Goal: Task Accomplishment & Management: Manage account settings

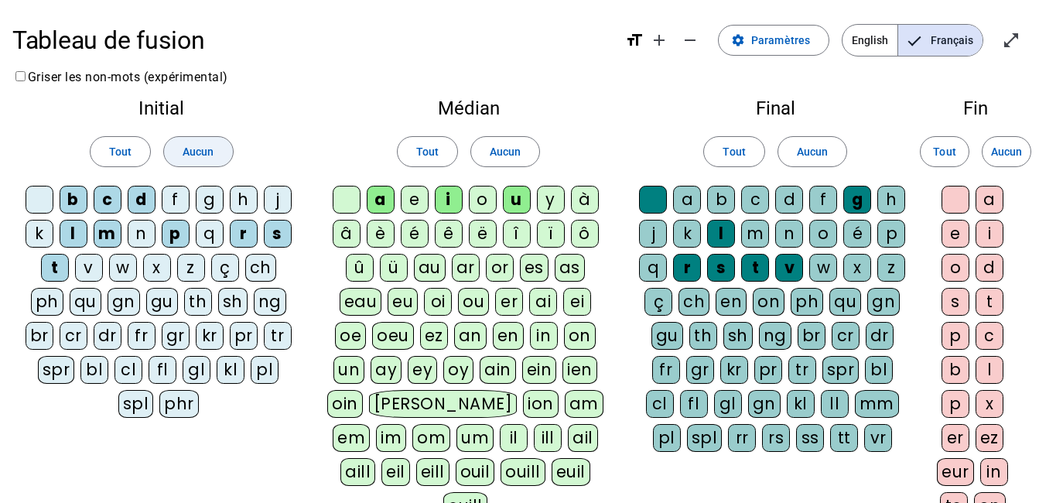
click at [195, 153] on span "Aucun" at bounding box center [198, 151] width 31 height 19
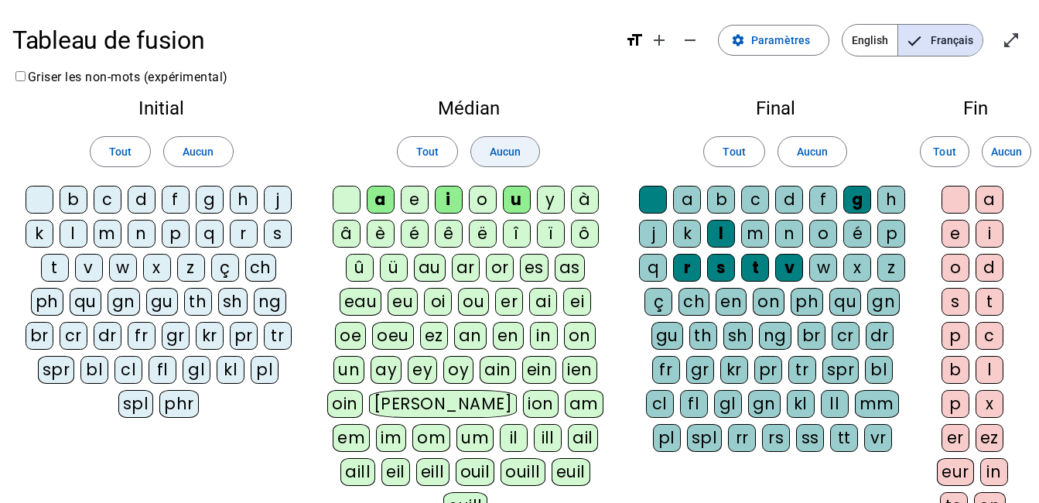
click at [488, 156] on span at bounding box center [505, 151] width 68 height 37
click at [815, 163] on span at bounding box center [812, 151] width 68 height 37
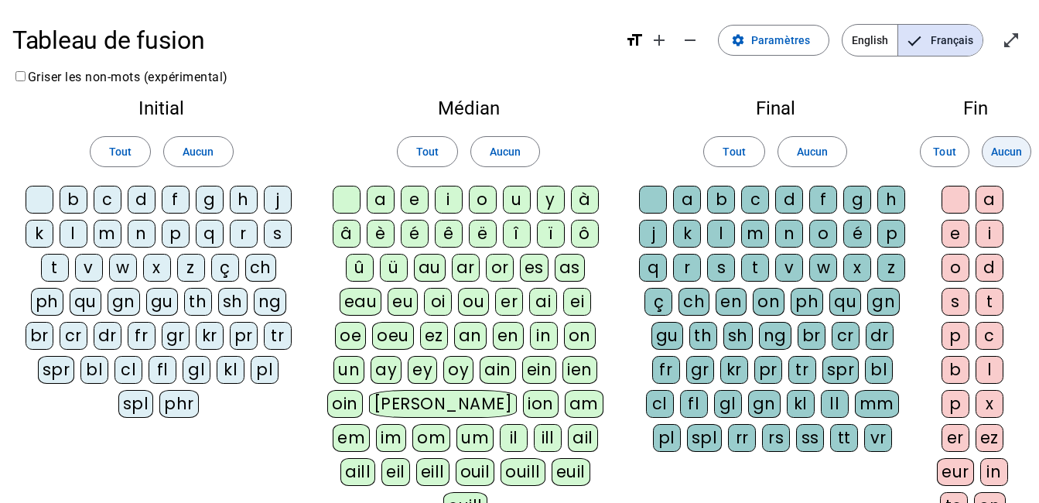
click at [1004, 150] on span "Aucun" at bounding box center [1006, 151] width 31 height 19
click at [46, 198] on div at bounding box center [40, 200] width 28 height 28
click at [67, 198] on div "b" at bounding box center [74, 200] width 28 height 28
click at [109, 201] on div "c" at bounding box center [108, 200] width 28 height 28
click at [134, 204] on div "d" at bounding box center [142, 200] width 28 height 28
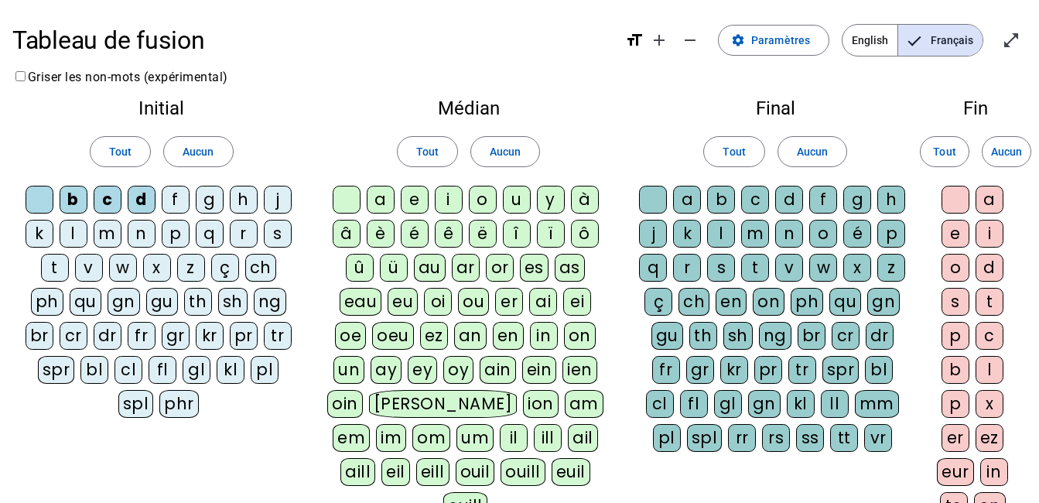
click at [168, 198] on div "f" at bounding box center [176, 200] width 28 height 28
click at [284, 204] on div "j" at bounding box center [278, 200] width 28 height 28
click at [180, 236] on div "p" at bounding box center [176, 234] width 28 height 28
click at [50, 271] on div "t" at bounding box center [55, 268] width 28 height 28
click at [477, 299] on div "ou" at bounding box center [473, 302] width 31 height 28
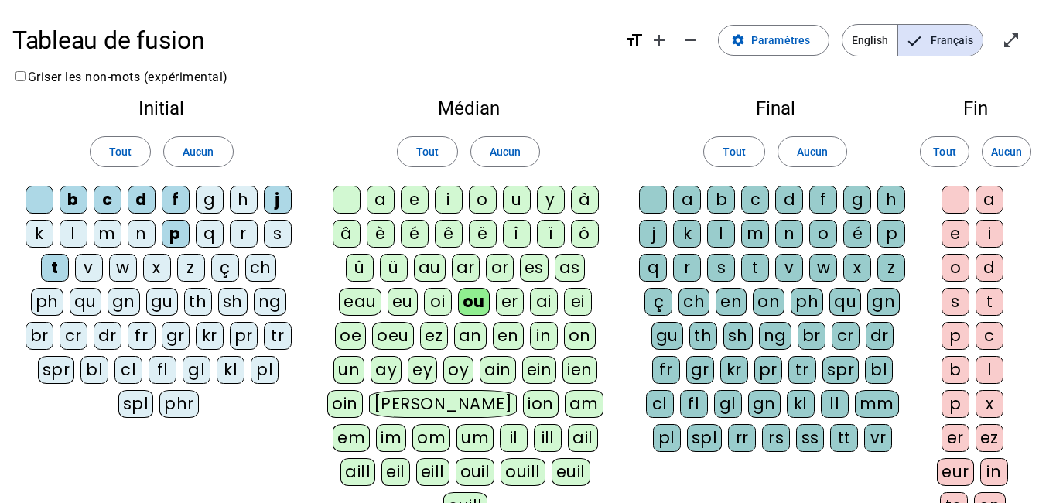
click at [753, 200] on div "c" at bounding box center [755, 200] width 28 height 28
click at [822, 199] on div "f" at bounding box center [823, 200] width 28 height 28
click at [688, 265] on div "r" at bounding box center [687, 268] width 28 height 28
click at [960, 203] on div at bounding box center [956, 200] width 28 height 28
click at [960, 303] on div "s" at bounding box center [956, 302] width 28 height 28
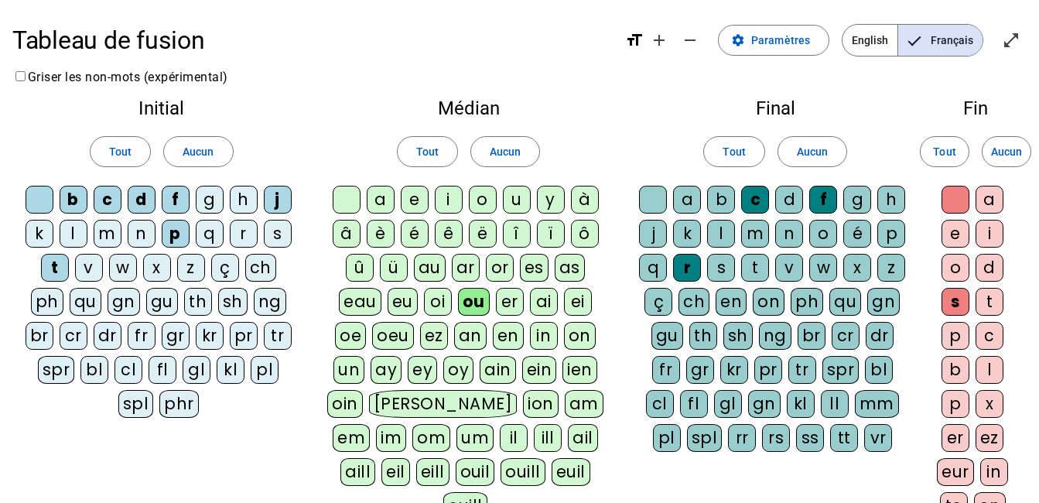
click at [959, 232] on div "e" at bounding box center [956, 234] width 28 height 28
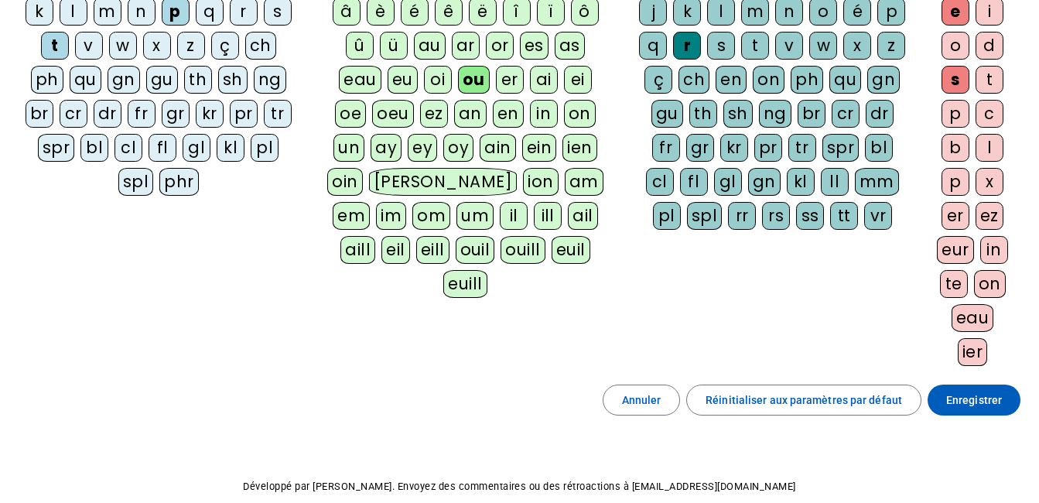
scroll to position [232, 0]
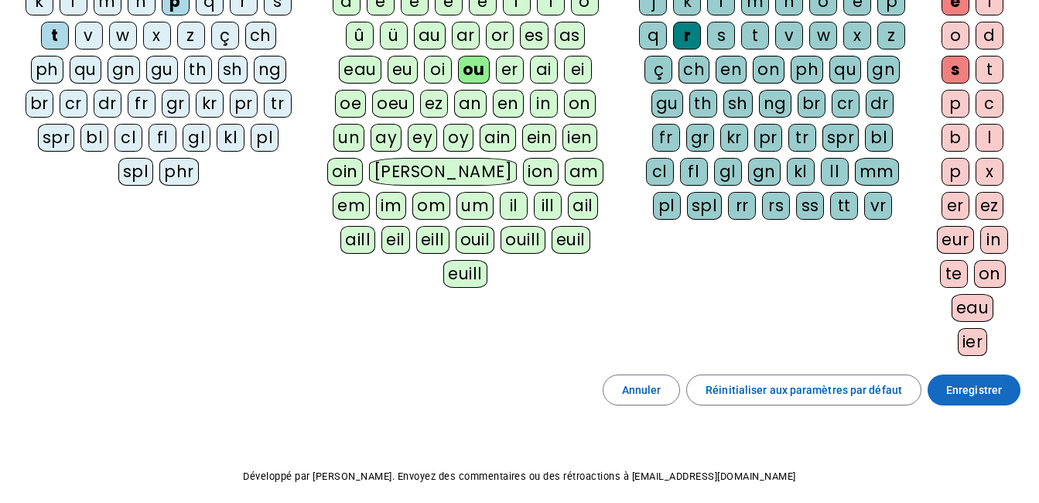
click at [952, 393] on span "Enregistrer" at bounding box center [974, 390] width 56 height 19
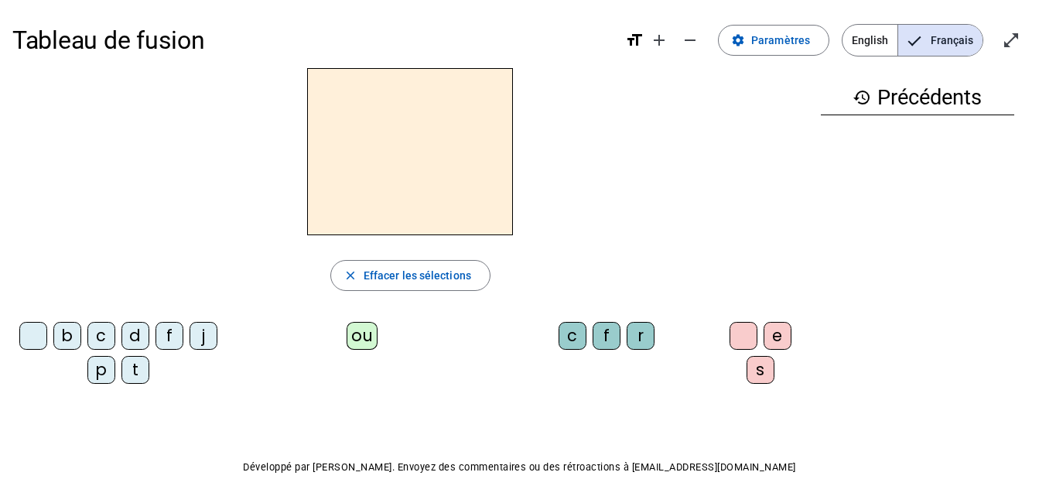
click at [351, 340] on div "ou" at bounding box center [362, 336] width 31 height 28
click at [638, 340] on div "r" at bounding box center [641, 336] width 28 height 28
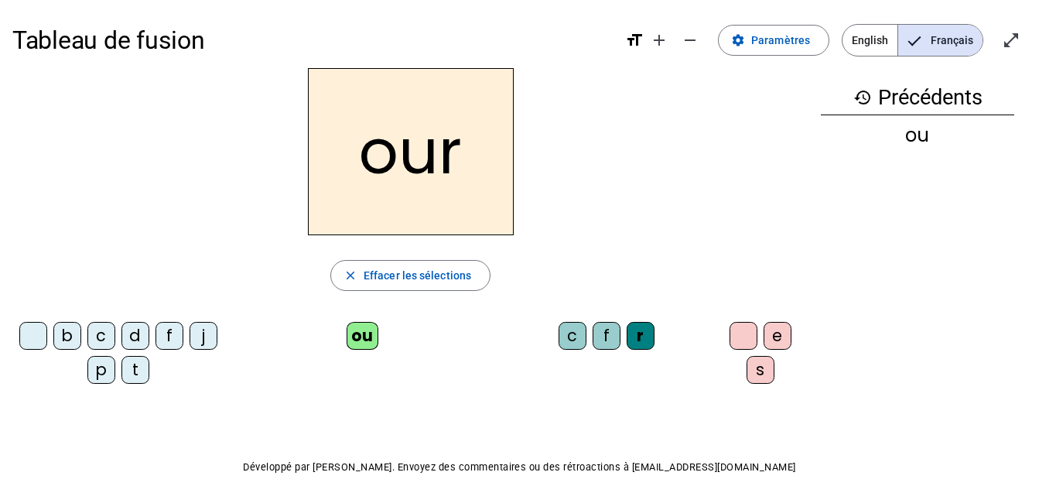
click at [757, 373] on div "s" at bounding box center [761, 370] width 28 height 28
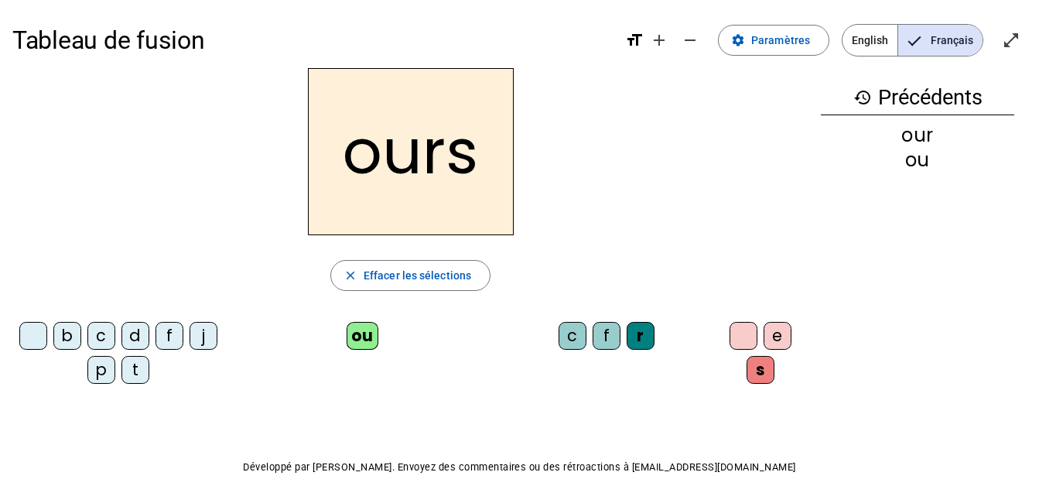
click at [114, 331] on div "c" at bounding box center [101, 336] width 28 height 28
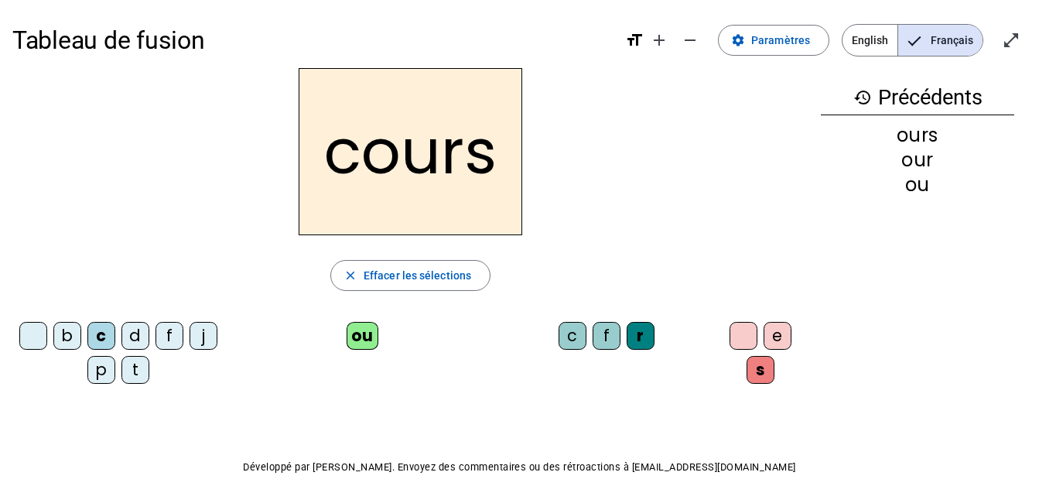
click at [149, 369] on div "t" at bounding box center [135, 370] width 28 height 28
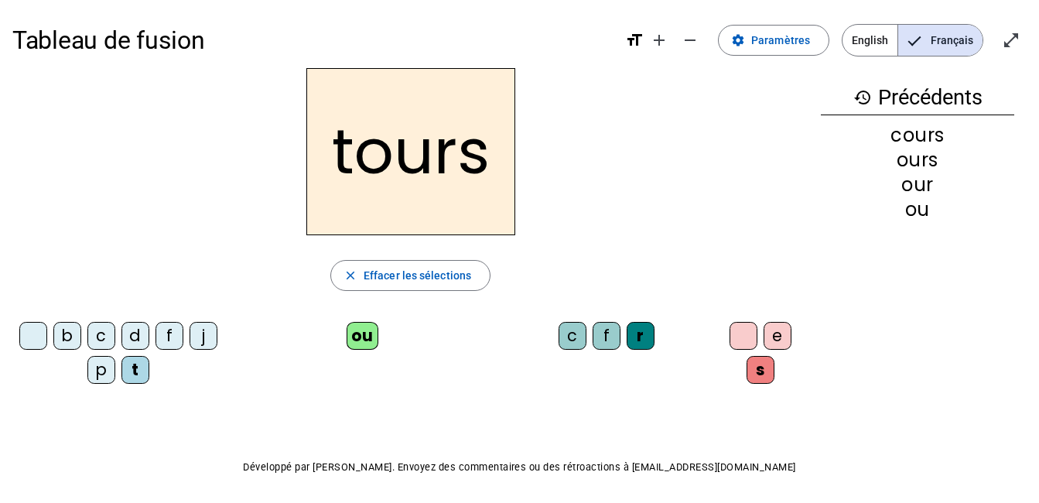
click at [734, 334] on div at bounding box center [744, 336] width 28 height 28
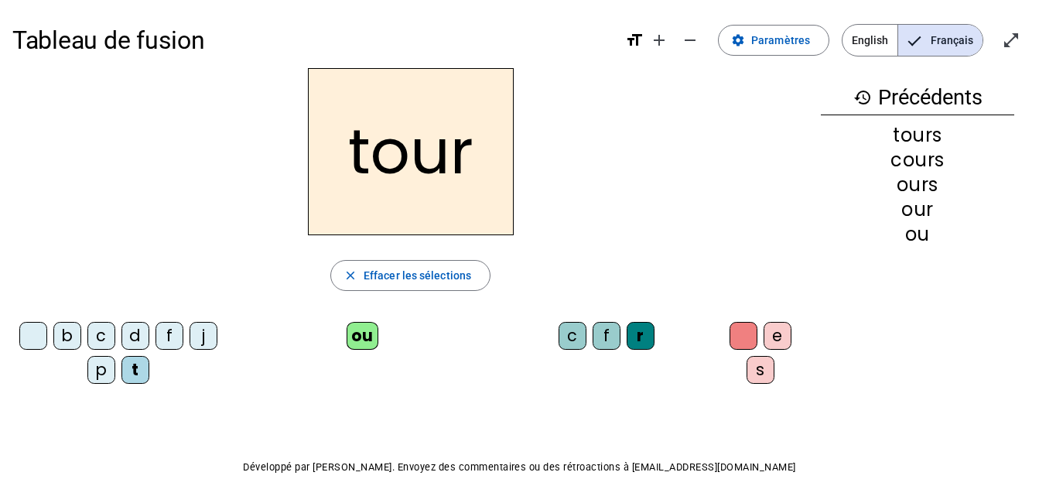
click at [183, 338] on div "f" at bounding box center [170, 336] width 28 height 28
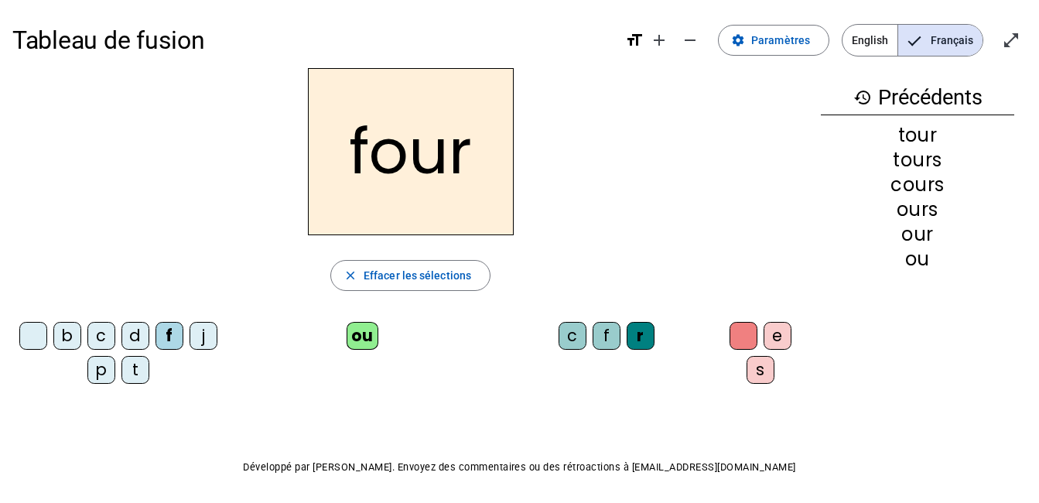
click at [190, 350] on div "j" at bounding box center [204, 336] width 28 height 28
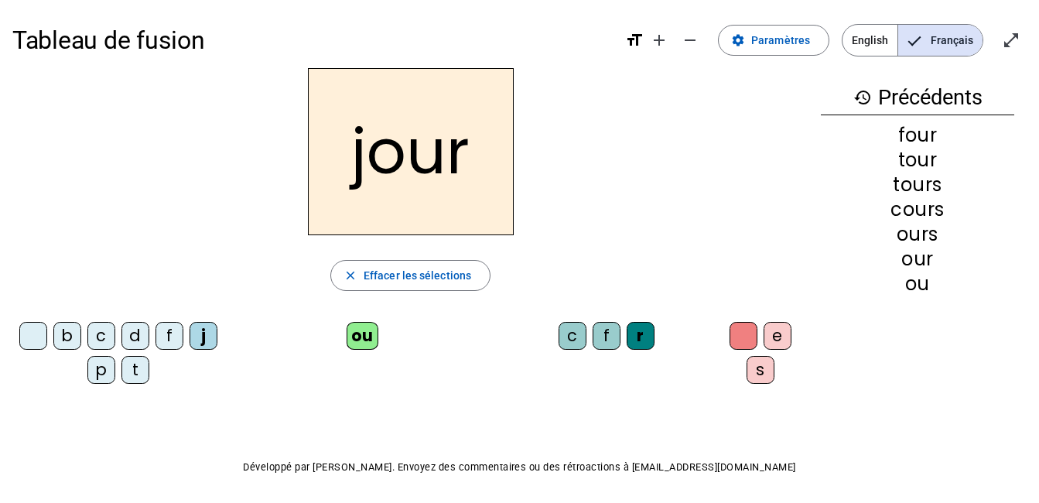
click at [115, 337] on div "c" at bounding box center [101, 336] width 28 height 28
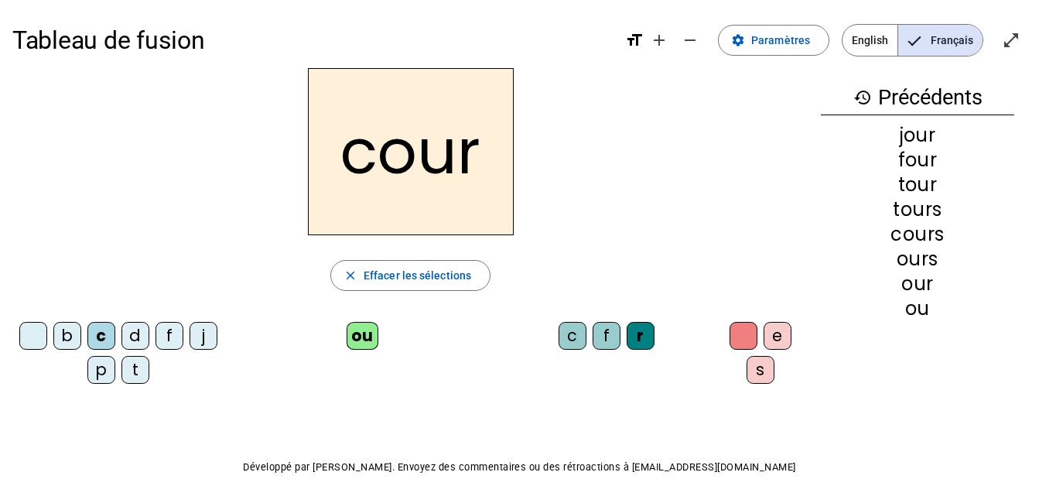
click at [115, 366] on div "p" at bounding box center [101, 370] width 28 height 28
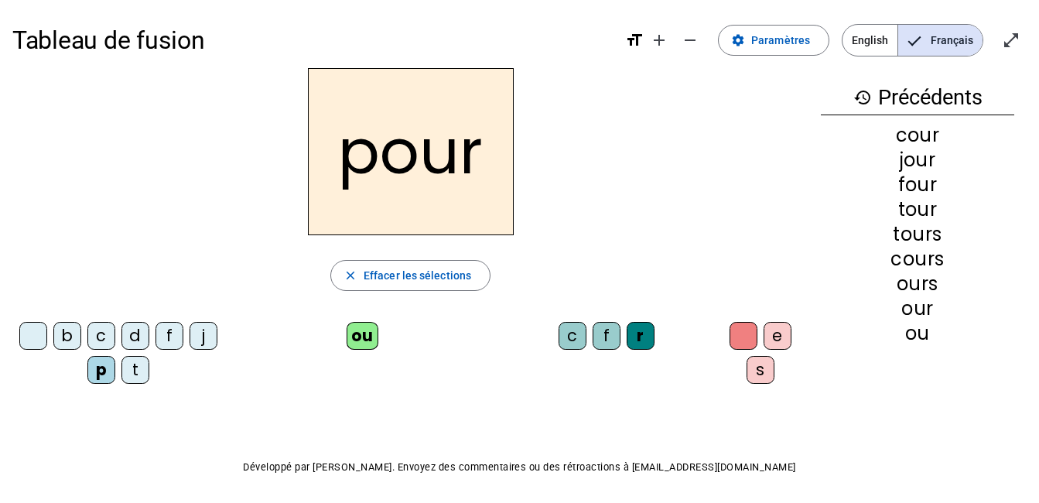
click at [603, 335] on div "f" at bounding box center [607, 336] width 28 height 28
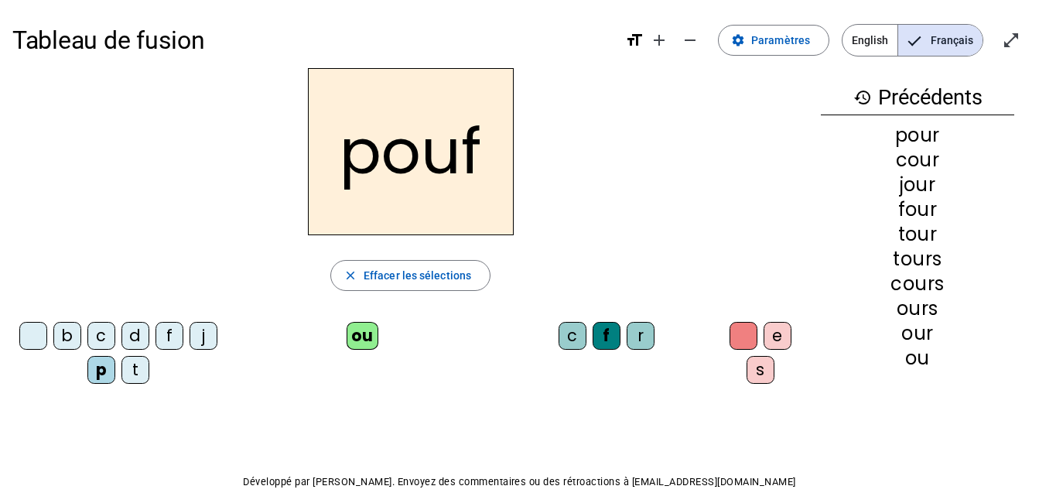
click at [565, 344] on div "c" at bounding box center [573, 336] width 28 height 28
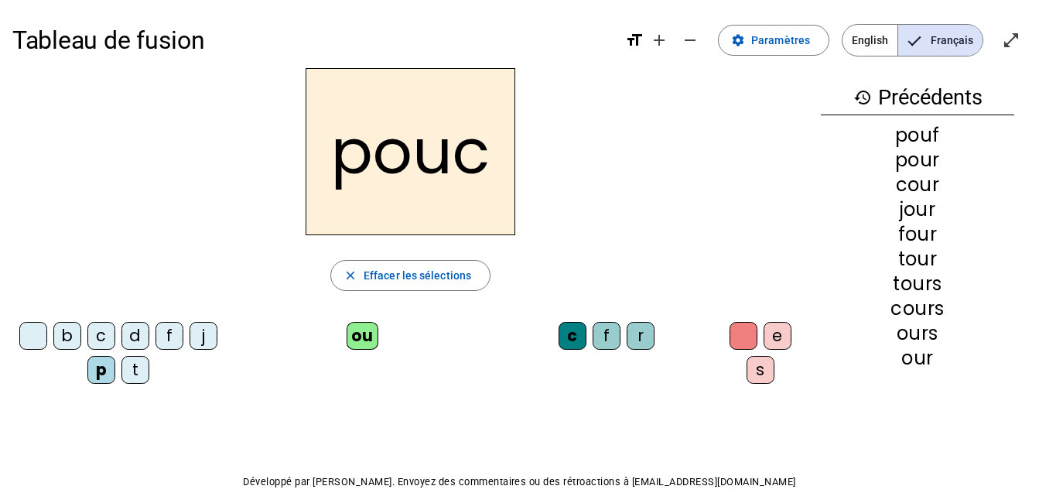
click at [771, 342] on div "e" at bounding box center [778, 336] width 28 height 28
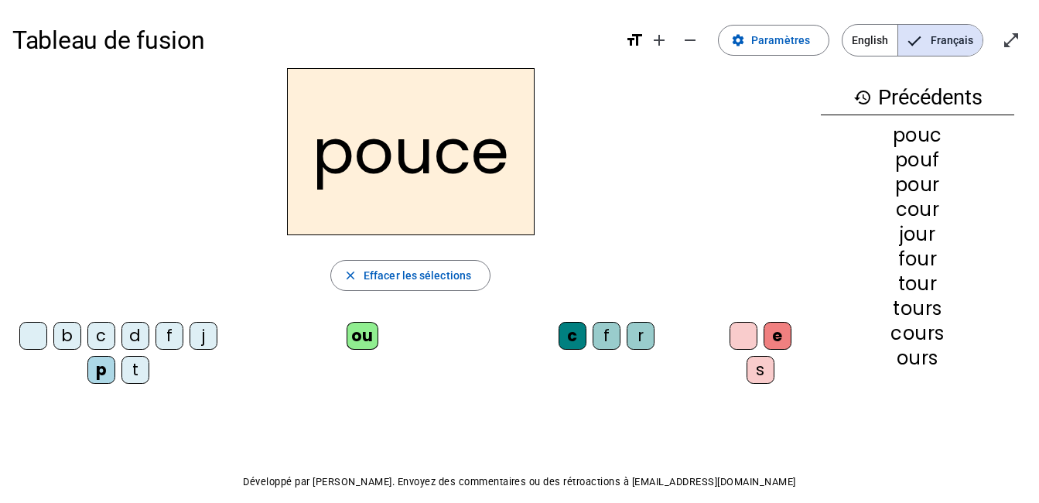
click at [142, 331] on div "d" at bounding box center [135, 336] width 28 height 28
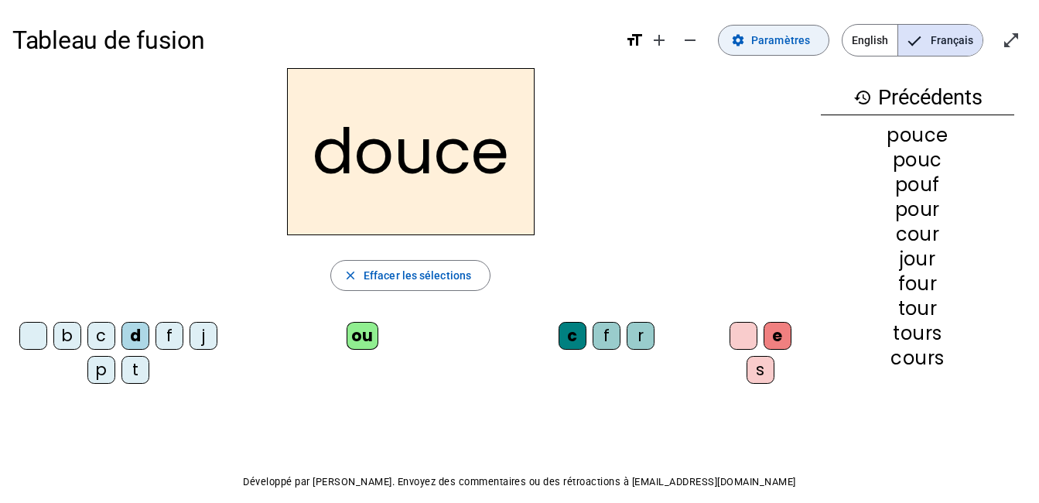
click at [782, 41] on span "Paramètres" at bounding box center [780, 40] width 59 height 19
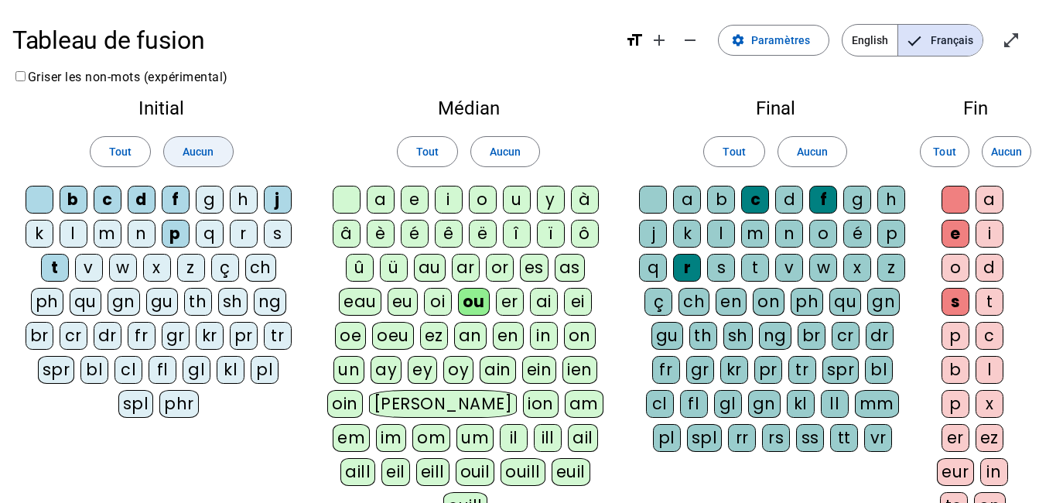
click at [176, 149] on span at bounding box center [198, 151] width 68 height 37
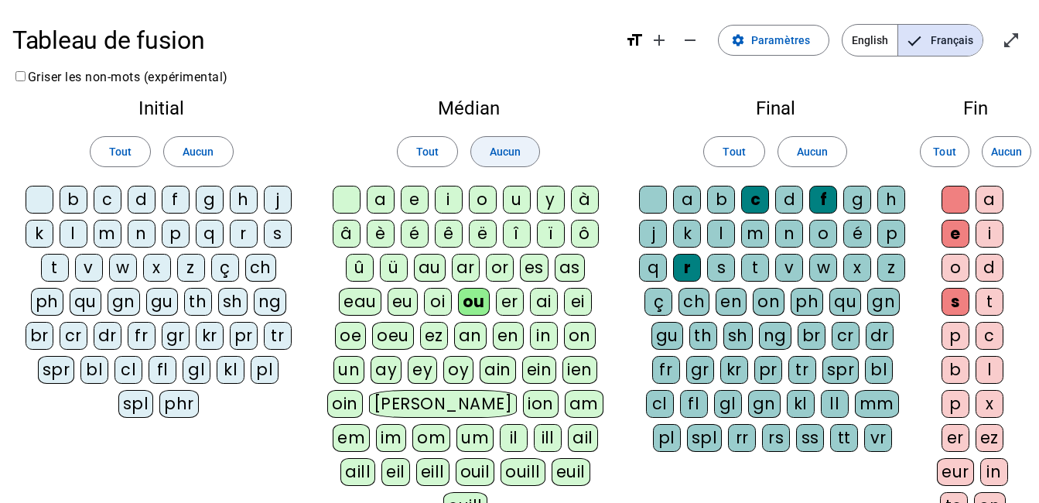
click at [517, 145] on span "Aucun" at bounding box center [505, 151] width 31 height 19
click at [828, 151] on span at bounding box center [812, 151] width 68 height 37
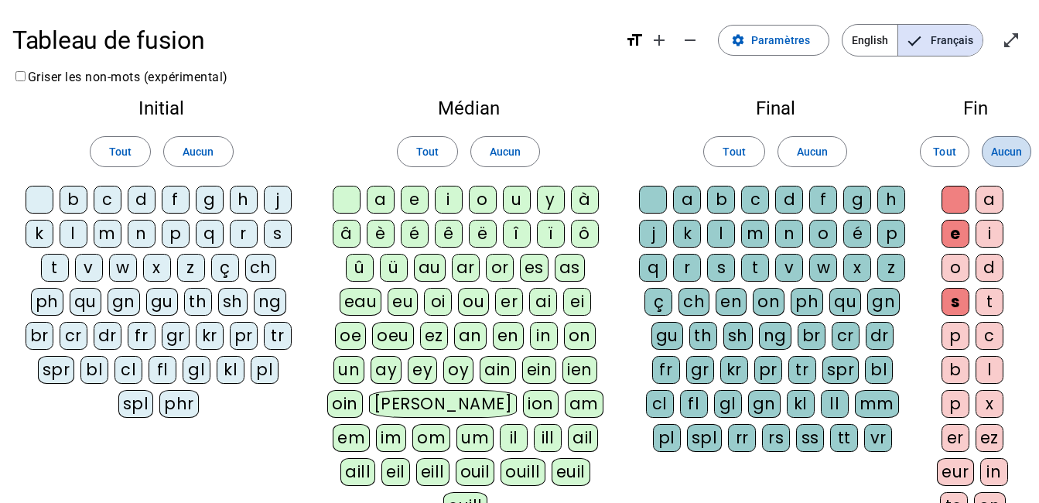
click at [1009, 153] on span "Aucun" at bounding box center [1006, 151] width 31 height 19
click at [70, 199] on div "b" at bounding box center [74, 200] width 28 height 28
click at [101, 197] on div "c" at bounding box center [108, 200] width 28 height 28
click at [145, 197] on div "d" at bounding box center [142, 200] width 28 height 28
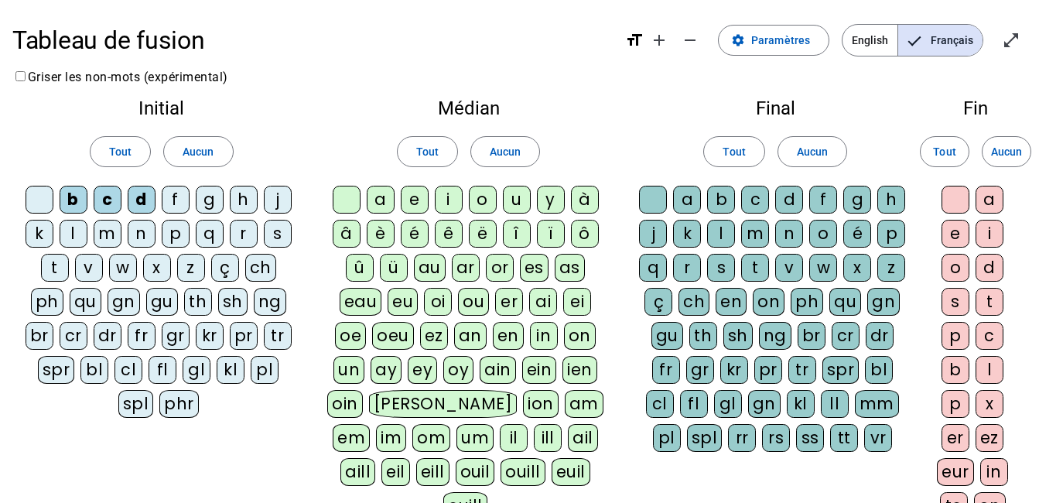
click at [68, 231] on div "l" at bounding box center [74, 234] width 28 height 28
click at [107, 231] on div "m" at bounding box center [108, 234] width 28 height 28
click at [183, 238] on div "p" at bounding box center [176, 234] width 28 height 28
click at [273, 233] on div "s" at bounding box center [278, 234] width 28 height 28
click at [157, 377] on div "fl" at bounding box center [163, 370] width 28 height 28
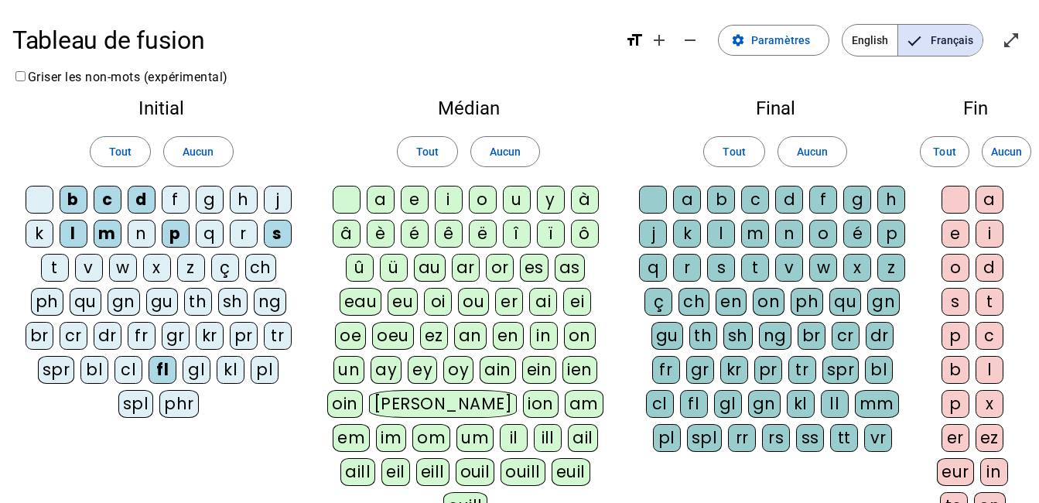
click at [385, 207] on div "a" at bounding box center [381, 200] width 28 height 28
click at [513, 197] on div "u" at bounding box center [517, 200] width 28 height 28
click at [395, 299] on div "eu" at bounding box center [403, 302] width 30 height 28
click at [480, 299] on div "ou" at bounding box center [474, 302] width 31 height 28
click at [685, 268] on div "r" at bounding box center [687, 268] width 28 height 28
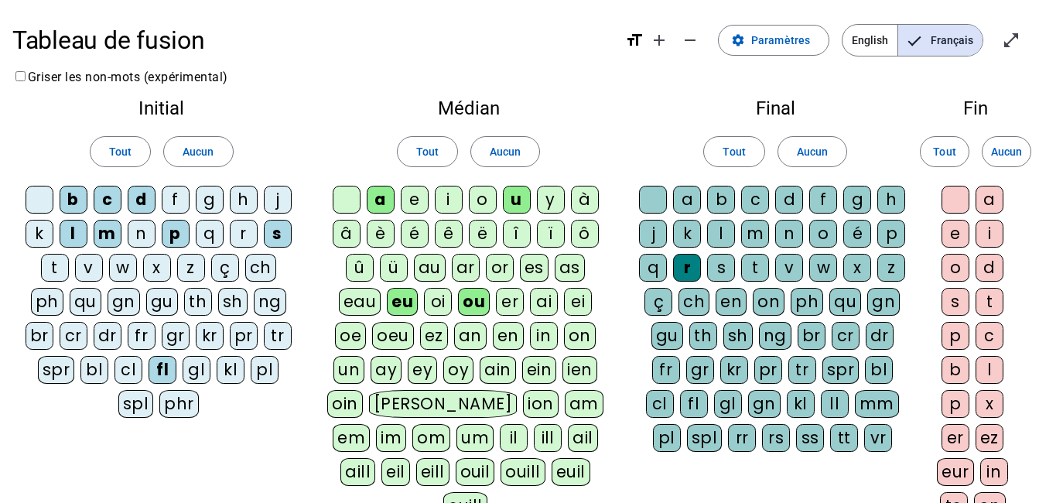
click at [723, 268] on div "s" at bounding box center [721, 268] width 28 height 28
click at [957, 235] on div "e" at bounding box center [956, 234] width 28 height 28
click at [959, 303] on div "s" at bounding box center [956, 302] width 28 height 28
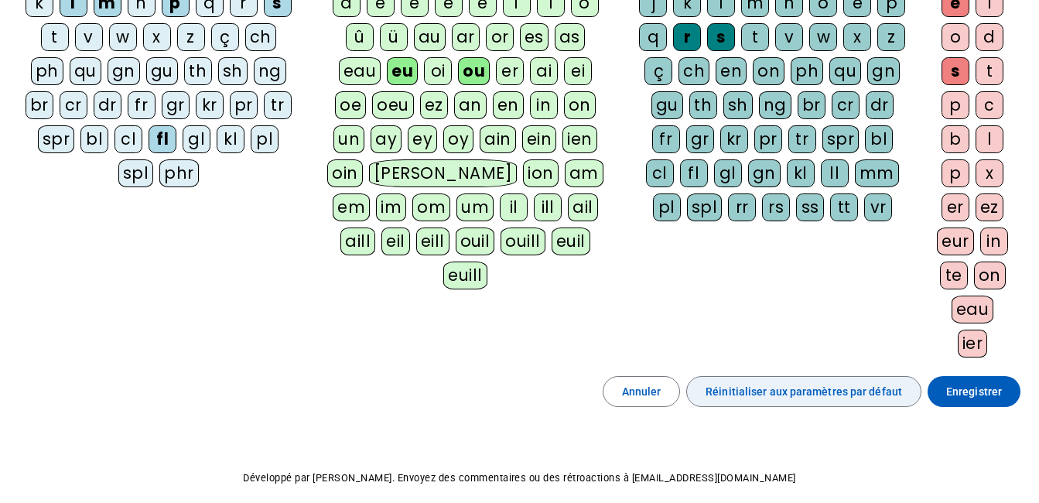
scroll to position [232, 0]
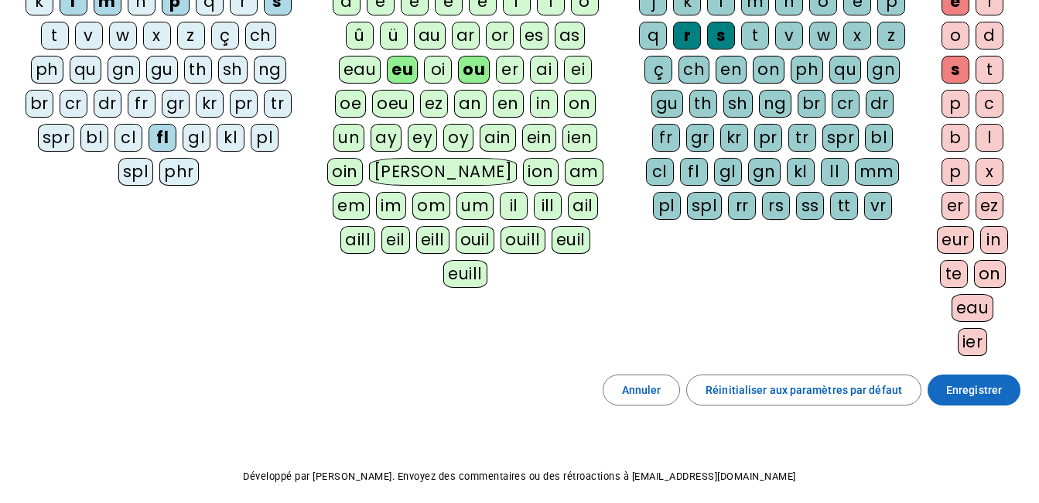
click at [963, 394] on span "Enregistrer" at bounding box center [974, 390] width 56 height 19
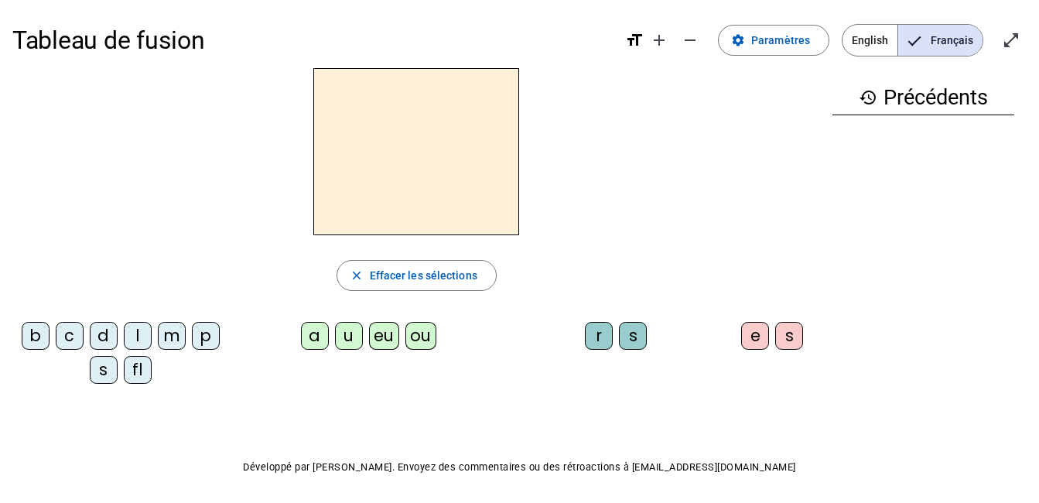
click at [148, 368] on div "fl" at bounding box center [138, 370] width 28 height 28
click at [383, 340] on div "eu" at bounding box center [384, 336] width 30 height 28
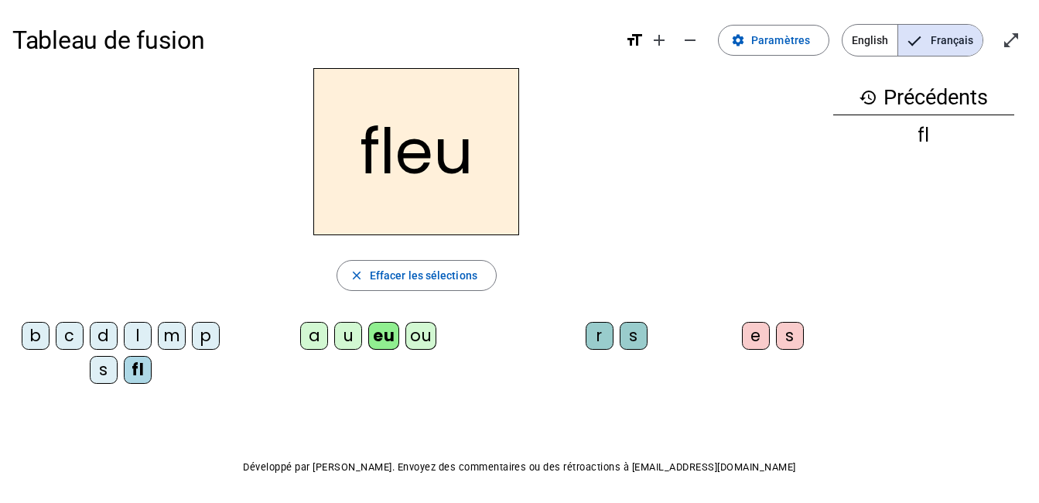
click at [614, 338] on letter-bubble "r" at bounding box center [603, 339] width 34 height 34
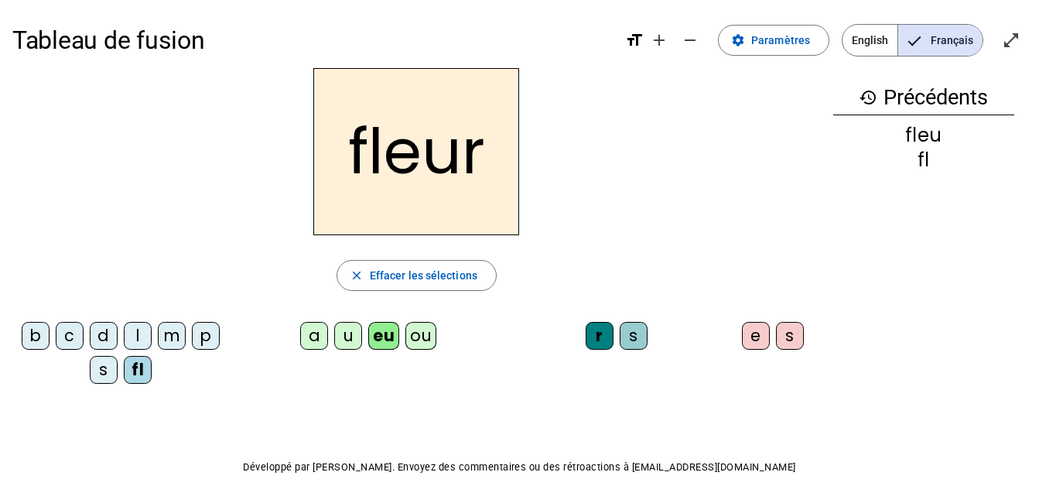
click at [128, 334] on div "l" at bounding box center [138, 336] width 28 height 28
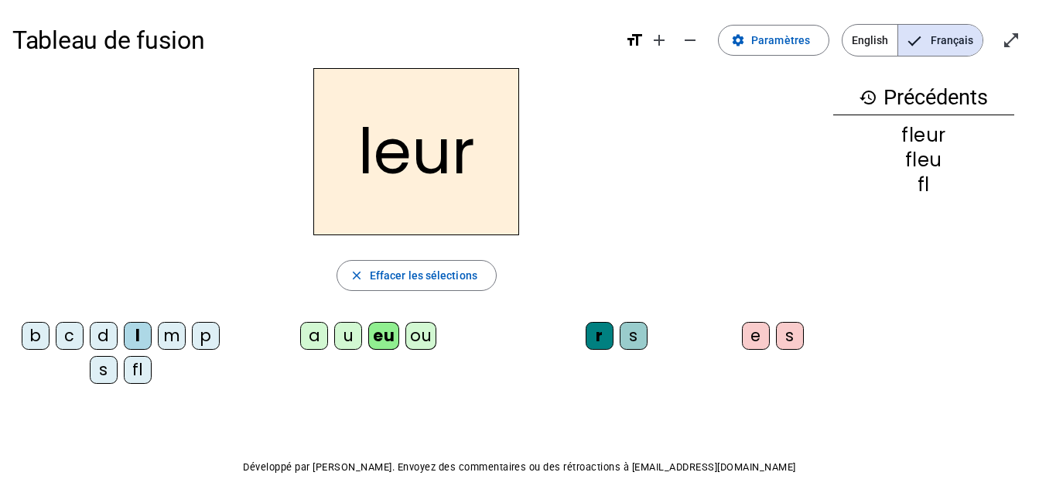
click at [210, 344] on div "p" at bounding box center [206, 336] width 28 height 28
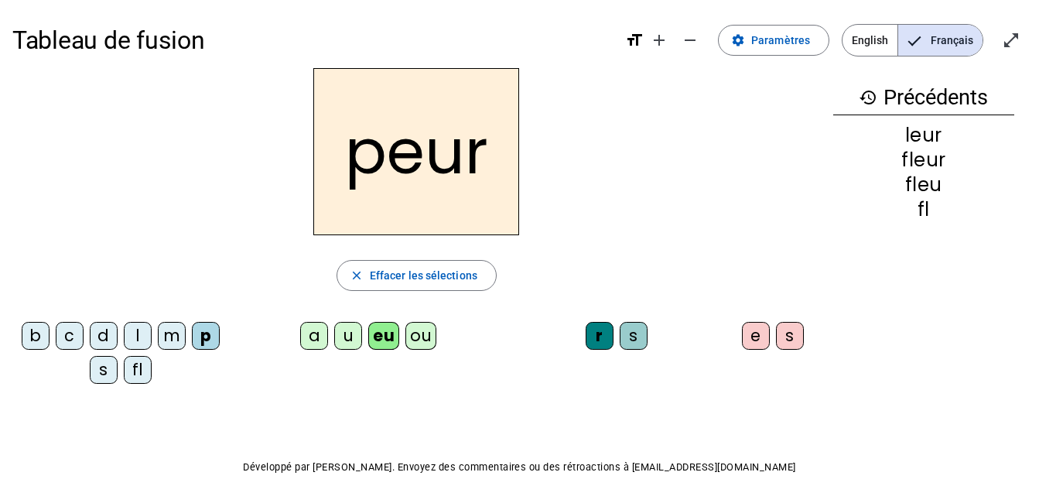
click at [309, 337] on div "a" at bounding box center [314, 336] width 28 height 28
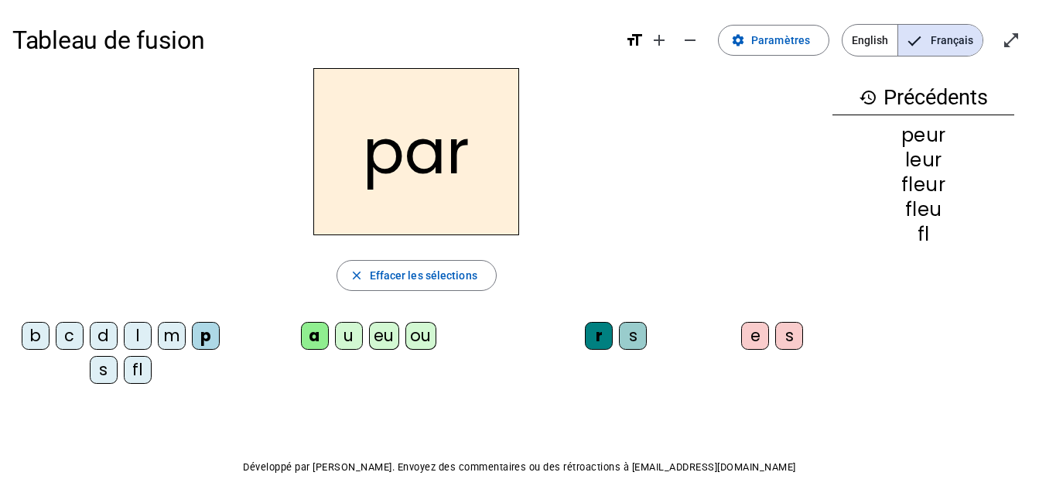
click at [429, 341] on div "ou" at bounding box center [420, 336] width 31 height 28
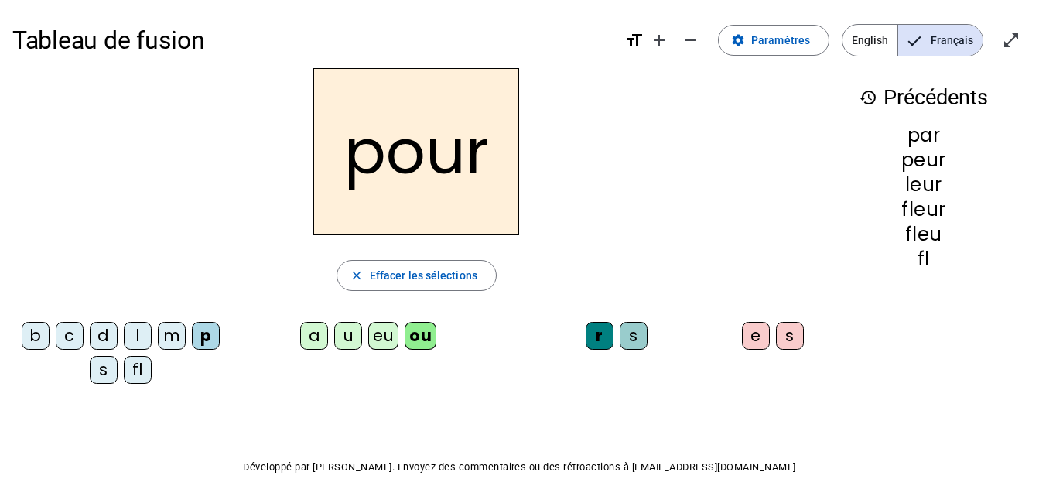
click at [338, 335] on div "u" at bounding box center [348, 336] width 28 height 28
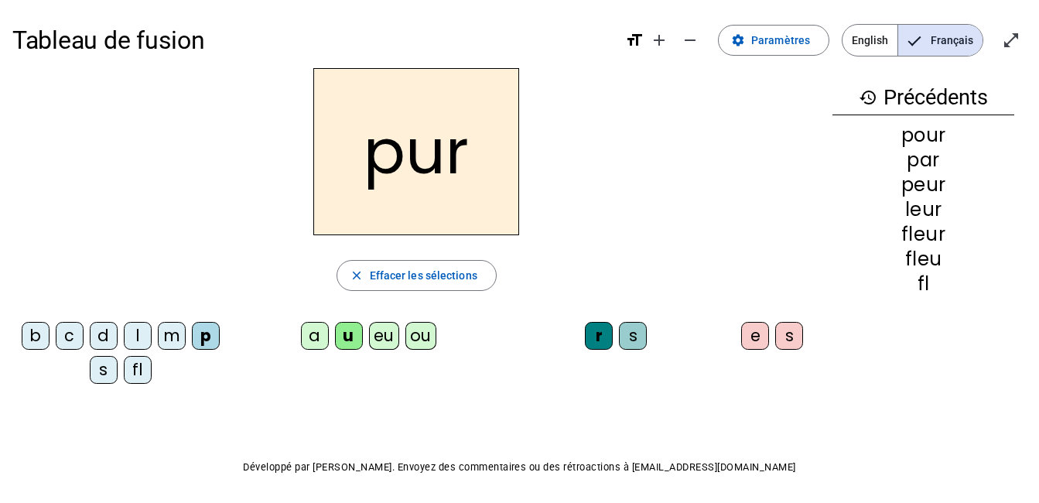
click at [105, 371] on div "s" at bounding box center [104, 370] width 28 height 28
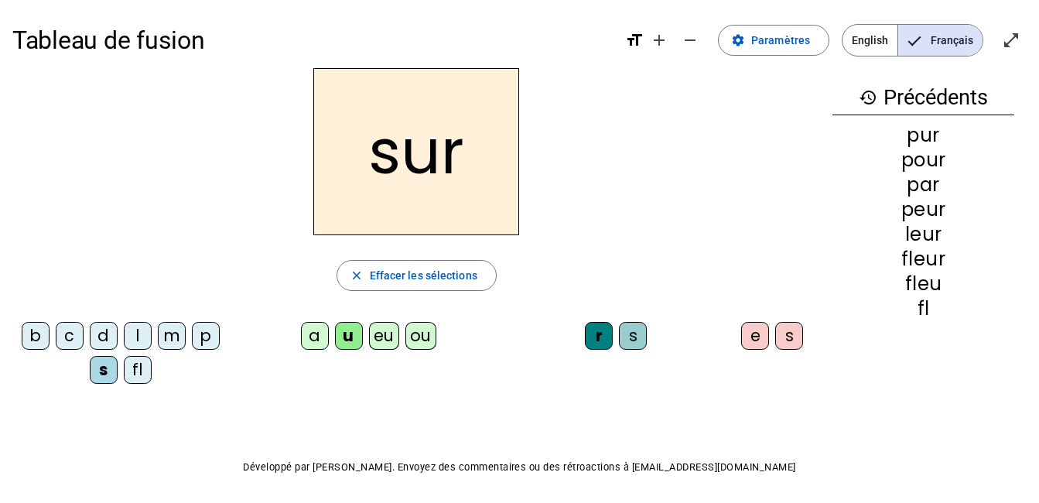
click at [99, 334] on div "d" at bounding box center [104, 336] width 28 height 28
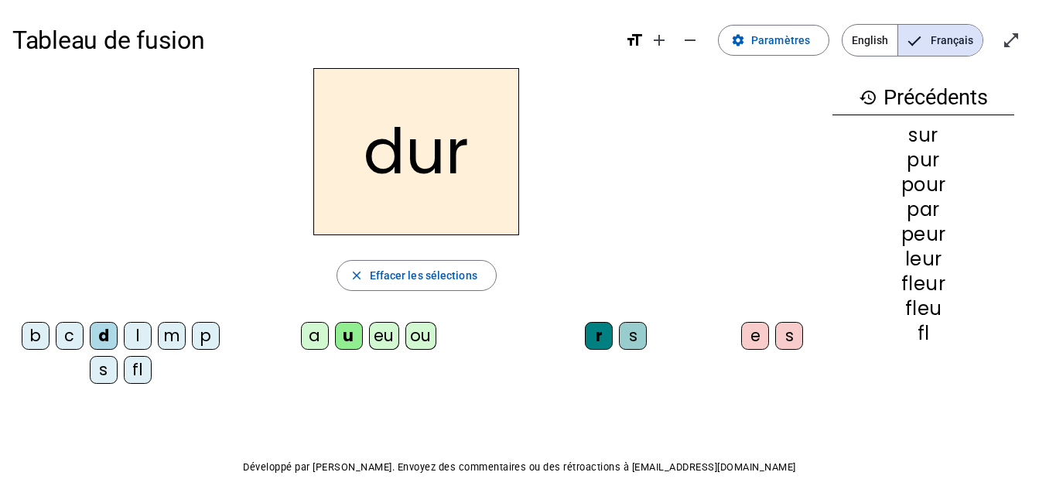
click at [757, 339] on div "e" at bounding box center [755, 336] width 28 height 28
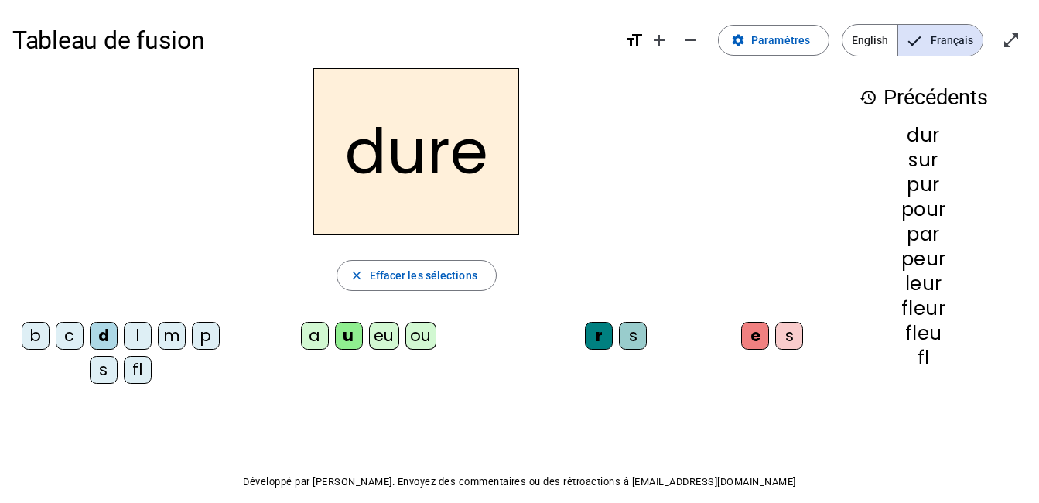
click at [70, 340] on div "c" at bounding box center [70, 336] width 28 height 28
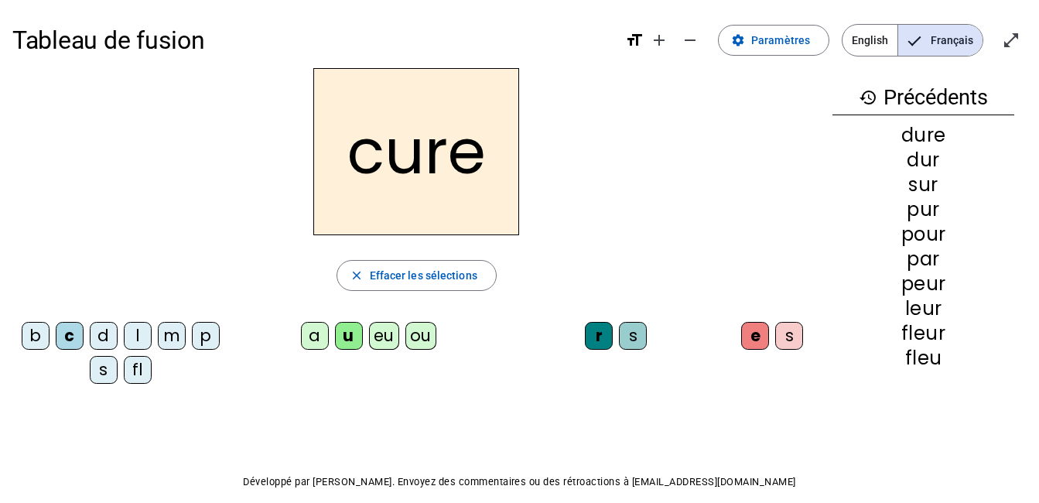
click at [32, 339] on div "b" at bounding box center [36, 336] width 28 height 28
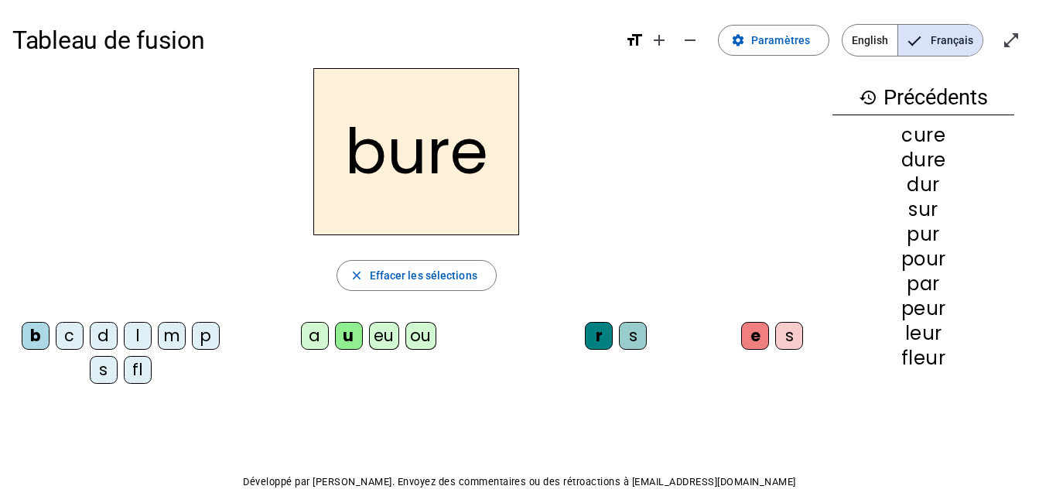
click at [639, 337] on div "s" at bounding box center [633, 336] width 28 height 28
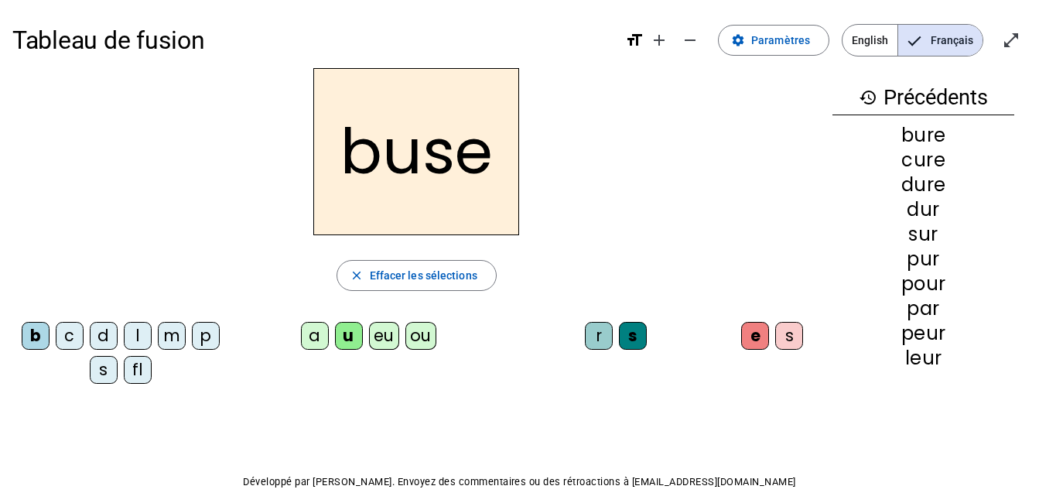
click at [170, 341] on div "m" at bounding box center [172, 336] width 28 height 28
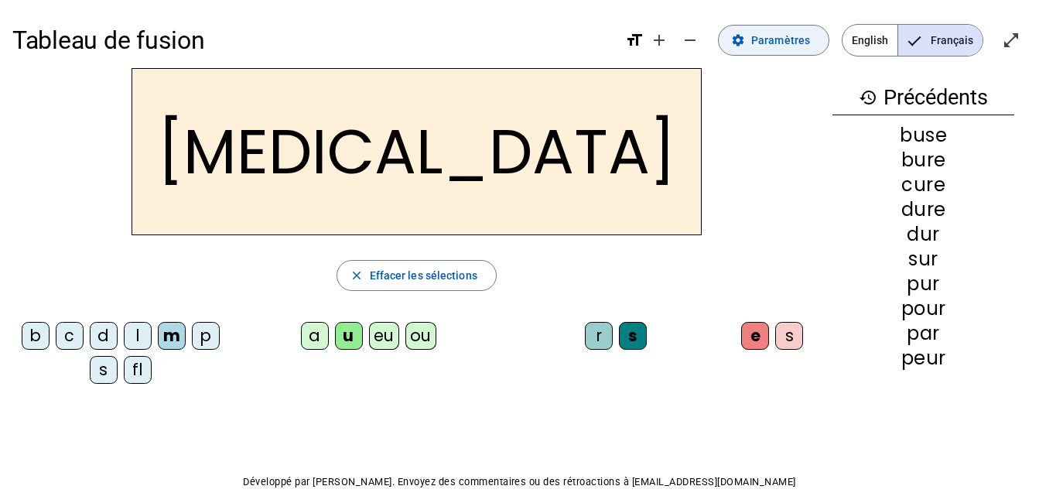
click at [792, 41] on span "Paramètres" at bounding box center [780, 40] width 59 height 19
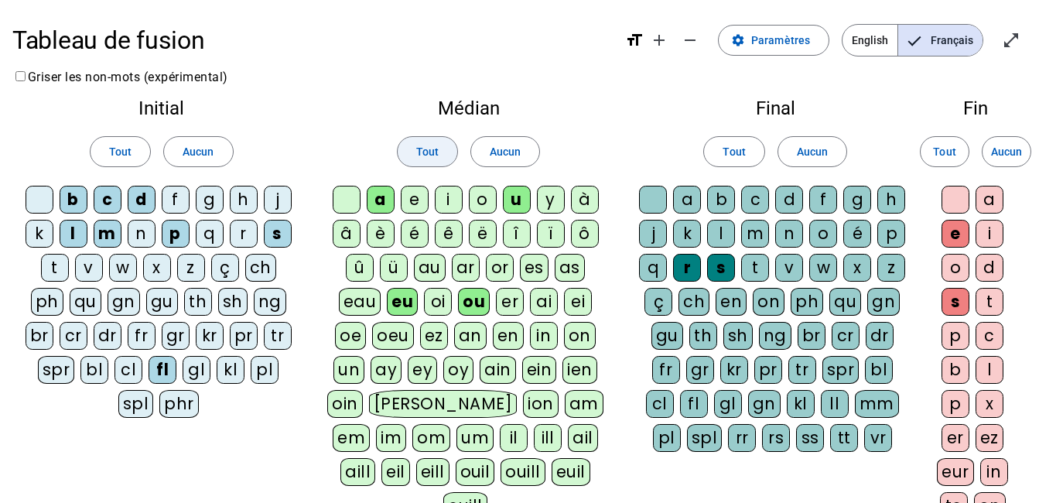
drag, startPoint x: 180, startPoint y: 152, endPoint x: 398, endPoint y: 152, distance: 218.2
click at [180, 152] on span at bounding box center [198, 151] width 68 height 37
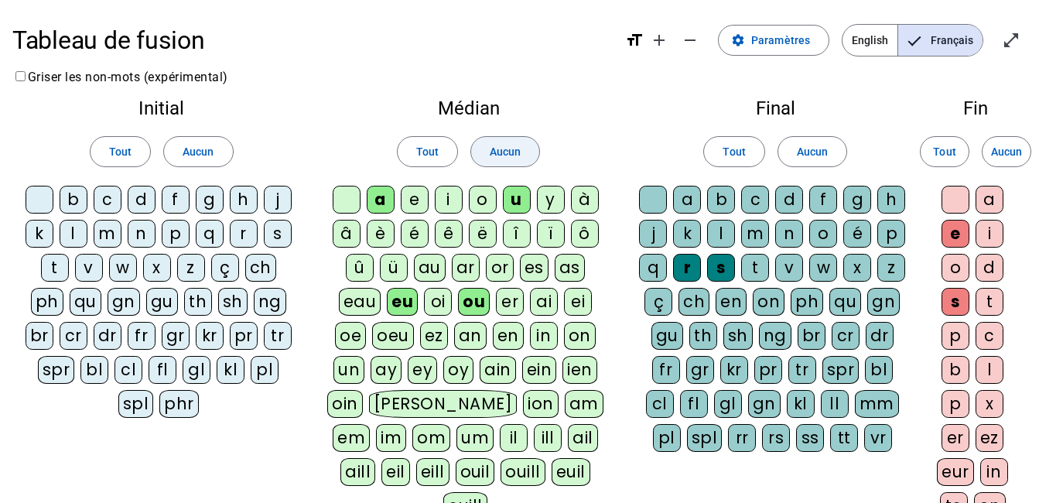
click at [521, 154] on span at bounding box center [505, 151] width 68 height 37
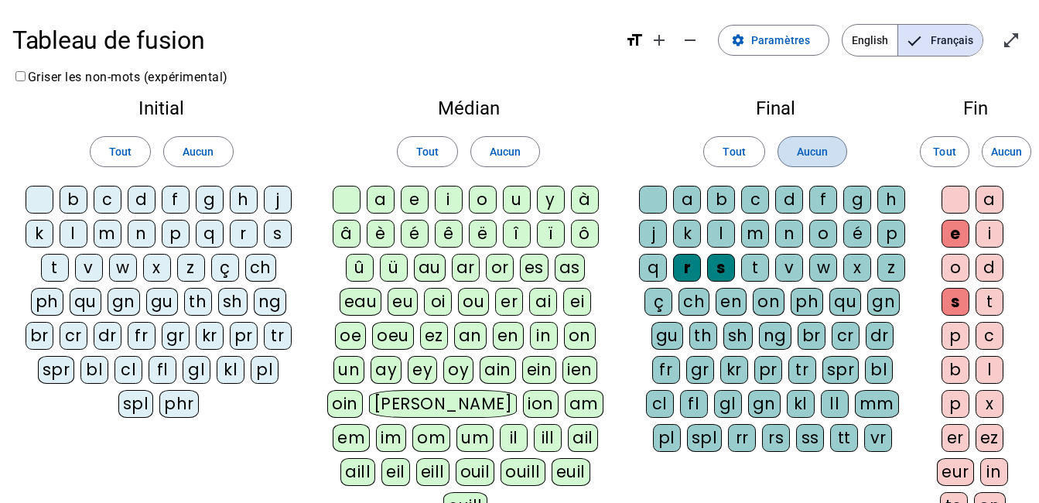
click at [829, 151] on span at bounding box center [812, 151] width 68 height 37
click at [1027, 145] on span at bounding box center [1007, 151] width 48 height 37
click at [75, 202] on div "b" at bounding box center [74, 200] width 28 height 28
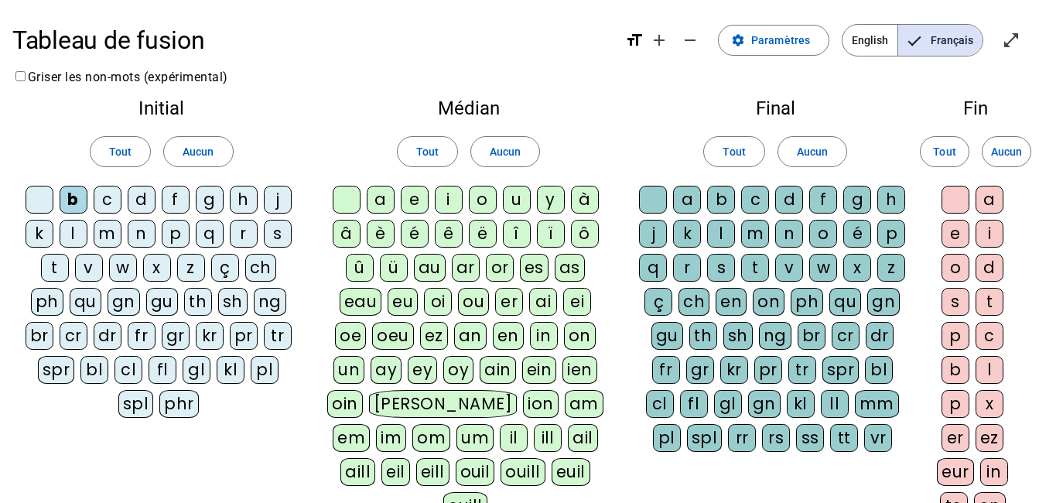
click at [102, 200] on div "c" at bounding box center [108, 200] width 28 height 28
click at [139, 201] on div "d" at bounding box center [142, 200] width 28 height 28
click at [174, 203] on div "f" at bounding box center [176, 200] width 28 height 28
click at [279, 197] on div "j" at bounding box center [278, 200] width 28 height 28
click at [103, 242] on div "m" at bounding box center [108, 234] width 28 height 28
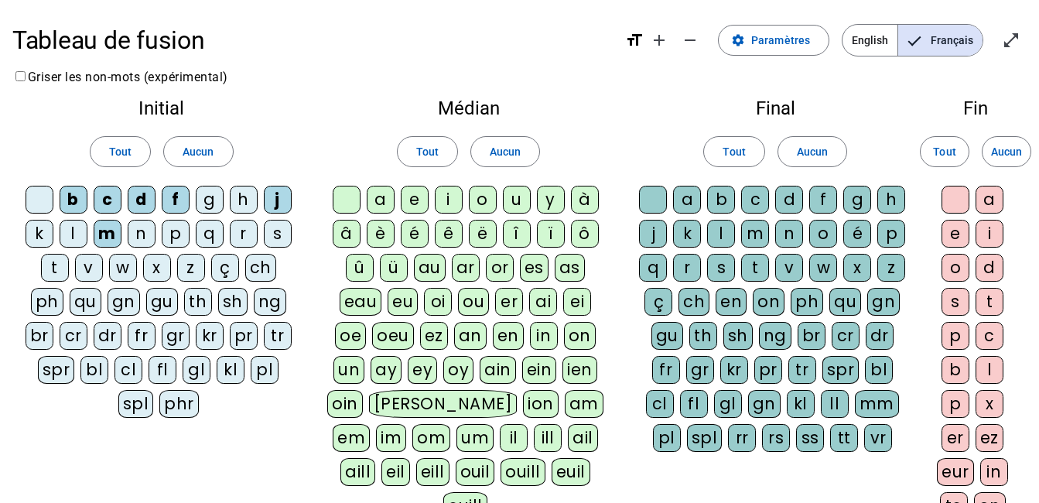
click at [149, 237] on div "n" at bounding box center [142, 234] width 28 height 28
click at [176, 231] on div "p" at bounding box center [176, 234] width 28 height 28
click at [277, 234] on div "s" at bounding box center [278, 234] width 28 height 28
click at [63, 266] on div "t" at bounding box center [55, 268] width 28 height 28
click at [94, 268] on div "v" at bounding box center [89, 268] width 28 height 28
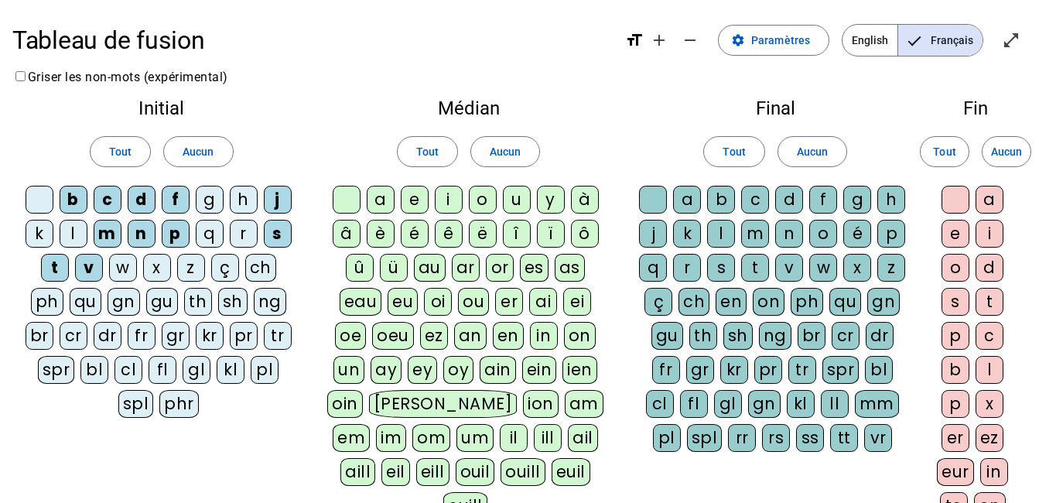
drag, startPoint x: 381, startPoint y: 195, endPoint x: 390, endPoint y: 197, distance: 9.6
click at [381, 196] on div "a" at bounding box center [381, 200] width 28 height 28
click at [401, 197] on div "e" at bounding box center [415, 200] width 28 height 28
click at [518, 200] on div "u" at bounding box center [517, 200] width 28 height 28
click at [406, 304] on div "eu" at bounding box center [403, 302] width 30 height 28
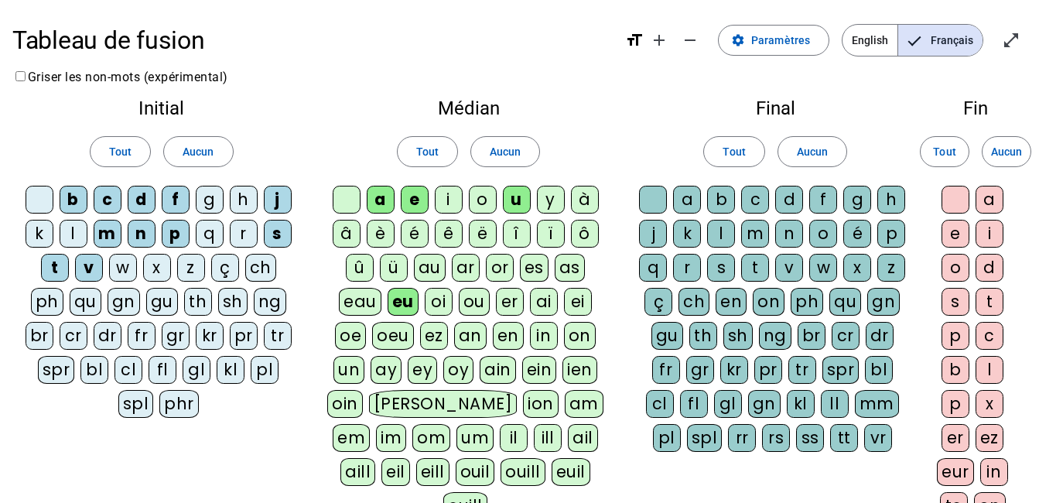
click at [649, 197] on div at bounding box center [653, 200] width 28 height 28
click at [729, 231] on div "l" at bounding box center [721, 234] width 28 height 28
click at [675, 269] on div "r" at bounding box center [687, 268] width 28 height 28
click at [989, 302] on div "t" at bounding box center [990, 302] width 28 height 28
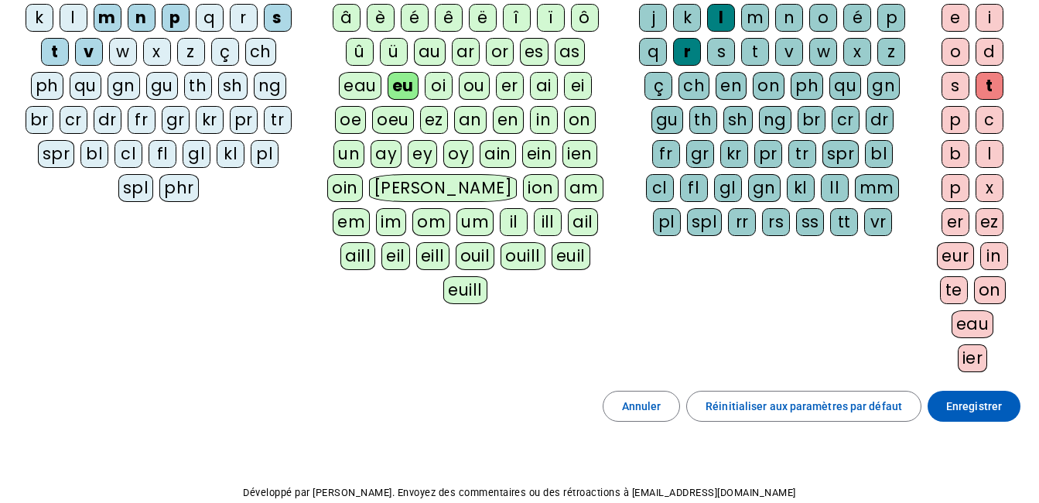
scroll to position [232, 0]
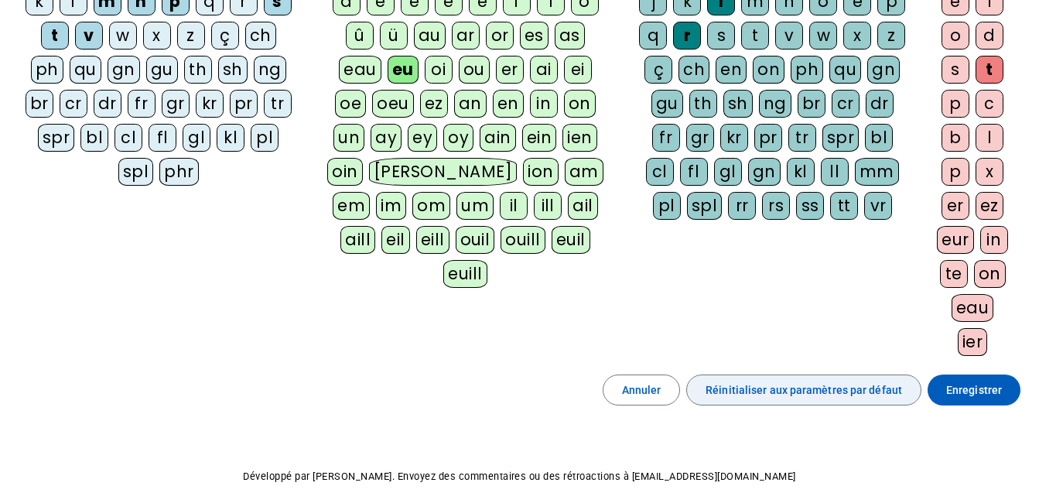
click at [867, 387] on span "Réinitialiser aux paramètres par défaut" at bounding box center [804, 390] width 197 height 19
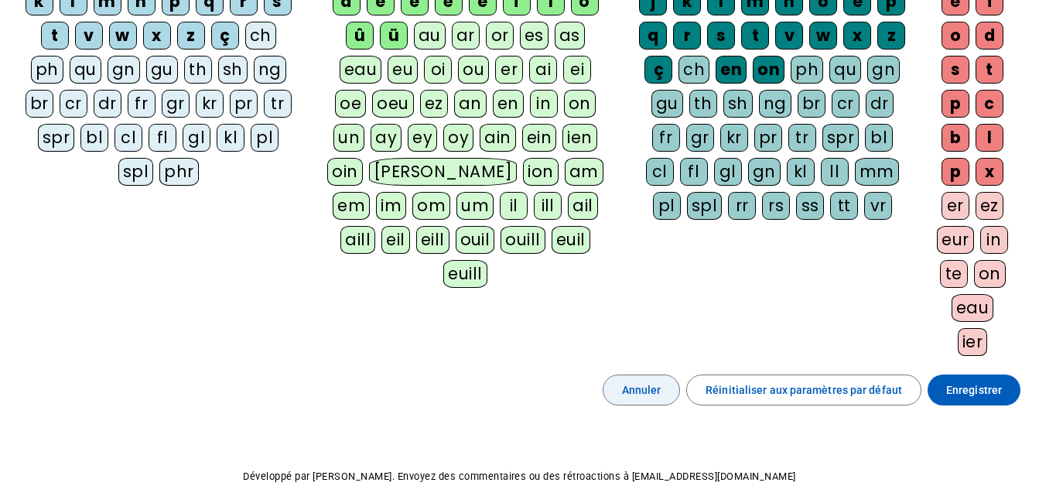
click at [648, 382] on span "Annuler" at bounding box center [641, 390] width 39 height 19
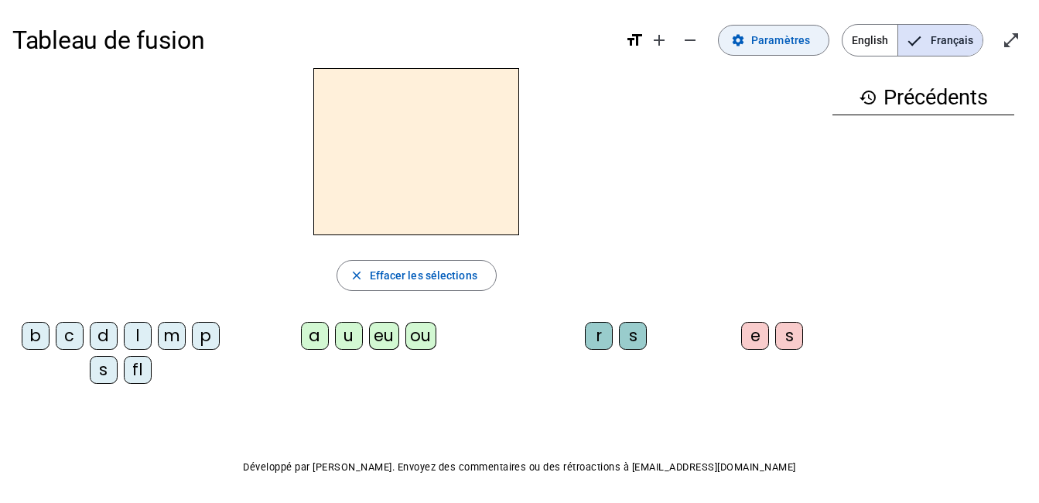
click at [781, 53] on span at bounding box center [774, 40] width 110 height 37
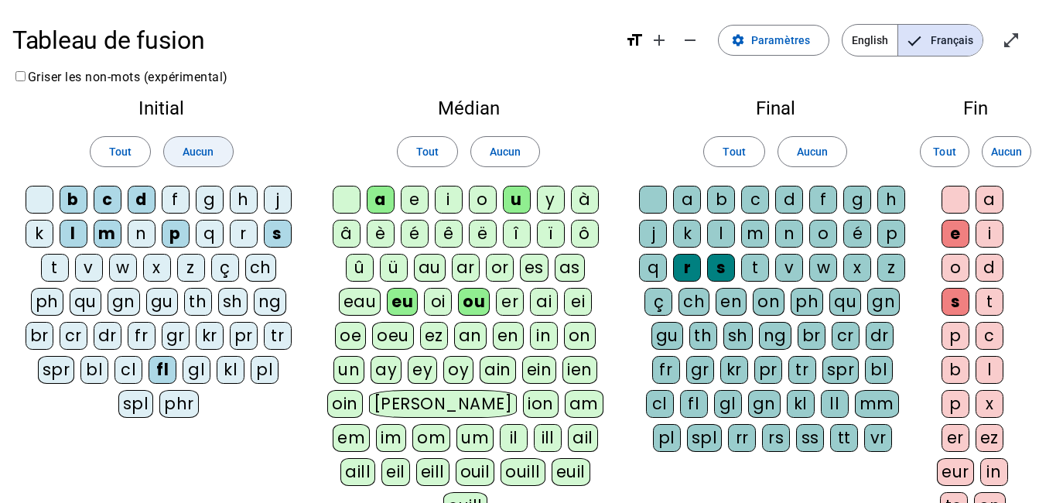
click at [204, 145] on span "Aucun" at bounding box center [198, 151] width 31 height 19
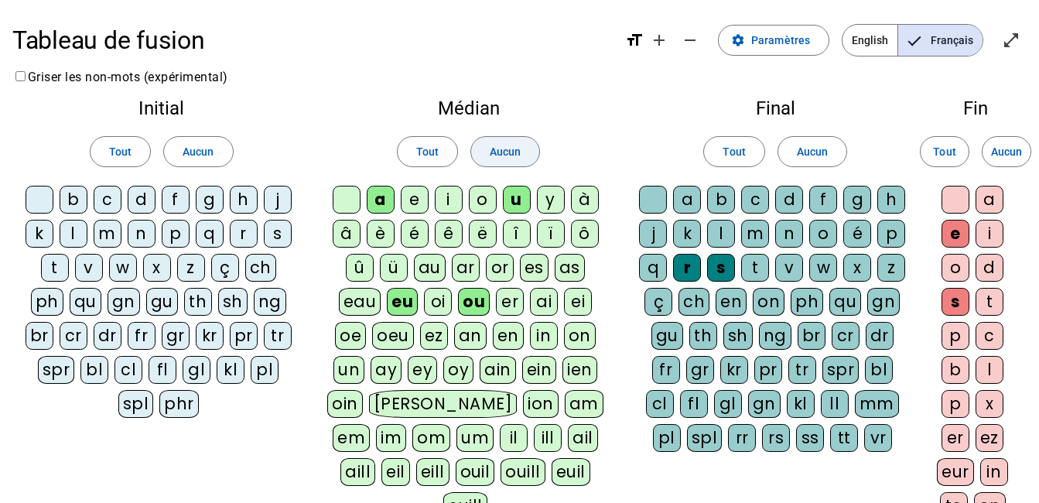
click at [529, 144] on span at bounding box center [505, 151] width 68 height 37
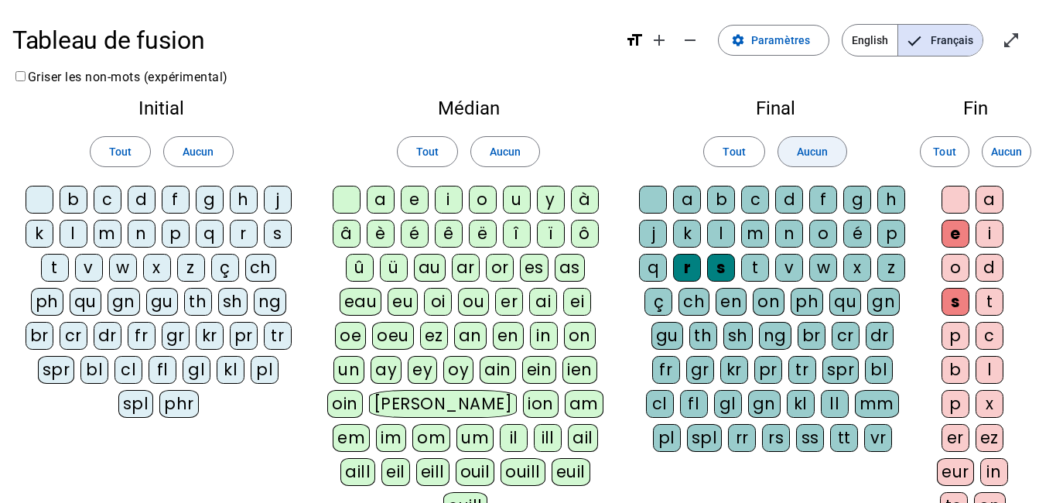
click at [826, 152] on span "Aucun" at bounding box center [812, 151] width 31 height 19
click at [1020, 146] on span "Aucun" at bounding box center [1006, 151] width 31 height 19
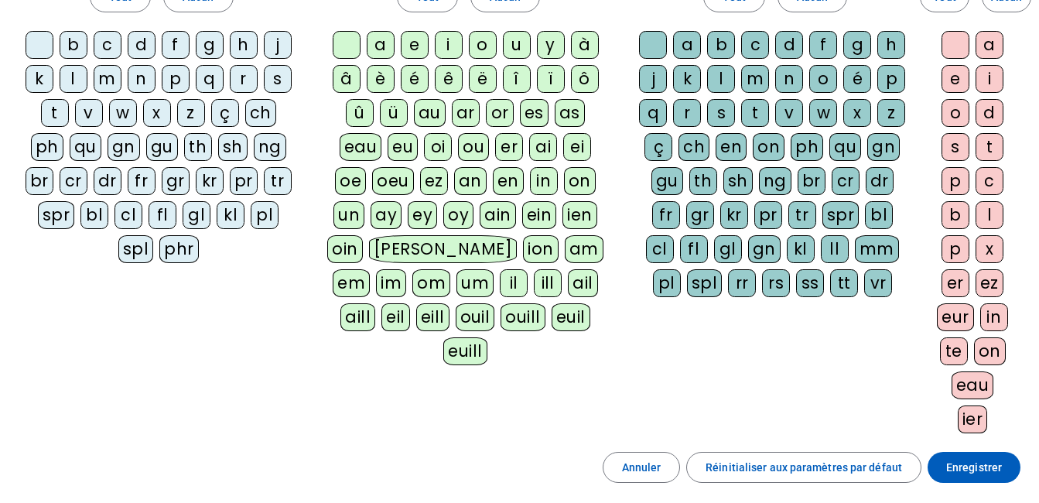
scroll to position [77, 0]
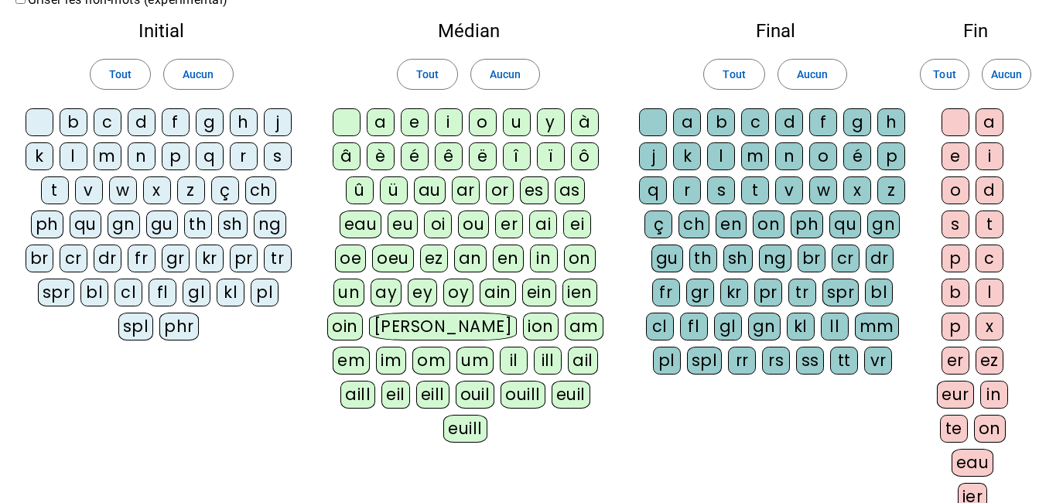
click at [74, 123] on div "b" at bounding box center [74, 122] width 28 height 28
click at [101, 123] on div "c" at bounding box center [108, 122] width 28 height 28
click at [138, 123] on div "d" at bounding box center [142, 122] width 28 height 28
click at [180, 121] on div "f" at bounding box center [176, 122] width 28 height 28
click at [285, 124] on div "j" at bounding box center [278, 122] width 28 height 28
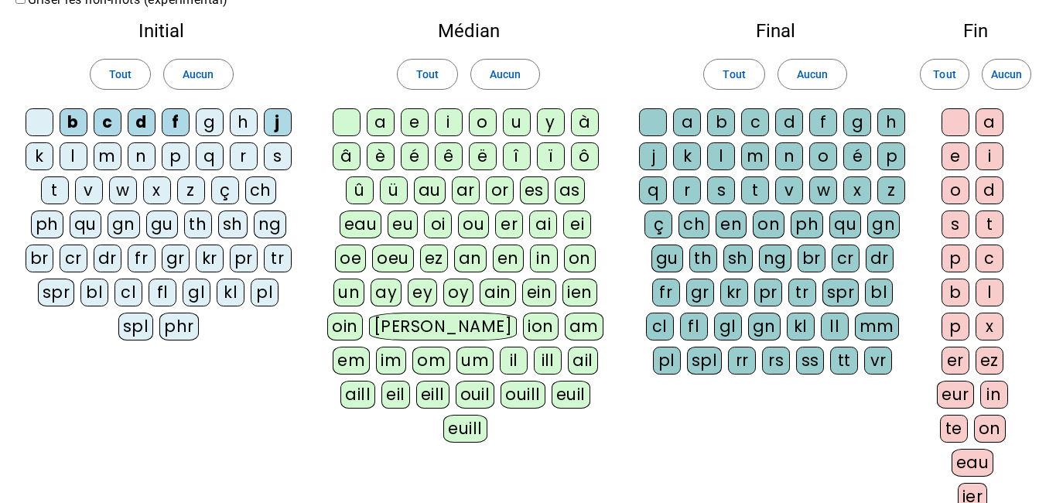
click at [106, 164] on div "m" at bounding box center [108, 156] width 28 height 28
click at [141, 161] on div "n" at bounding box center [142, 156] width 28 height 28
click at [175, 158] on div "p" at bounding box center [176, 156] width 28 height 28
click at [285, 159] on div "s" at bounding box center [278, 156] width 28 height 28
click at [60, 188] on div "t" at bounding box center [55, 190] width 28 height 28
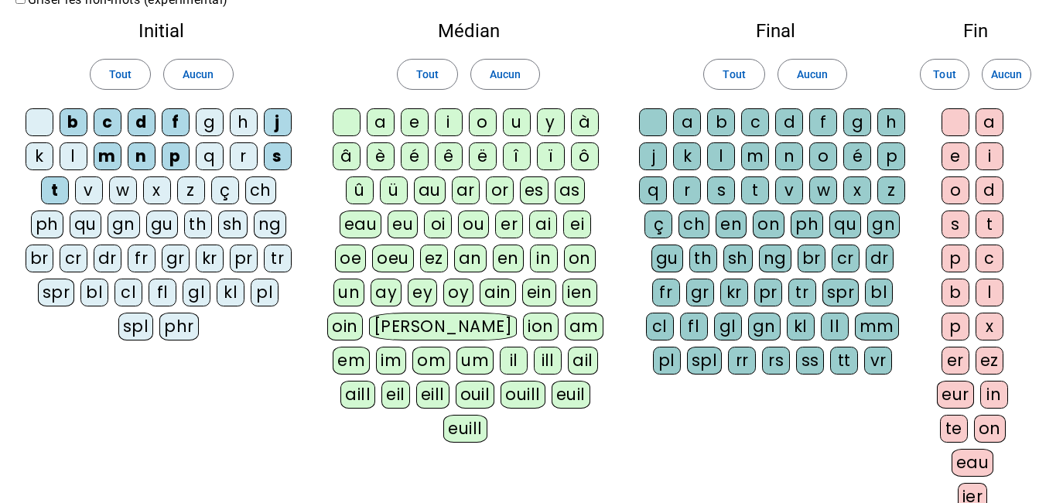
click at [84, 189] on div "v" at bounding box center [89, 190] width 28 height 28
click at [374, 120] on div "a" at bounding box center [381, 122] width 28 height 28
click at [413, 128] on div "e" at bounding box center [415, 122] width 28 height 28
click at [521, 119] on div "u" at bounding box center [517, 122] width 28 height 28
click at [395, 220] on div "eu" at bounding box center [403, 224] width 30 height 28
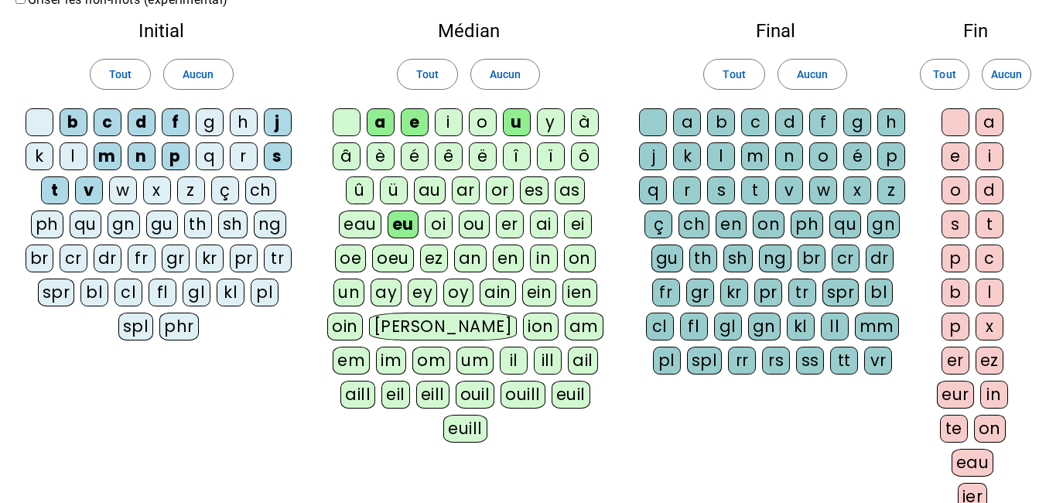
click at [649, 121] on div at bounding box center [653, 122] width 28 height 28
click at [717, 162] on div "l" at bounding box center [721, 156] width 28 height 28
click at [692, 188] on div "r" at bounding box center [687, 190] width 28 height 28
click at [998, 220] on div "t" at bounding box center [990, 224] width 28 height 28
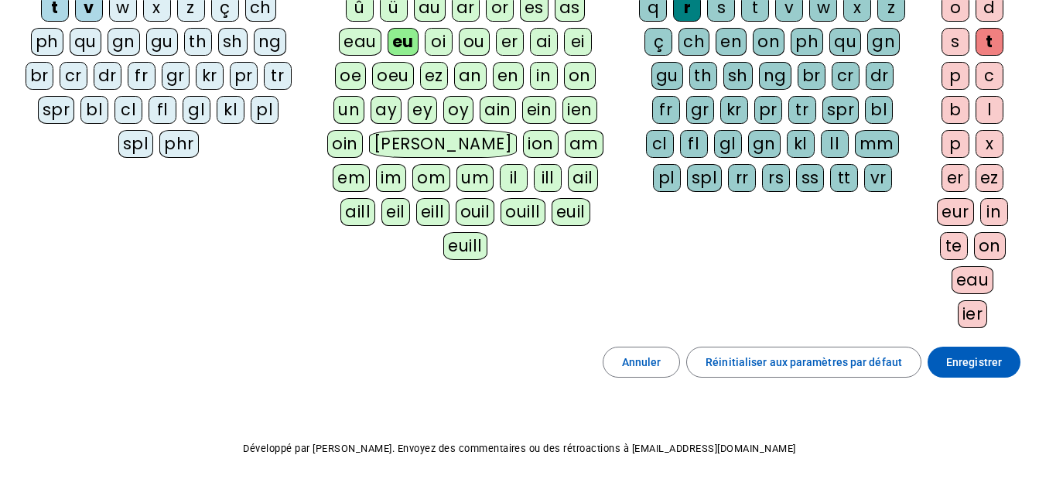
scroll to position [297, 0]
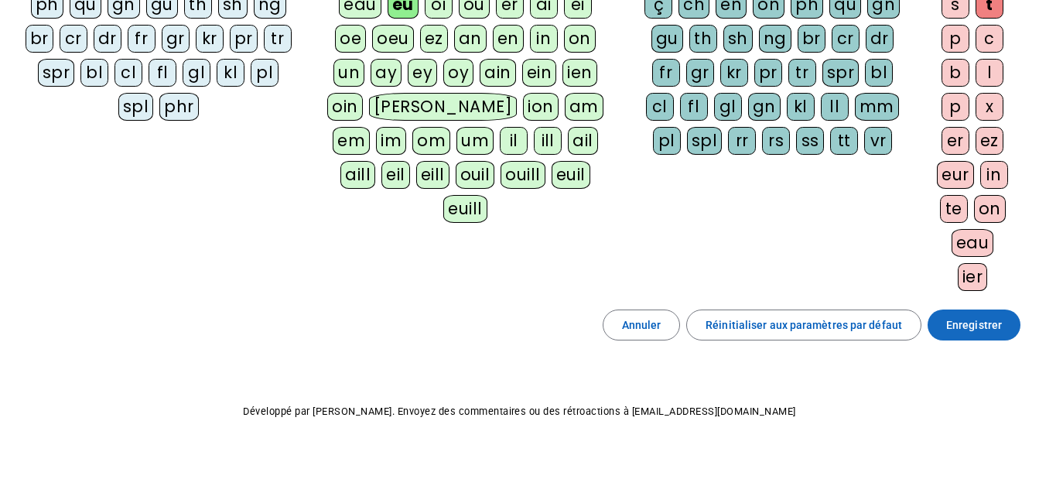
click at [1006, 329] on span at bounding box center [974, 324] width 93 height 37
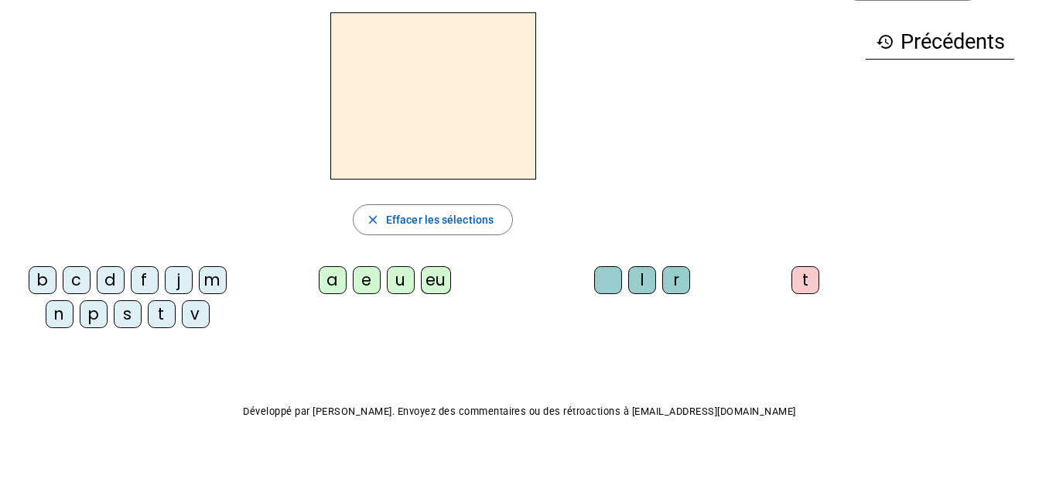
scroll to position [56, 0]
click at [142, 279] on div "f" at bounding box center [145, 280] width 28 height 28
click at [443, 283] on div "eu" at bounding box center [436, 280] width 30 height 28
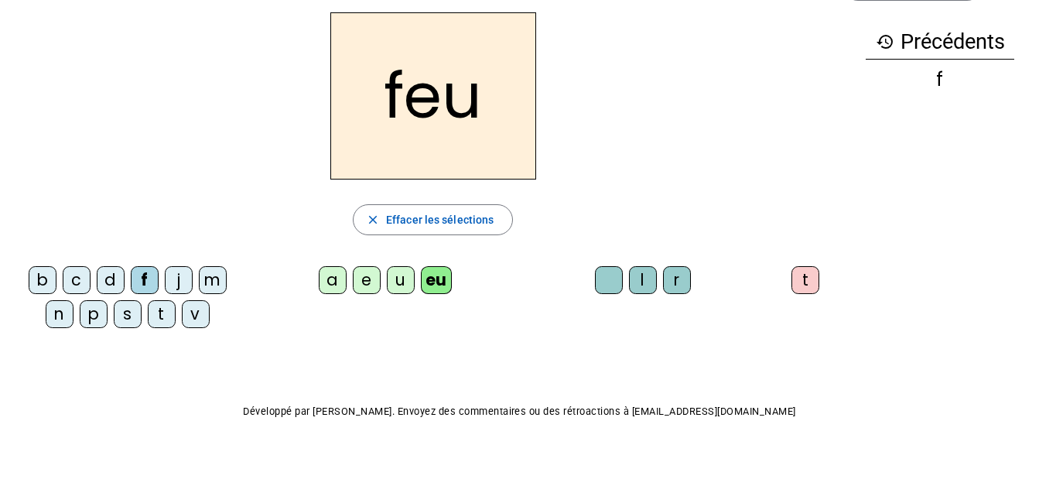
click at [91, 313] on div "p" at bounding box center [94, 314] width 28 height 28
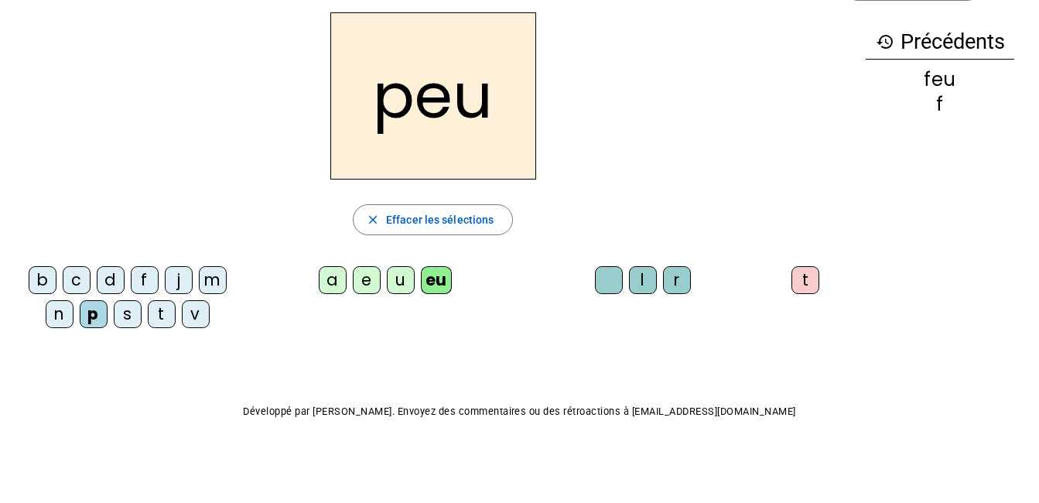
click at [182, 289] on div "j" at bounding box center [179, 280] width 28 height 28
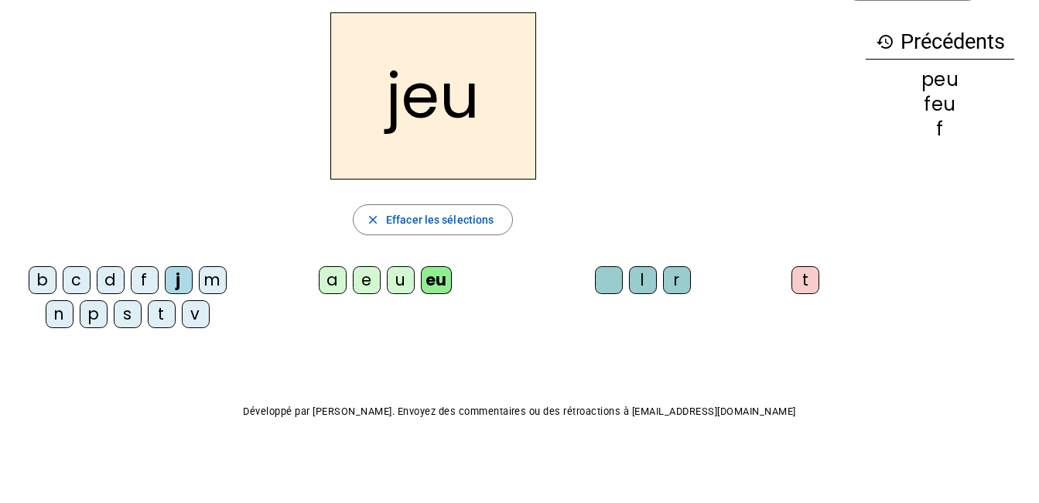
click at [367, 284] on div "e" at bounding box center [367, 280] width 28 height 28
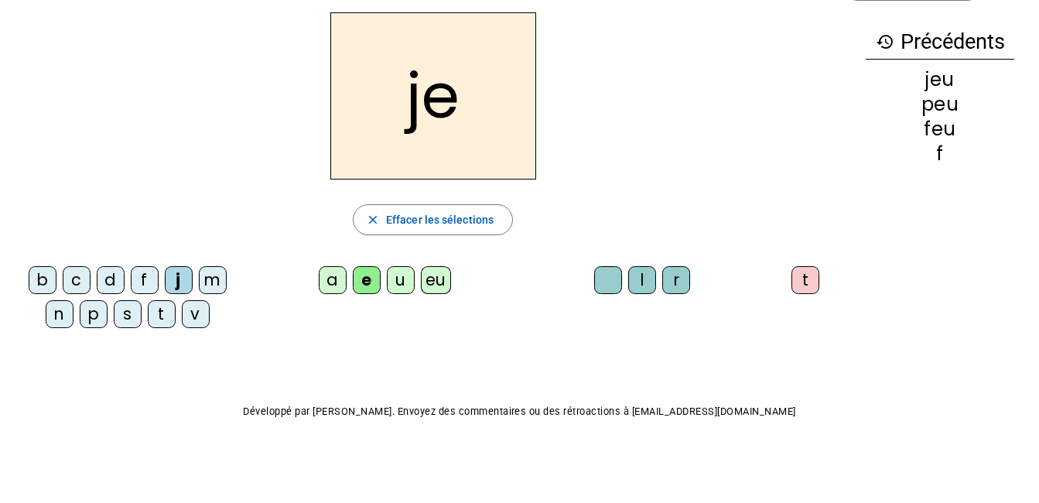
click at [88, 288] on div "c" at bounding box center [77, 280] width 28 height 28
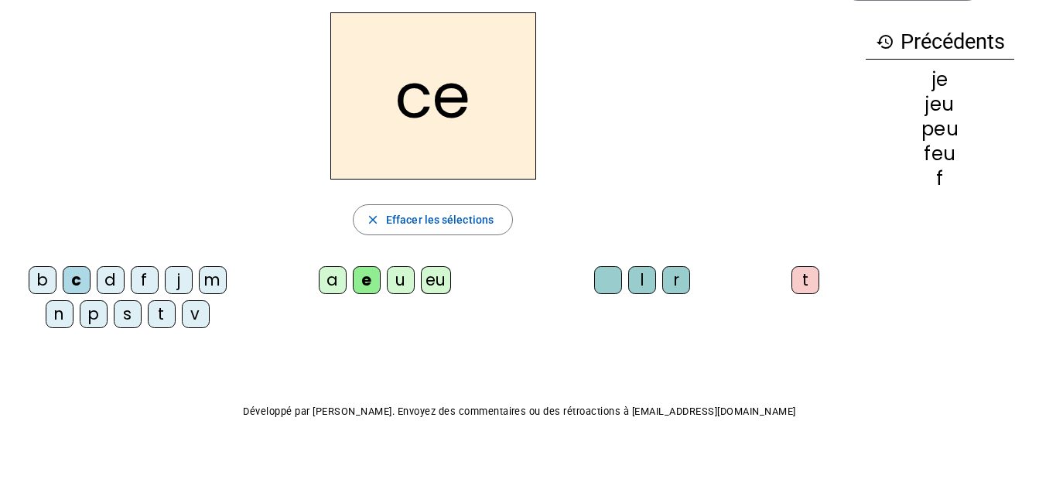
click at [58, 315] on div "n" at bounding box center [60, 314] width 28 height 28
click at [128, 312] on div "s" at bounding box center [128, 314] width 28 height 28
click at [655, 275] on div "l" at bounding box center [642, 280] width 28 height 28
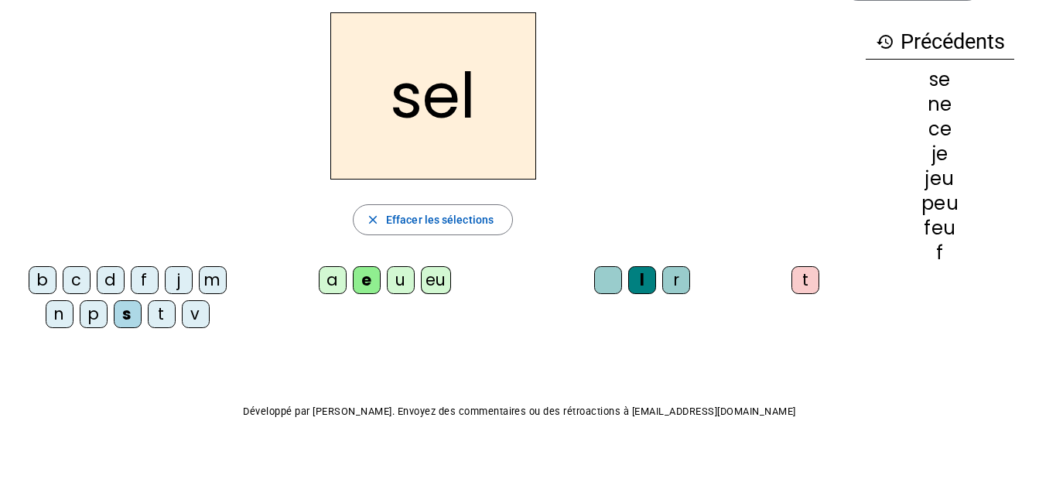
click at [166, 315] on div "t" at bounding box center [162, 314] width 28 height 28
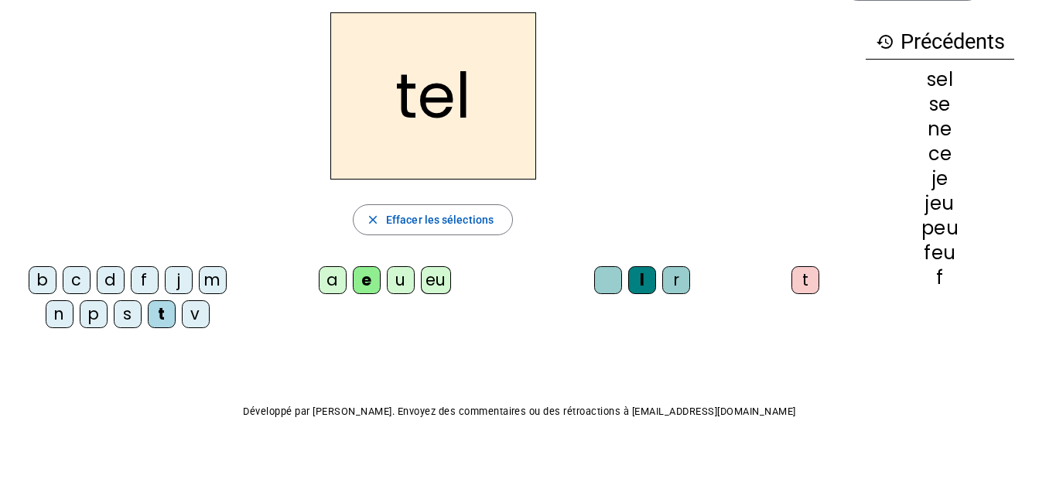
click at [37, 283] on div "b" at bounding box center [43, 280] width 28 height 28
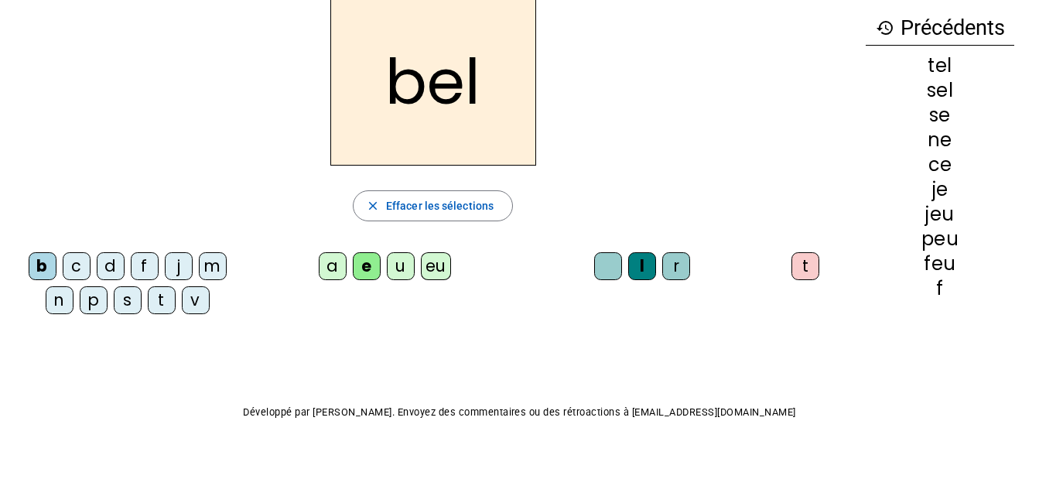
click at [335, 268] on div "a" at bounding box center [333, 266] width 28 height 28
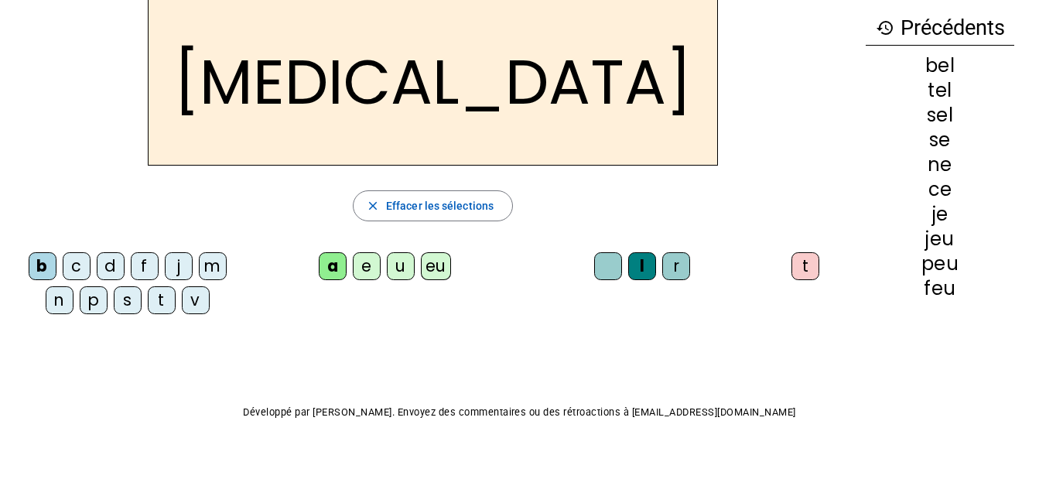
click at [665, 271] on div "r" at bounding box center [676, 266] width 28 height 28
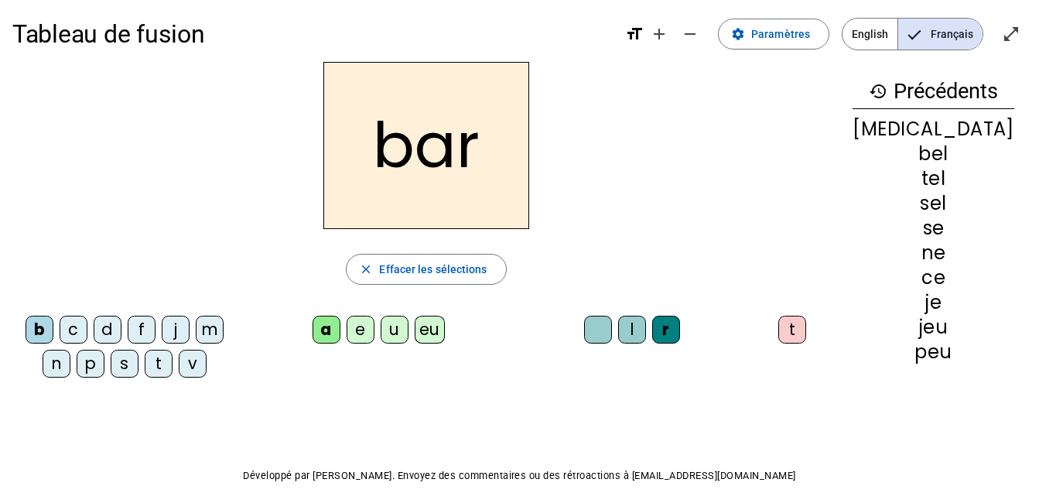
scroll to position [0, 0]
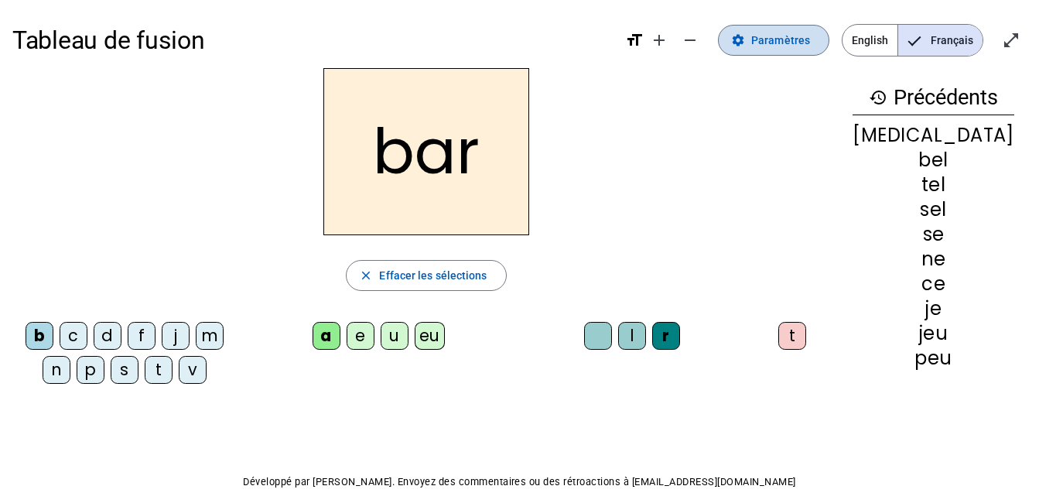
click at [788, 46] on span "Paramètres" at bounding box center [780, 40] width 59 height 19
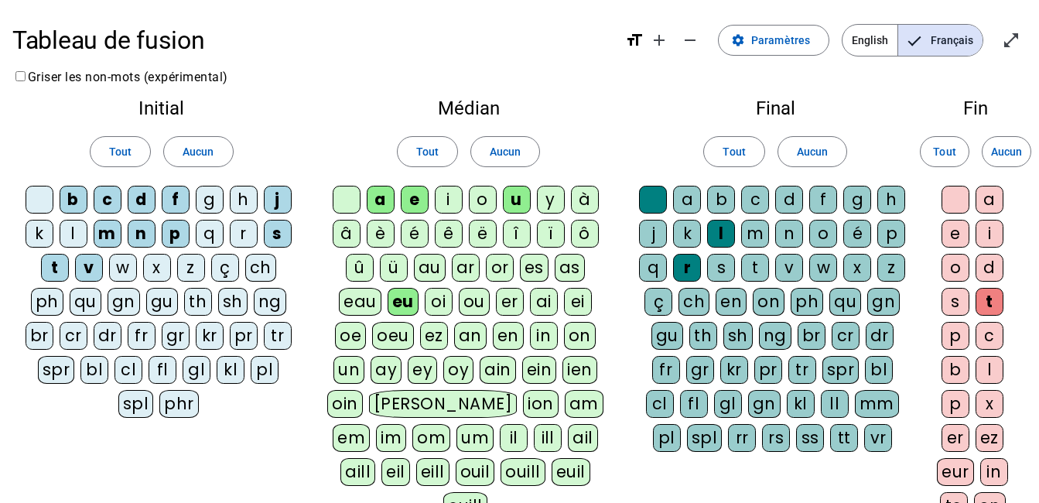
click at [759, 200] on div "c" at bounding box center [755, 200] width 28 height 28
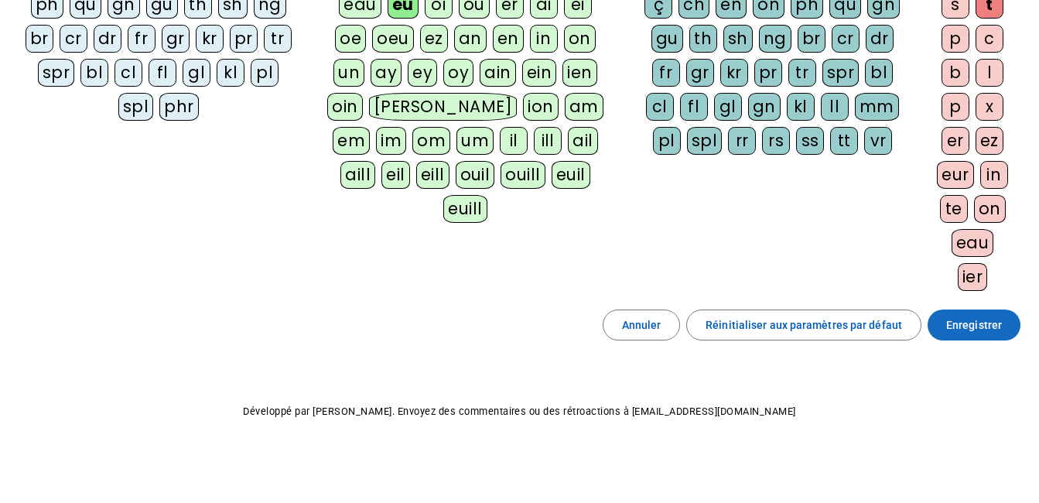
click at [996, 328] on span "Enregistrer" at bounding box center [974, 325] width 56 height 19
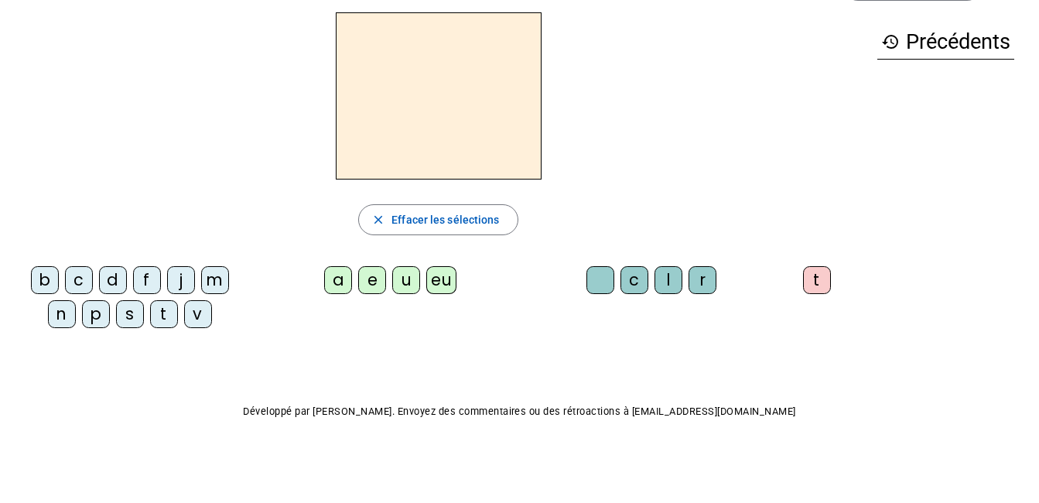
scroll to position [56, 0]
click at [142, 283] on div "f" at bounding box center [147, 280] width 28 height 28
click at [458, 277] on letter-bubble "eu" at bounding box center [444, 283] width 36 height 34
click at [97, 306] on div "p" at bounding box center [96, 314] width 28 height 28
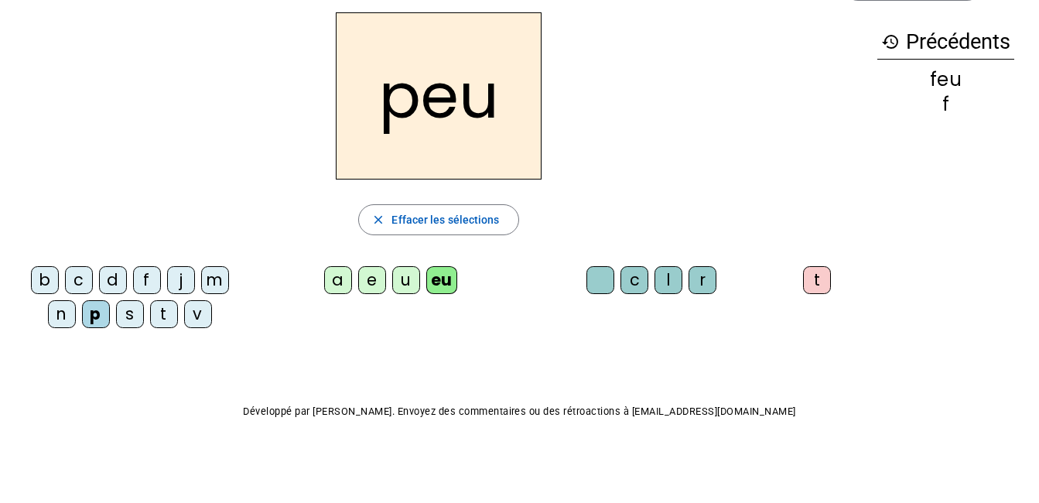
click at [186, 284] on div "j" at bounding box center [181, 280] width 28 height 28
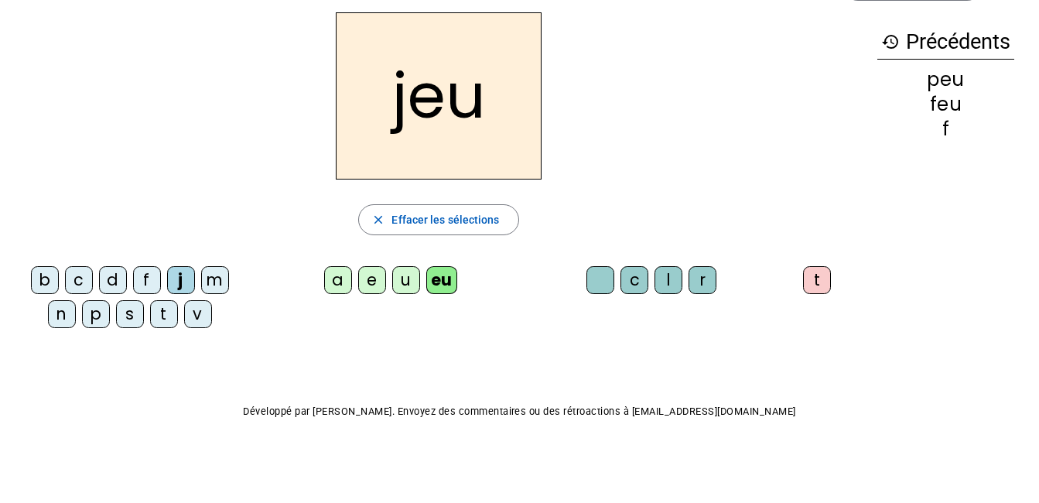
click at [362, 281] on div "e" at bounding box center [372, 280] width 28 height 28
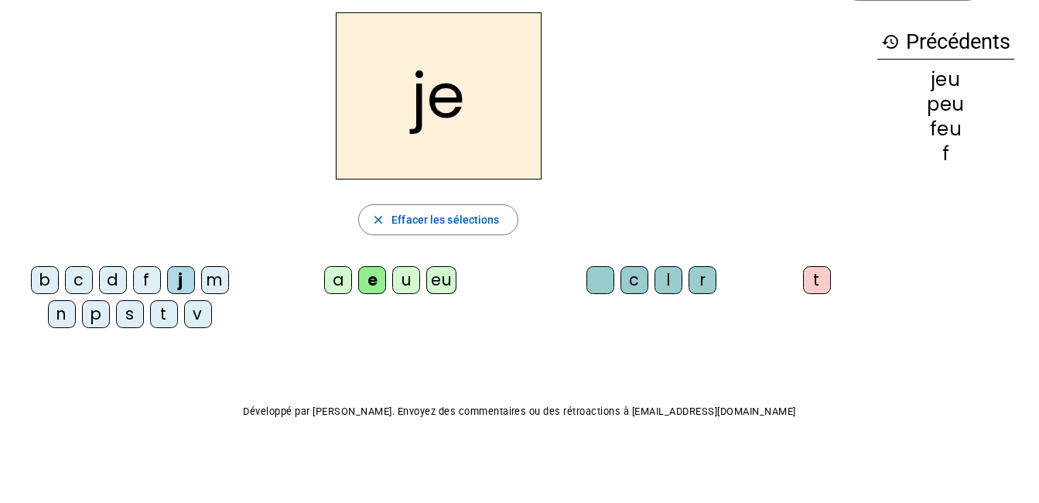
click at [80, 278] on div "c" at bounding box center [79, 280] width 28 height 28
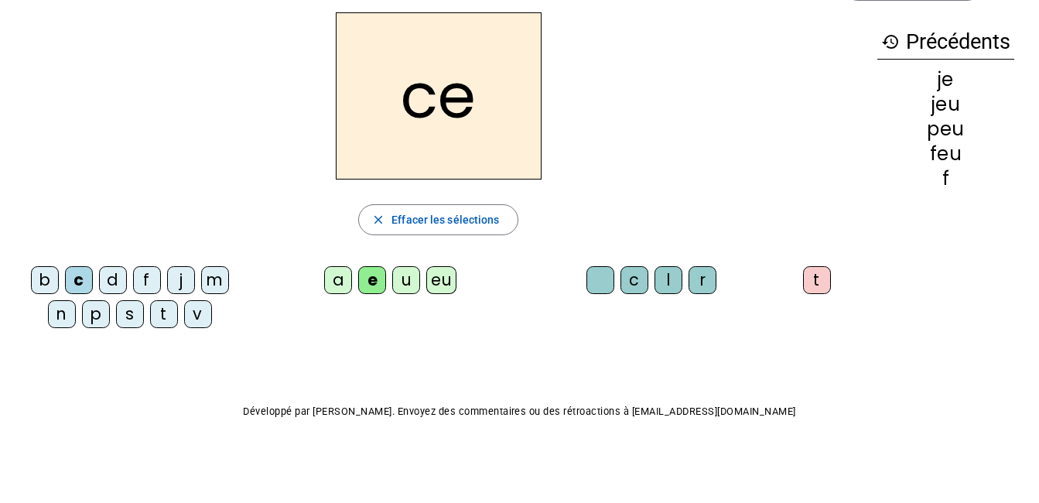
click at [61, 313] on div "n" at bounding box center [62, 314] width 28 height 28
click at [128, 314] on div "s" at bounding box center [130, 314] width 28 height 28
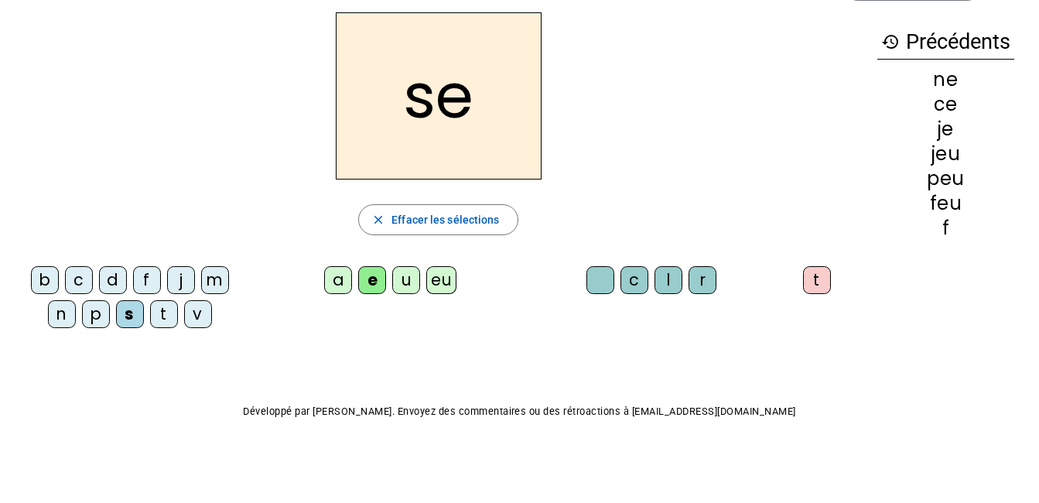
click at [668, 279] on div "l" at bounding box center [669, 280] width 28 height 28
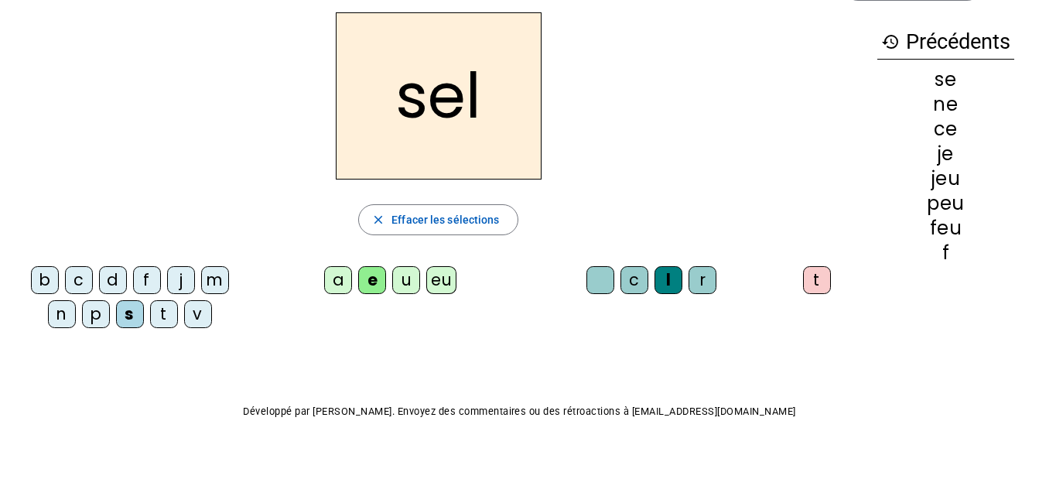
click at [156, 309] on div "t" at bounding box center [164, 314] width 28 height 28
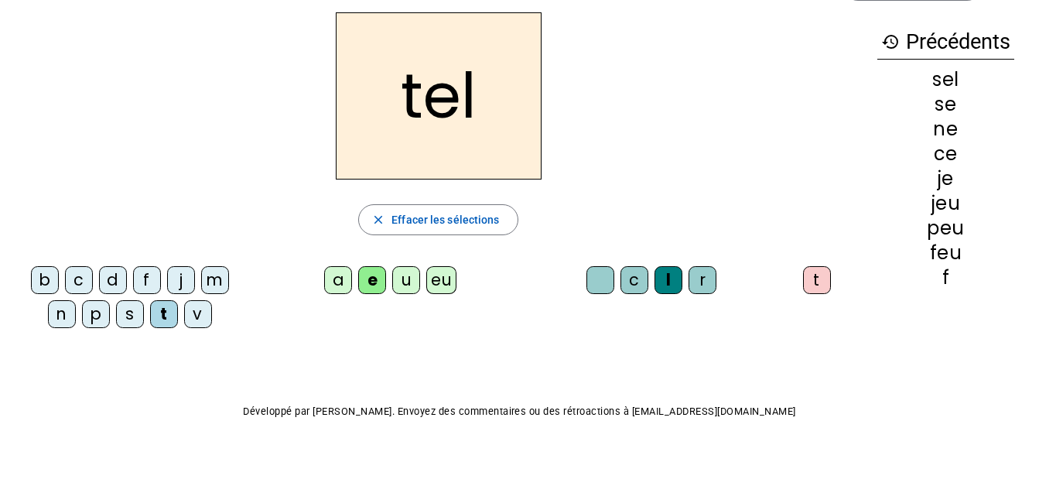
click at [39, 287] on div "b" at bounding box center [45, 280] width 28 height 28
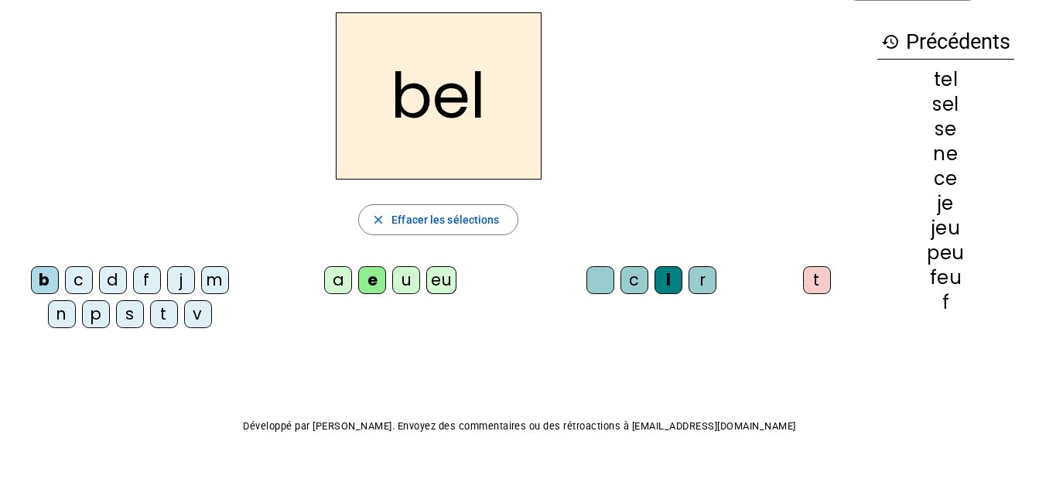
scroll to position [70, 0]
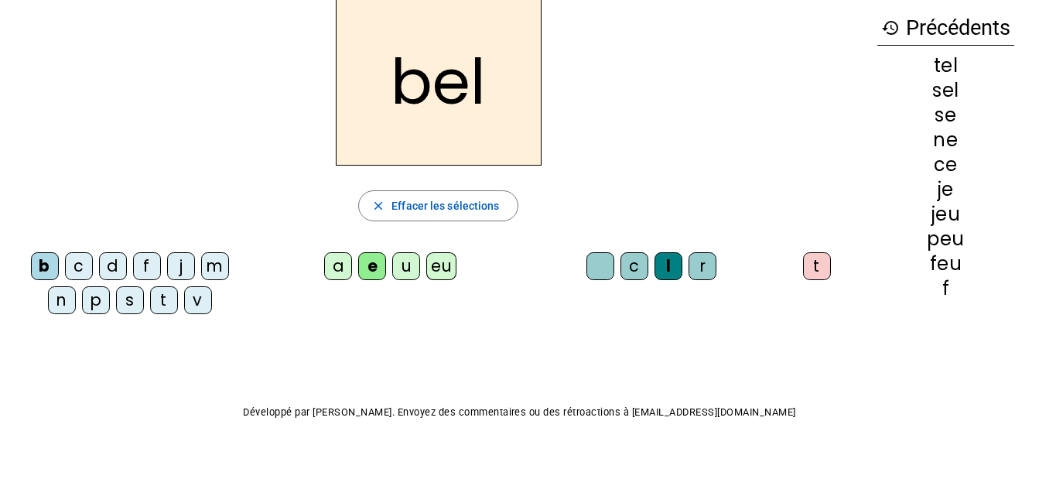
click at [340, 268] on div "a" at bounding box center [338, 266] width 28 height 28
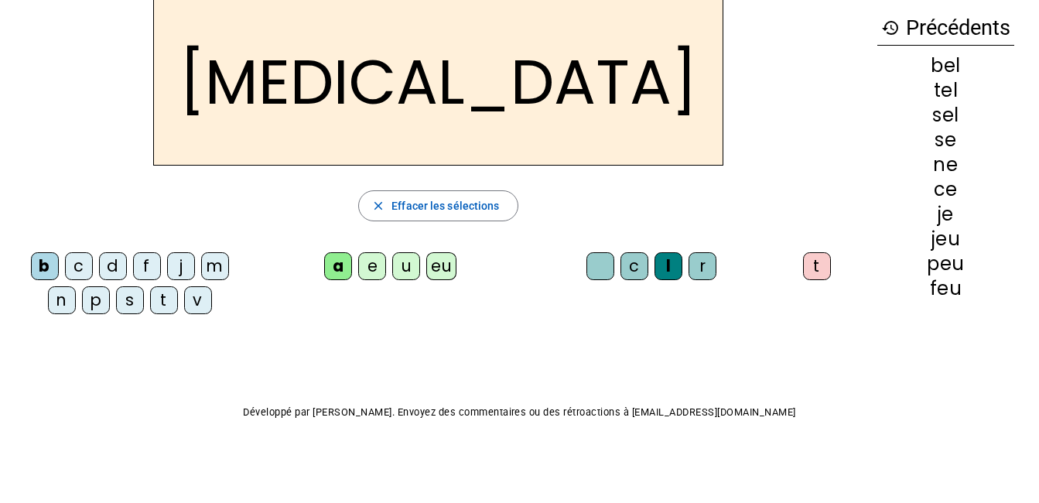
click at [619, 259] on letter-bubble at bounding box center [603, 269] width 34 height 34
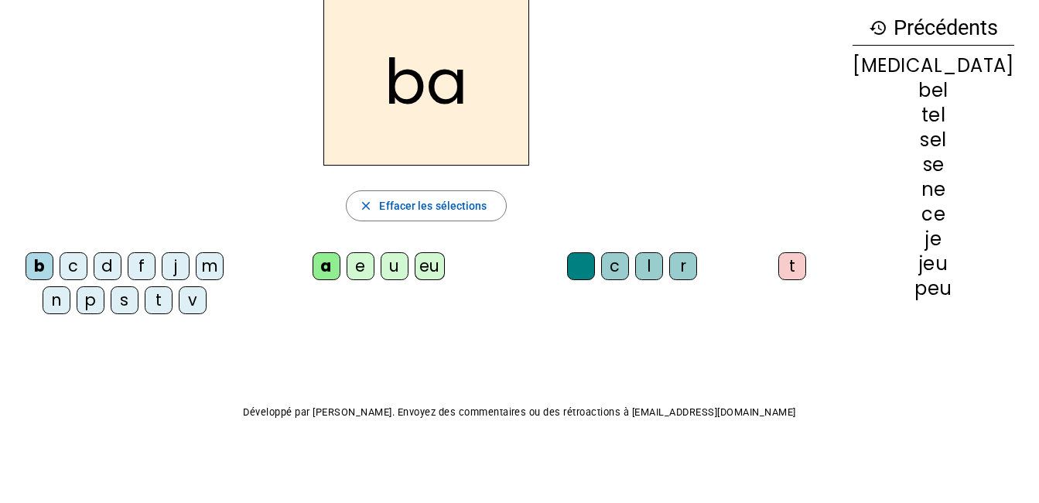
click at [629, 262] on div "c" at bounding box center [615, 266] width 28 height 28
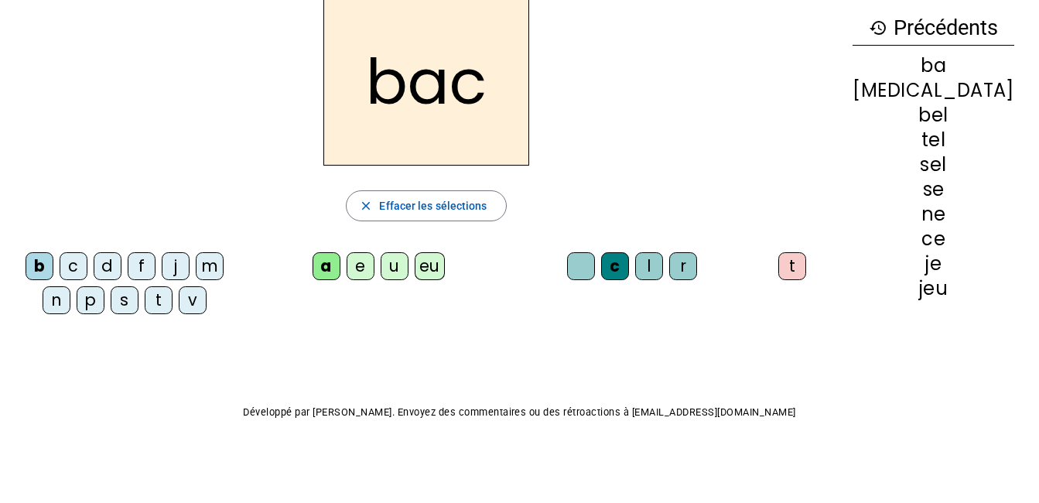
click at [696, 265] on div "r" at bounding box center [683, 266] width 28 height 28
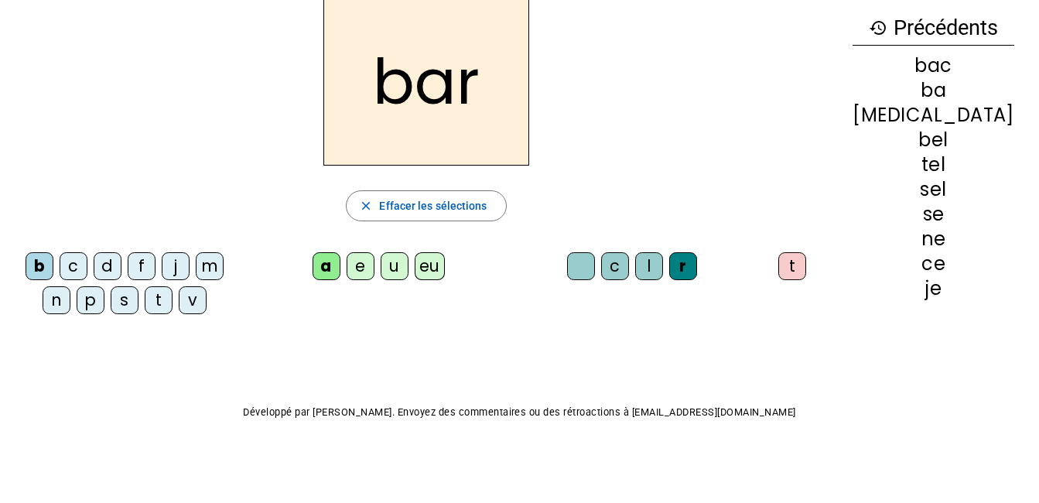
click at [99, 298] on div "p" at bounding box center [91, 300] width 28 height 28
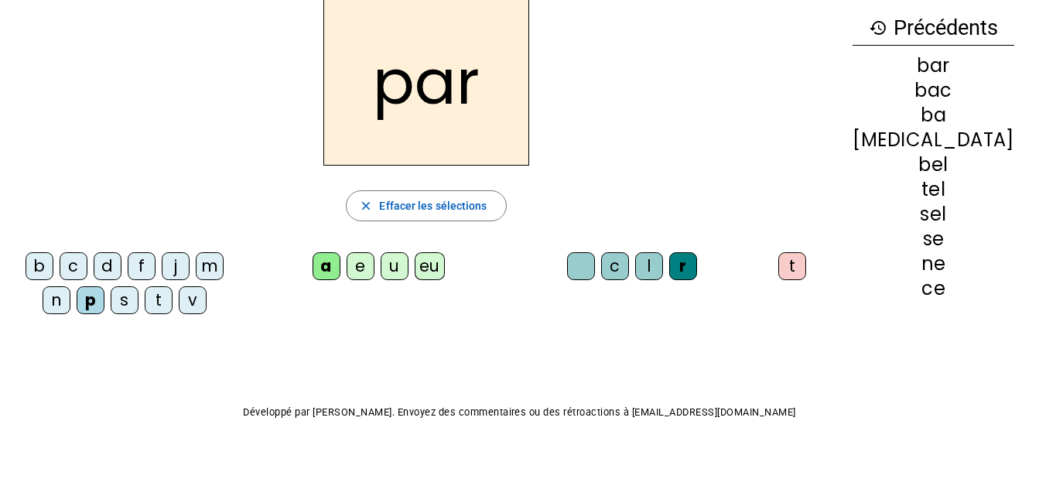
click at [398, 268] on div "u" at bounding box center [395, 266] width 28 height 28
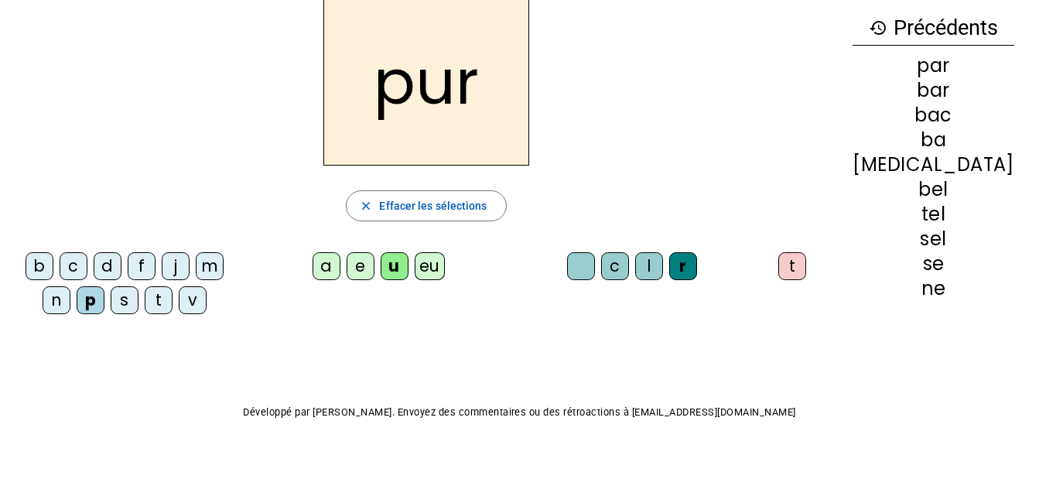
click at [114, 268] on div "d" at bounding box center [108, 266] width 28 height 28
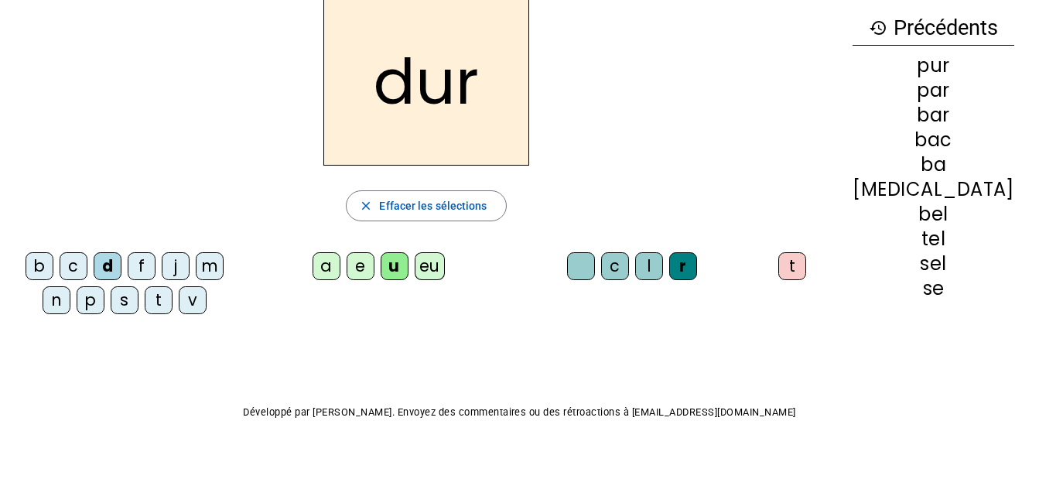
click at [214, 262] on div "m" at bounding box center [210, 266] width 28 height 28
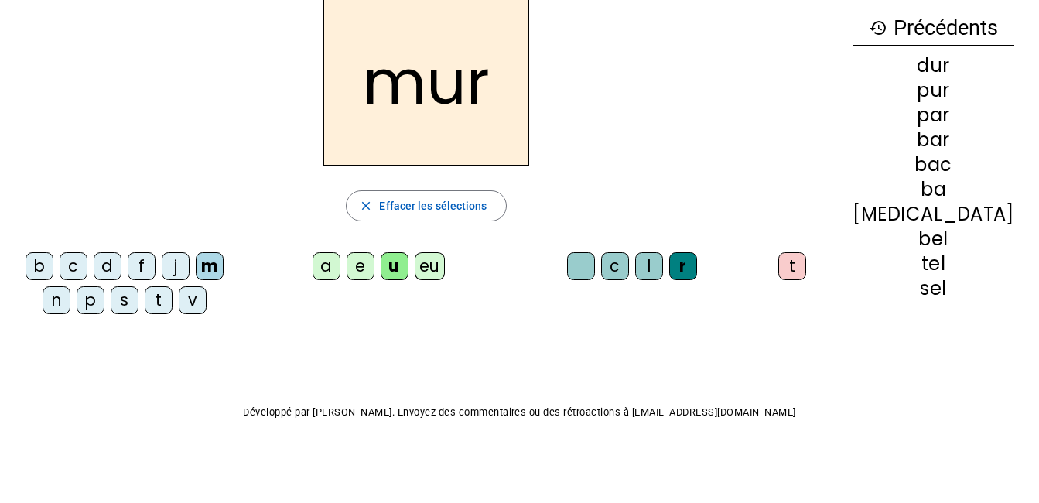
click at [374, 268] on div "e" at bounding box center [361, 266] width 28 height 28
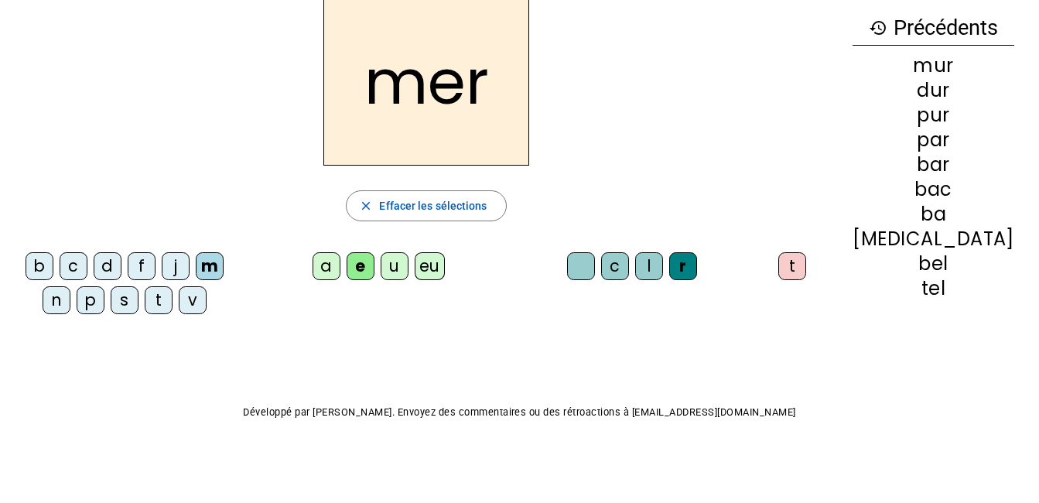
click at [197, 299] on div "v" at bounding box center [193, 300] width 28 height 28
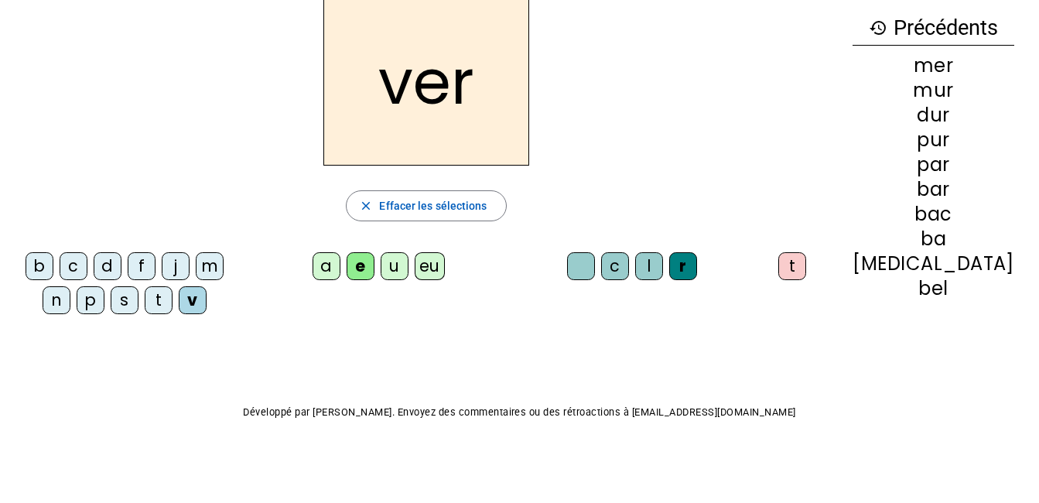
click at [812, 265] on letter-bubble "t" at bounding box center [795, 269] width 34 height 34
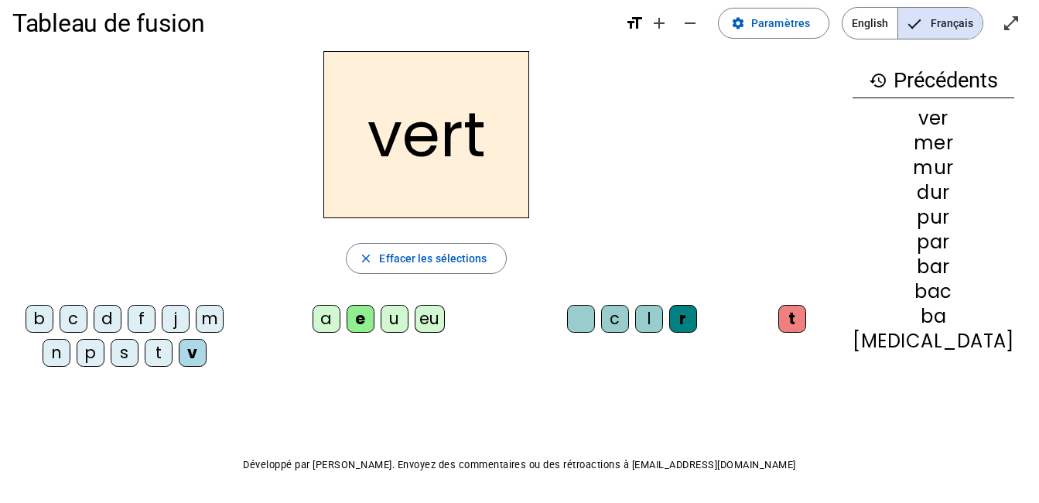
scroll to position [0, 0]
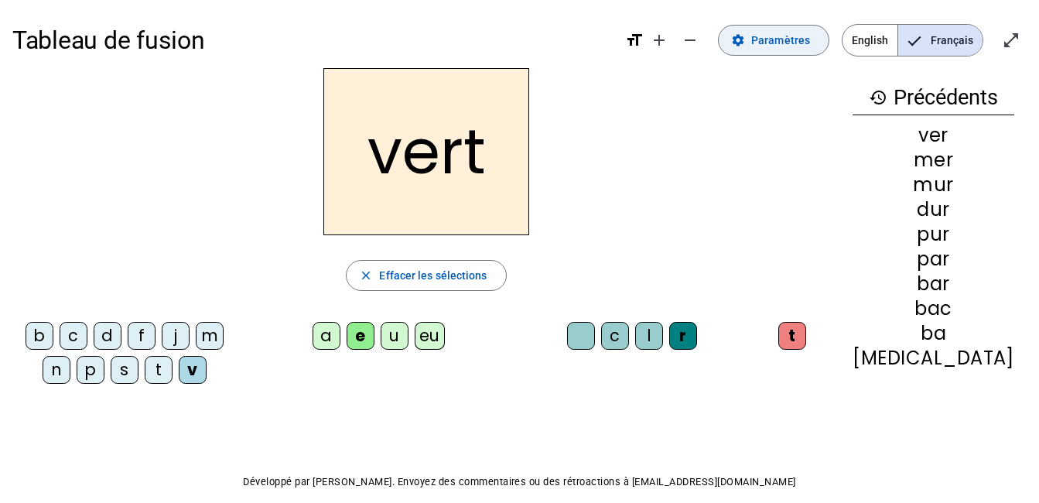
click at [781, 44] on span "Paramètres" at bounding box center [780, 40] width 59 height 19
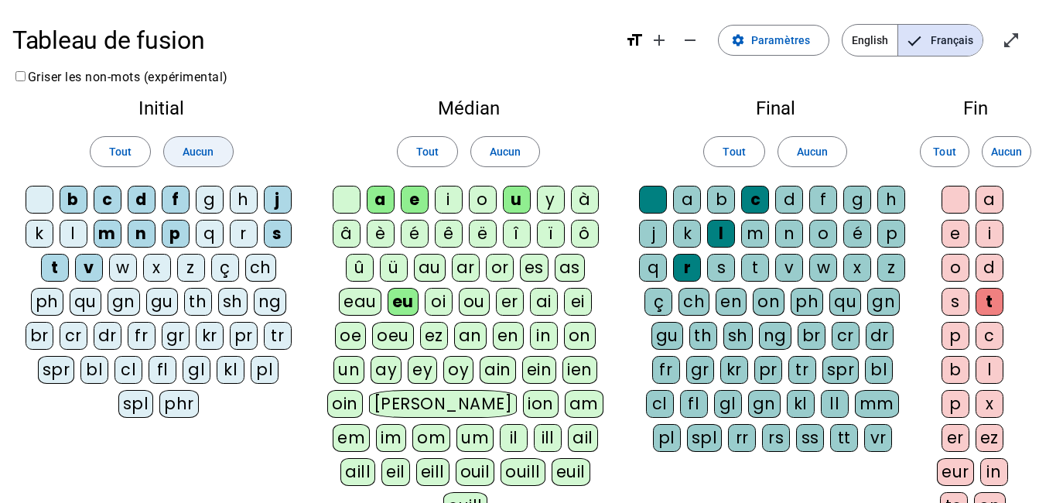
drag, startPoint x: 180, startPoint y: 149, endPoint x: 198, endPoint y: 152, distance: 18.1
click at [180, 149] on span at bounding box center [198, 151] width 68 height 37
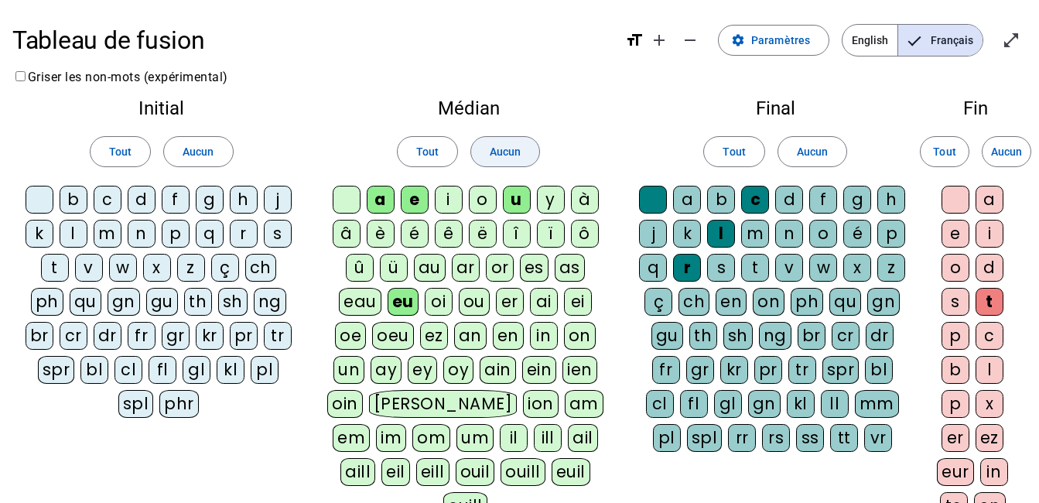
click at [504, 160] on span "Aucun" at bounding box center [505, 151] width 31 height 19
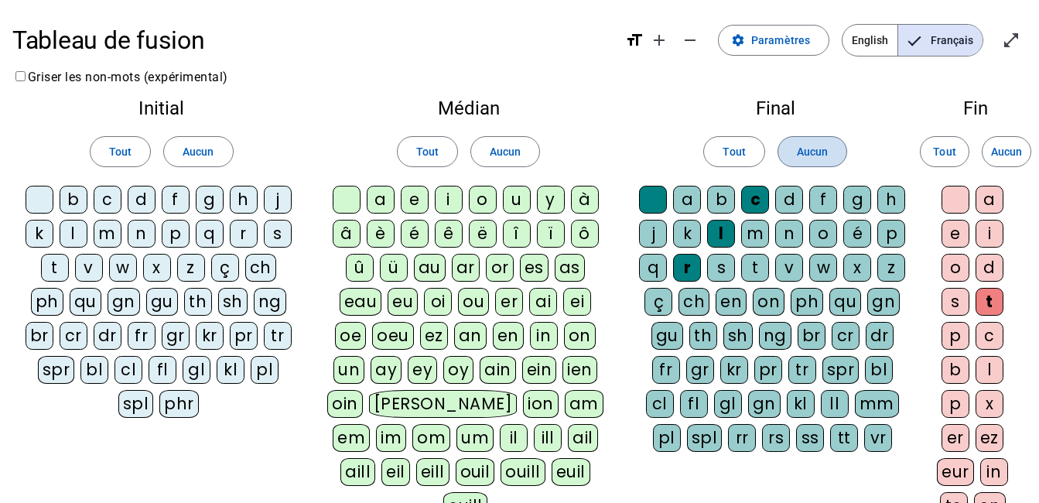
click at [834, 154] on span at bounding box center [812, 151] width 68 height 37
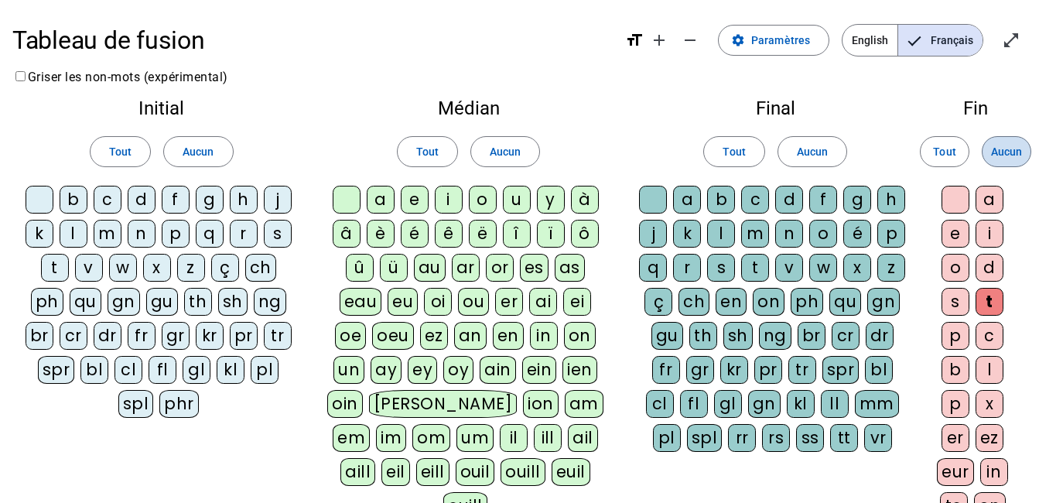
click at [1003, 156] on span "Aucun" at bounding box center [1006, 151] width 31 height 19
click at [76, 233] on div "l" at bounding box center [74, 234] width 28 height 28
click at [121, 372] on div "cl" at bounding box center [129, 370] width 28 height 28
click at [162, 374] on div "fl" at bounding box center [163, 370] width 28 height 28
click at [262, 367] on div "pl" at bounding box center [265, 370] width 28 height 28
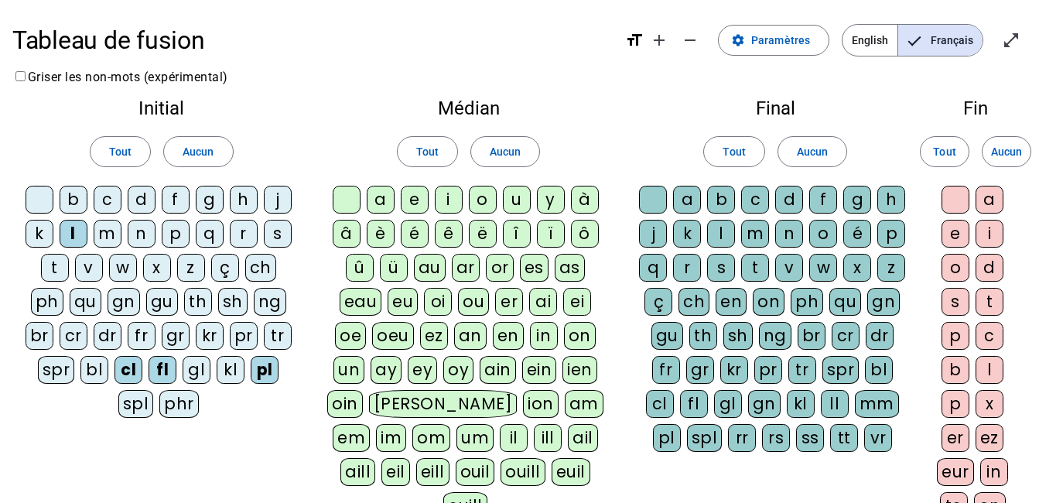
click at [482, 200] on div "o" at bounding box center [483, 200] width 28 height 28
click at [536, 303] on div "ai" at bounding box center [543, 302] width 28 height 28
click at [794, 203] on div "d" at bounding box center [789, 200] width 28 height 28
click at [721, 234] on div "l" at bounding box center [721, 234] width 28 height 28
click at [689, 271] on div "r" at bounding box center [687, 268] width 28 height 28
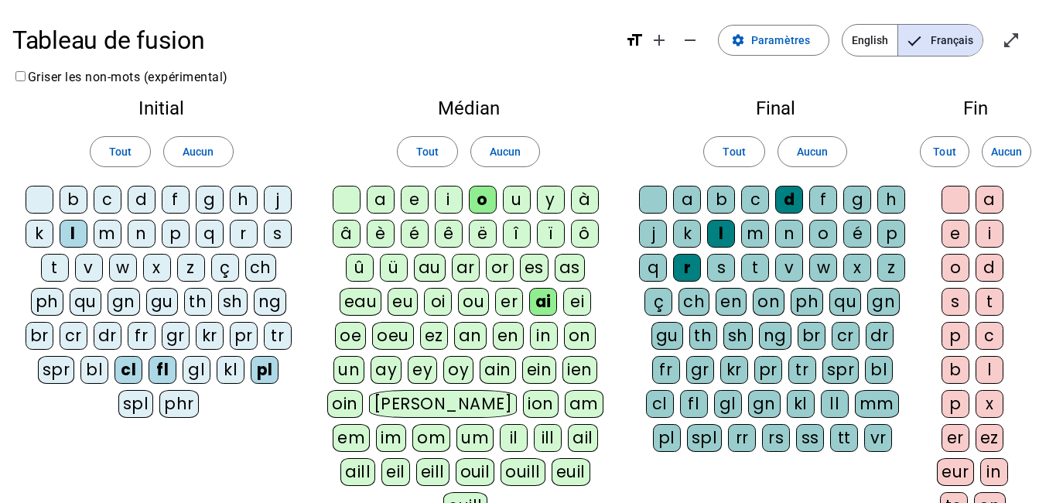
click at [945, 239] on div "e" at bounding box center [956, 234] width 28 height 28
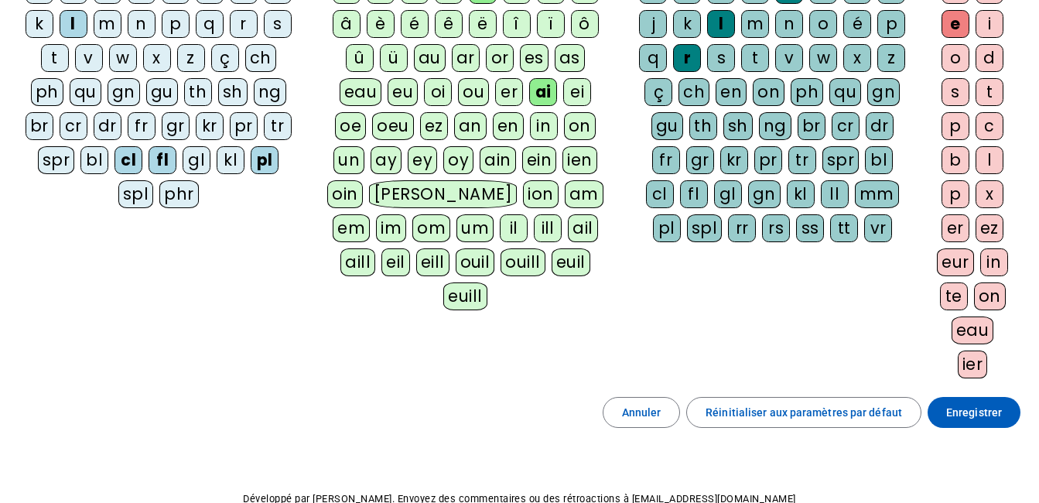
scroll to position [232, 0]
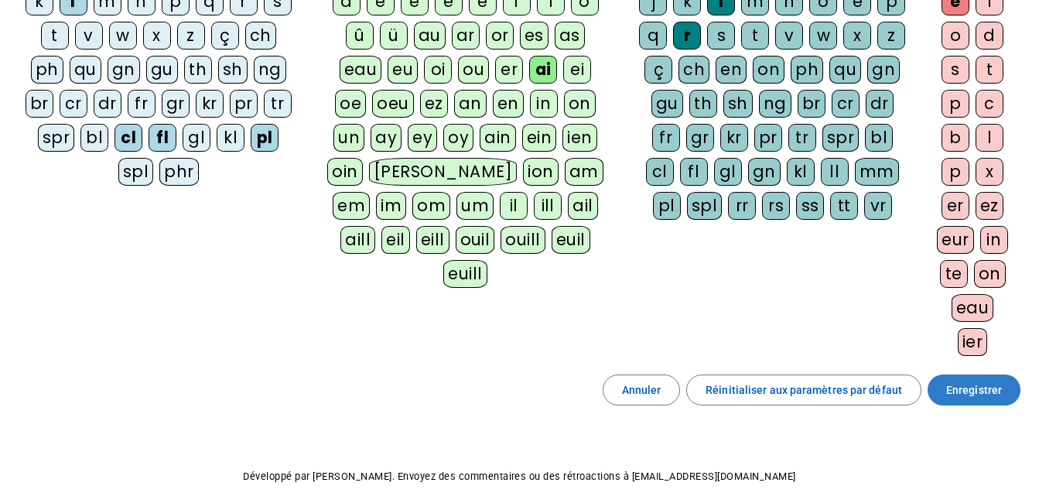
click at [964, 392] on span "Enregistrer" at bounding box center [974, 390] width 56 height 19
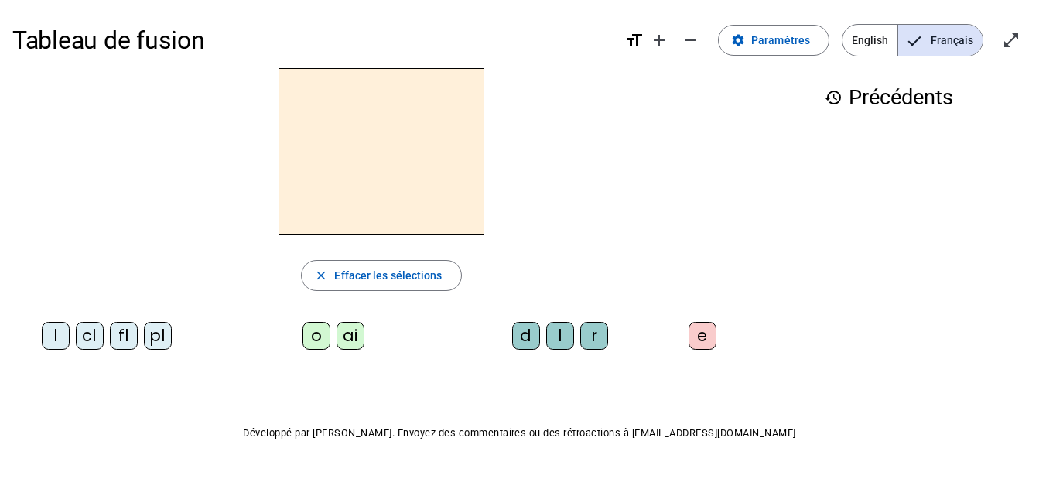
click at [358, 330] on div "ai" at bounding box center [351, 336] width 28 height 28
click at [556, 333] on div "l" at bounding box center [560, 336] width 28 height 28
click at [705, 335] on div "e" at bounding box center [703, 336] width 28 height 28
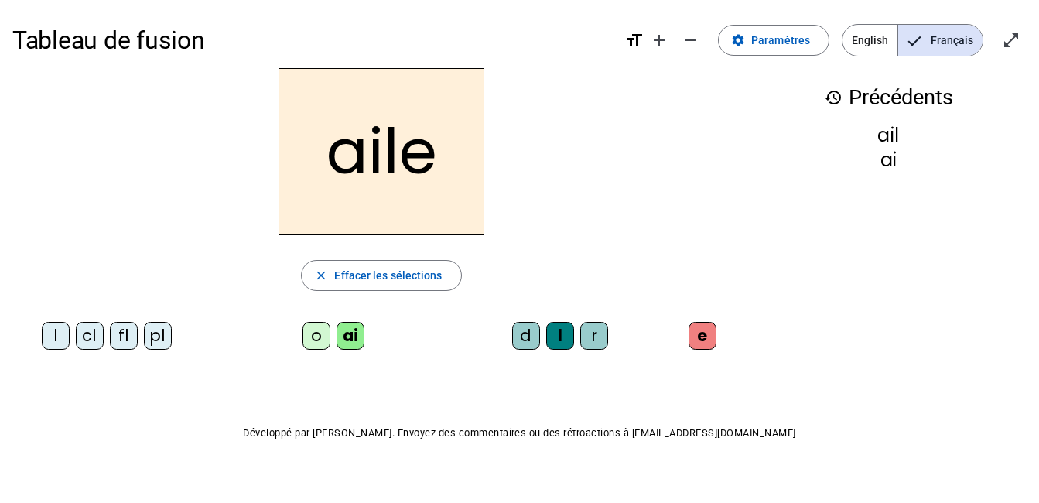
click at [525, 340] on div "d" at bounding box center [526, 336] width 28 height 28
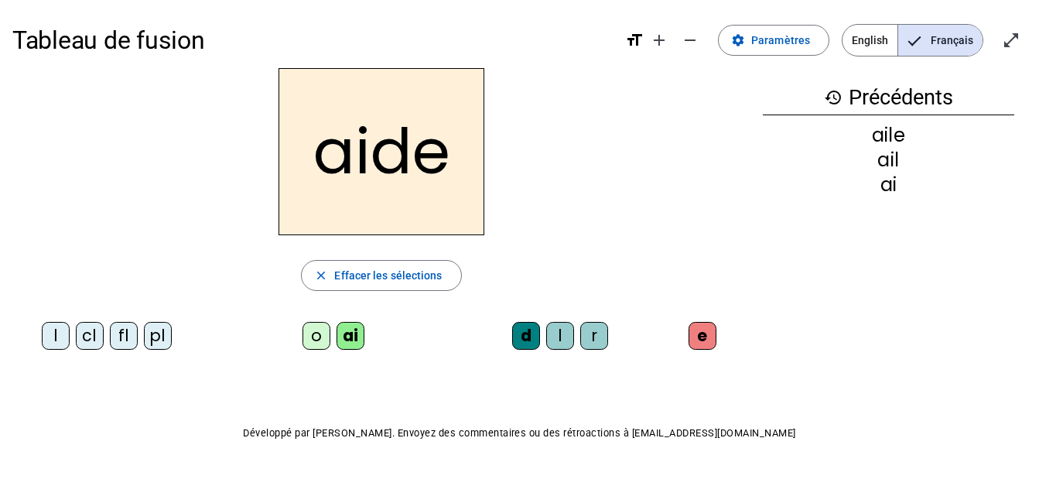
click at [50, 339] on div "l" at bounding box center [56, 336] width 28 height 28
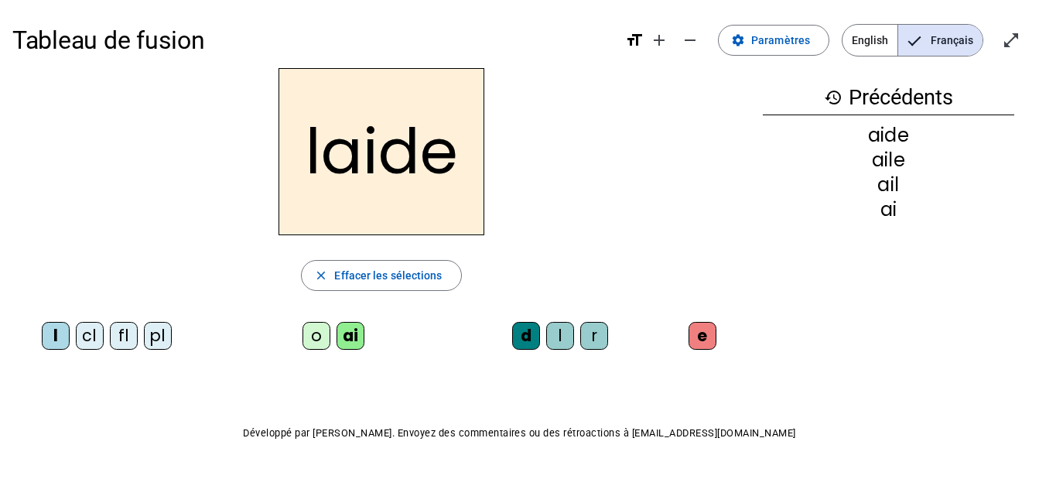
click at [156, 340] on div "pl" at bounding box center [158, 336] width 28 height 28
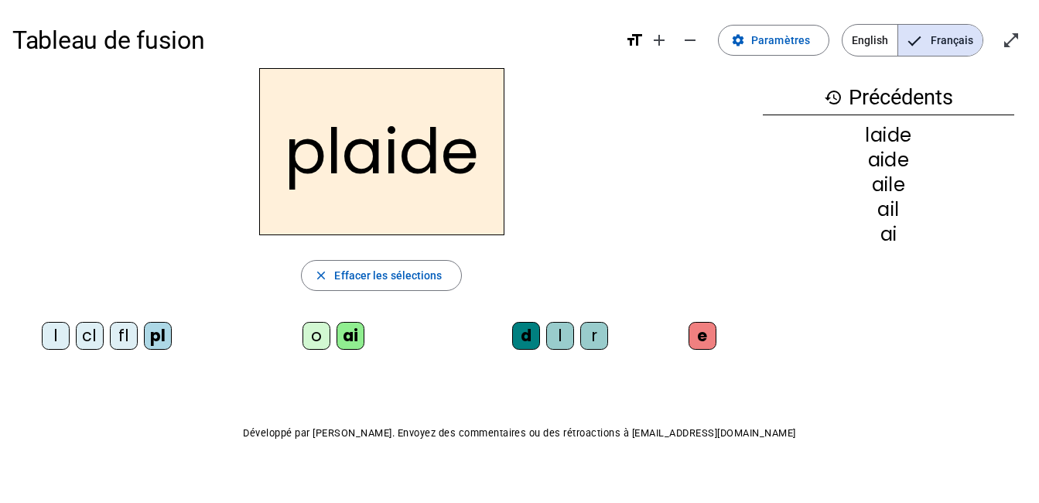
click at [598, 335] on div "r" at bounding box center [594, 336] width 28 height 28
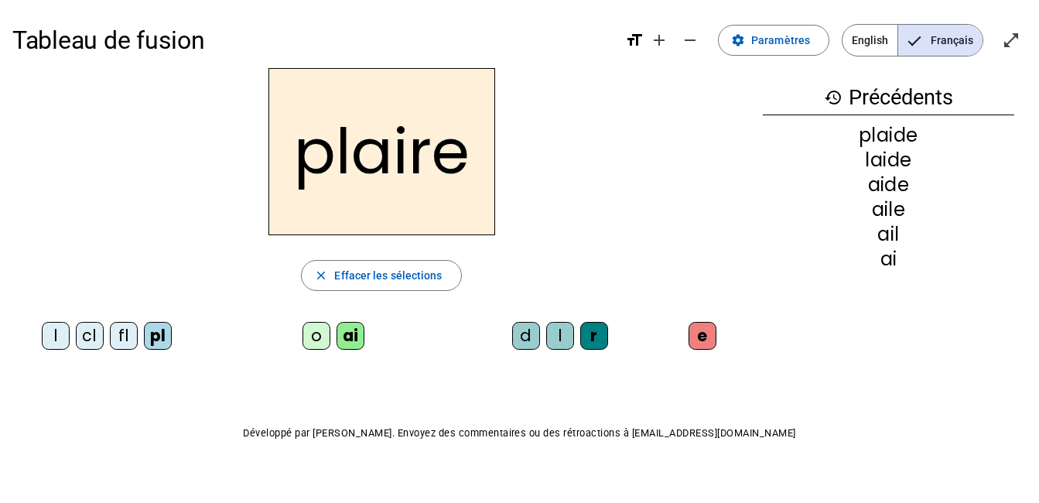
click at [88, 340] on div "cl" at bounding box center [90, 336] width 28 height 28
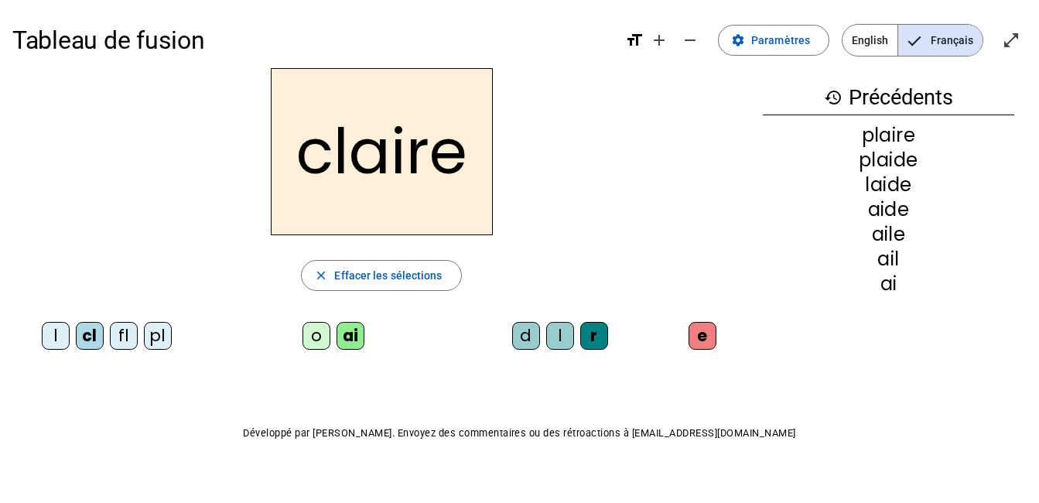
click at [318, 345] on div "o" at bounding box center [317, 336] width 28 height 28
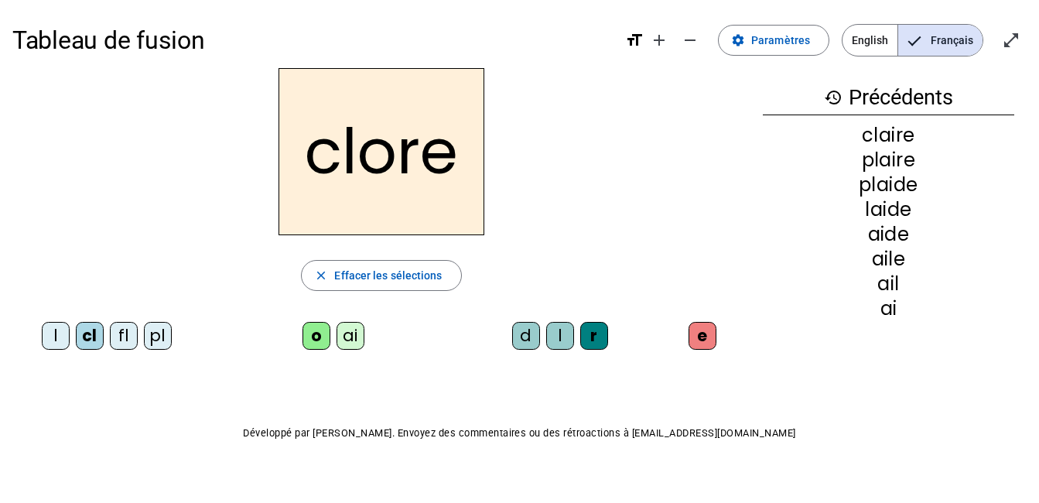
click at [120, 338] on div "fl" at bounding box center [124, 336] width 28 height 28
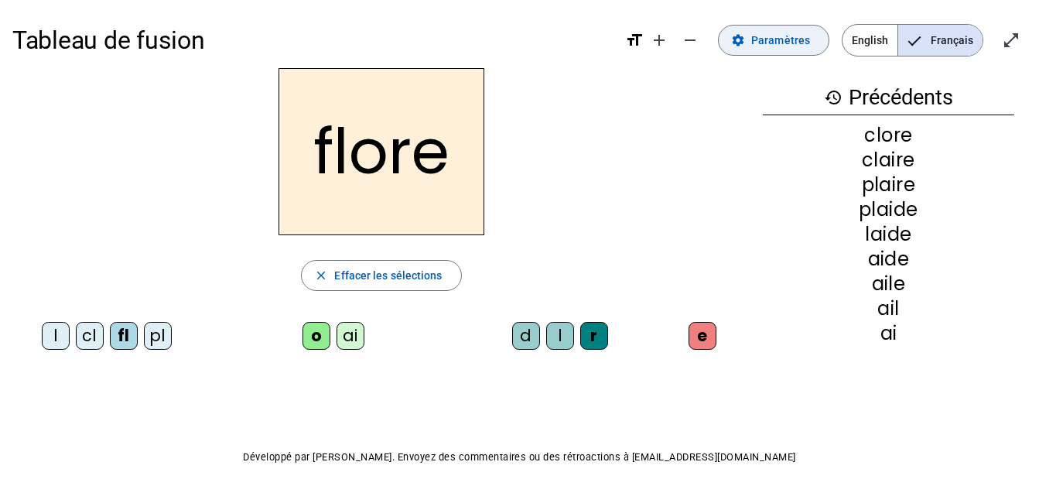
click at [776, 43] on span "Paramètres" at bounding box center [780, 40] width 59 height 19
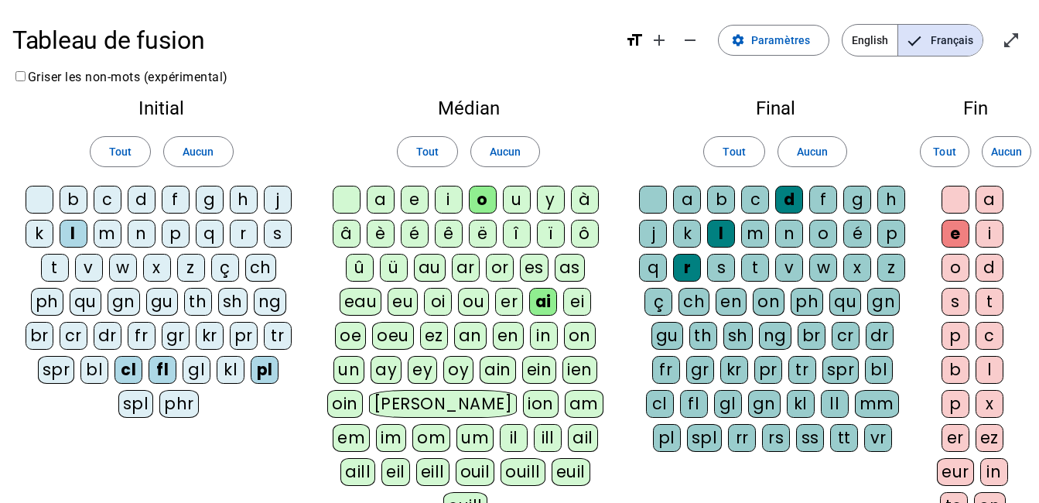
drag, startPoint x: 185, startPoint y: 149, endPoint x: 319, endPoint y: 145, distance: 133.9
click at [185, 149] on span "Aucun" at bounding box center [198, 151] width 31 height 19
click at [499, 143] on span "Aucun" at bounding box center [505, 151] width 31 height 19
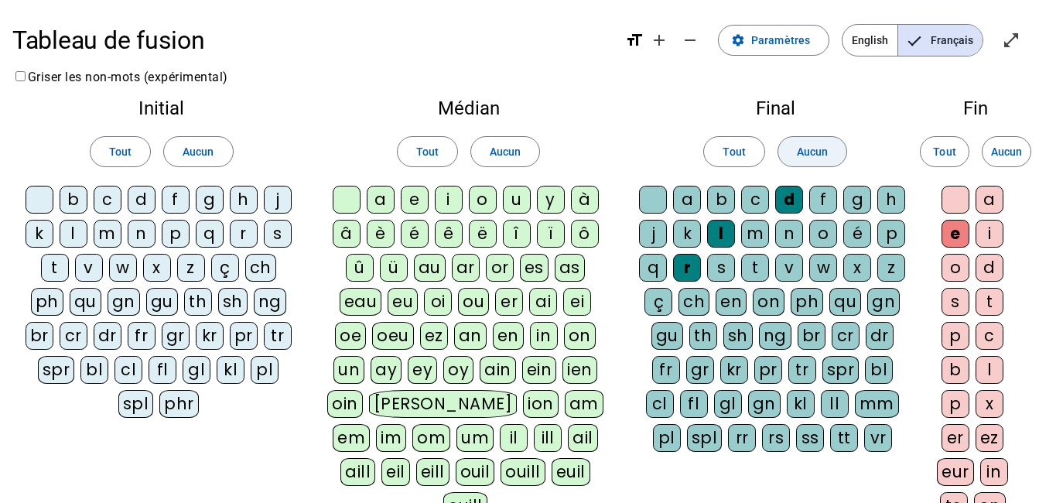
click at [826, 150] on span "Aucun" at bounding box center [812, 151] width 31 height 19
click at [1016, 147] on span "Aucun" at bounding box center [1006, 151] width 31 height 19
click at [77, 198] on div "b" at bounding box center [74, 200] width 28 height 28
click at [104, 200] on div "c" at bounding box center [108, 200] width 28 height 28
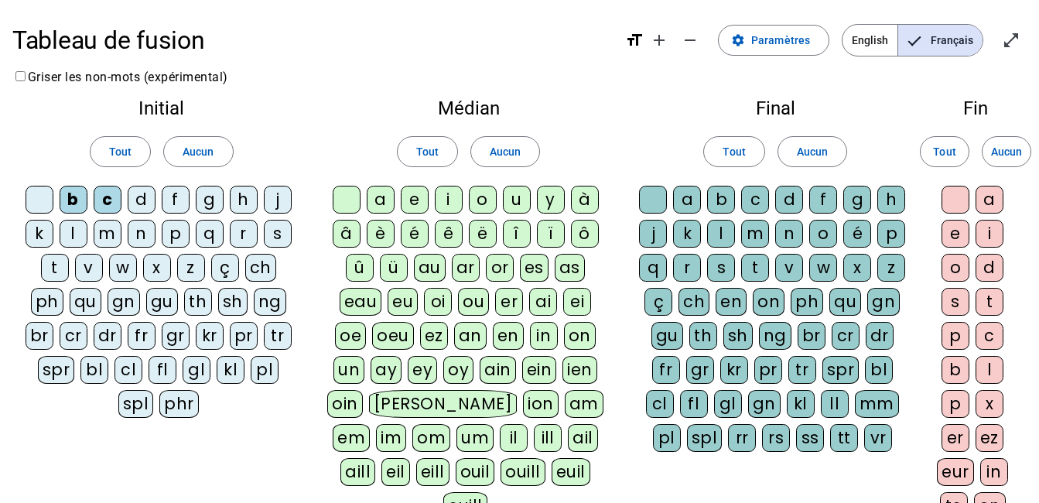
click at [76, 228] on div "l" at bounding box center [74, 234] width 28 height 28
click at [148, 235] on div "n" at bounding box center [142, 234] width 28 height 28
click at [179, 234] on div "p" at bounding box center [176, 234] width 28 height 28
click at [251, 232] on div "r" at bounding box center [244, 234] width 28 height 28
click at [282, 232] on div "s" at bounding box center [278, 234] width 28 height 28
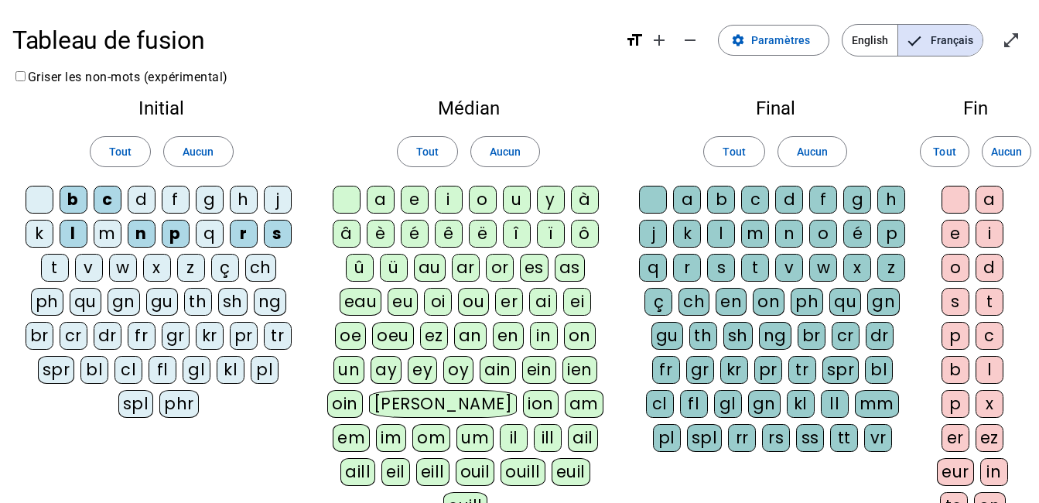
click at [385, 201] on div "a" at bounding box center [381, 200] width 28 height 28
click at [480, 310] on div "ou" at bounding box center [473, 302] width 31 height 28
click at [580, 305] on div "ei" at bounding box center [578, 302] width 28 height 28
click at [860, 191] on div "g" at bounding box center [857, 200] width 28 height 28
click at [720, 233] on div "l" at bounding box center [721, 234] width 28 height 28
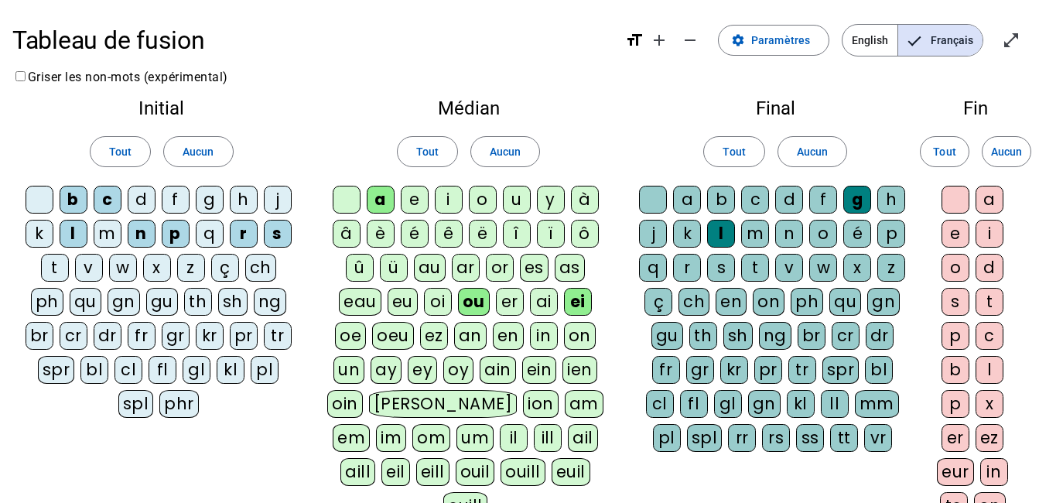
click at [791, 233] on div "n" at bounding box center [789, 234] width 28 height 28
click at [790, 276] on div "v" at bounding box center [789, 268] width 28 height 28
click at [952, 236] on div "e" at bounding box center [956, 234] width 28 height 28
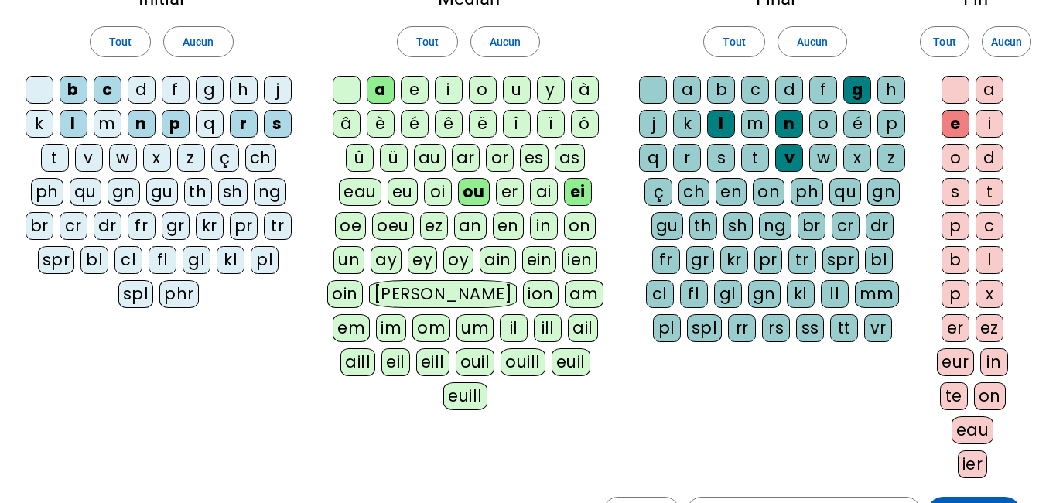
scroll to position [232, 0]
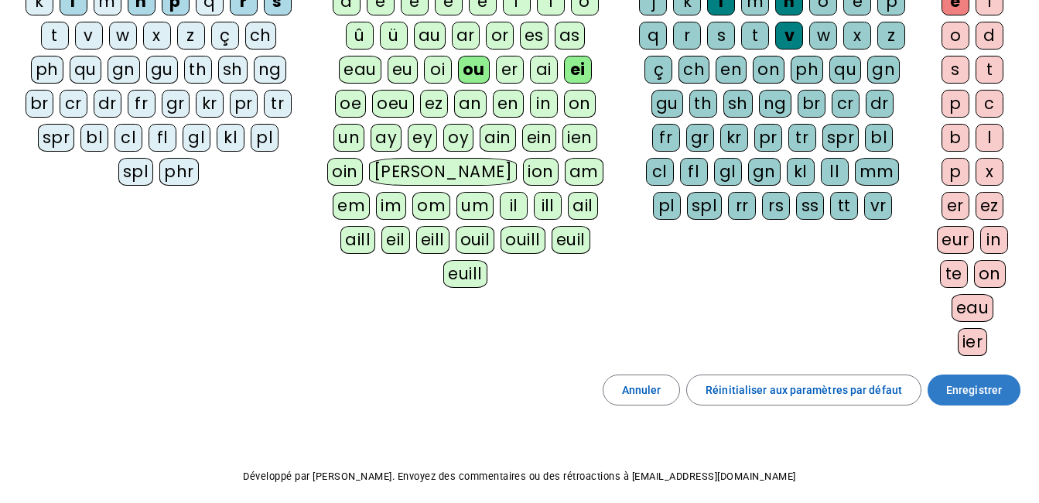
click at [960, 389] on span "Enregistrer" at bounding box center [974, 390] width 56 height 19
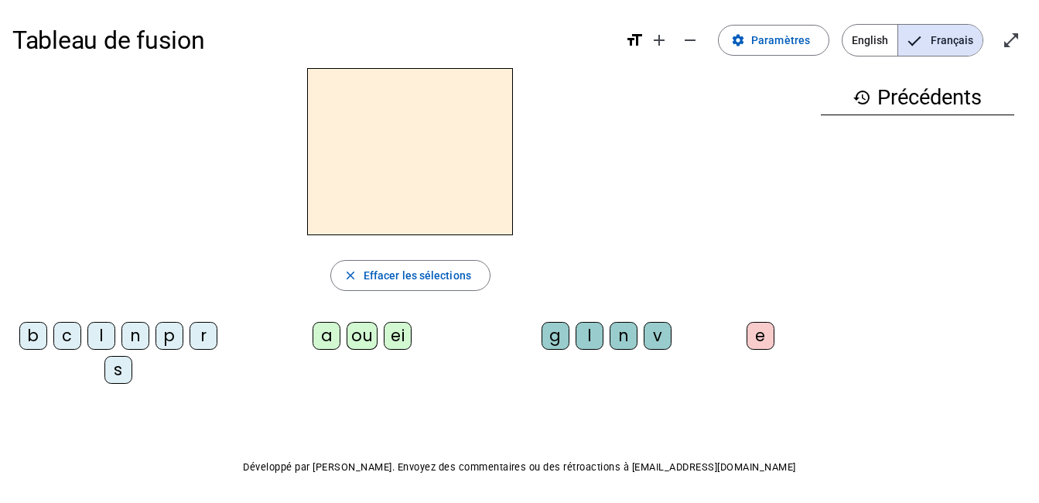
click at [29, 337] on div "b" at bounding box center [33, 336] width 28 height 28
click at [364, 337] on div "ou" at bounding box center [362, 336] width 31 height 28
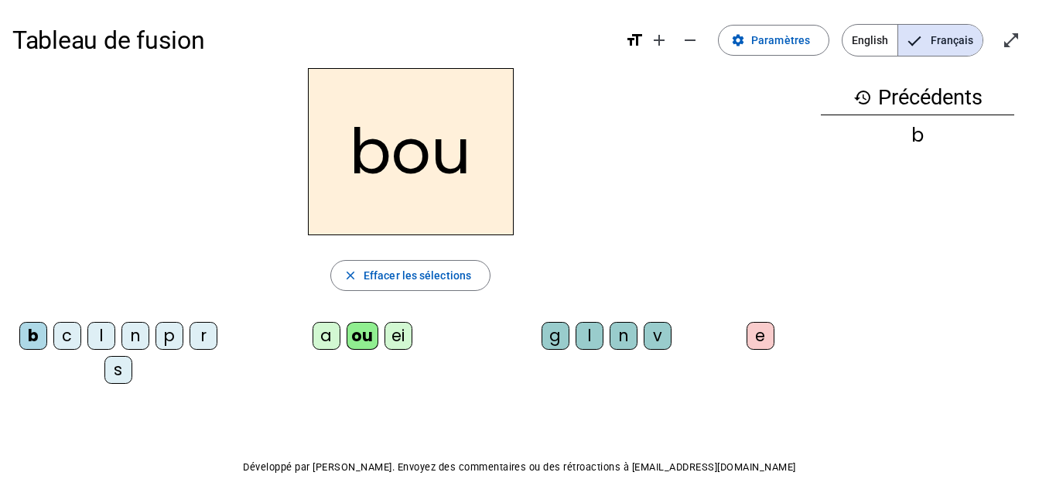
click at [561, 332] on div "g" at bounding box center [556, 336] width 28 height 28
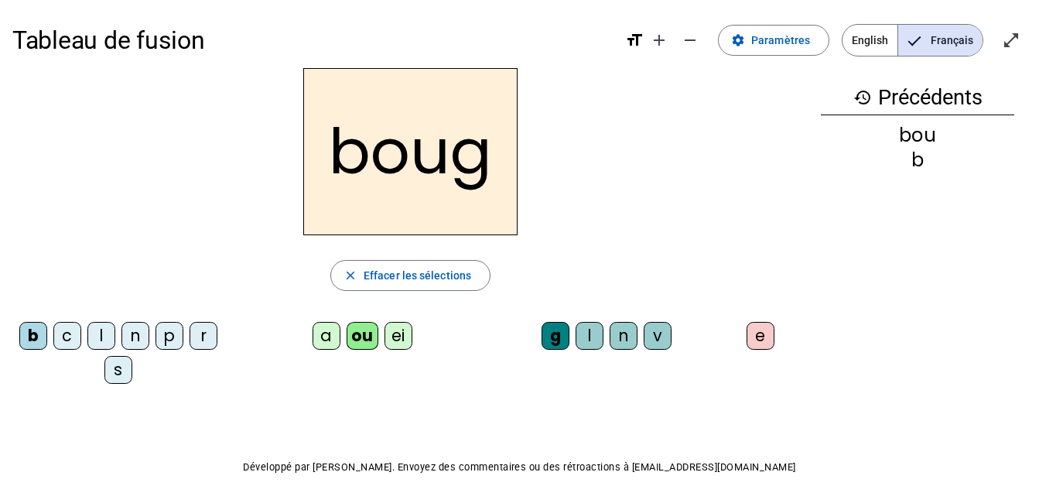
click at [774, 333] on letter-bubble "e" at bounding box center [764, 339] width 34 height 34
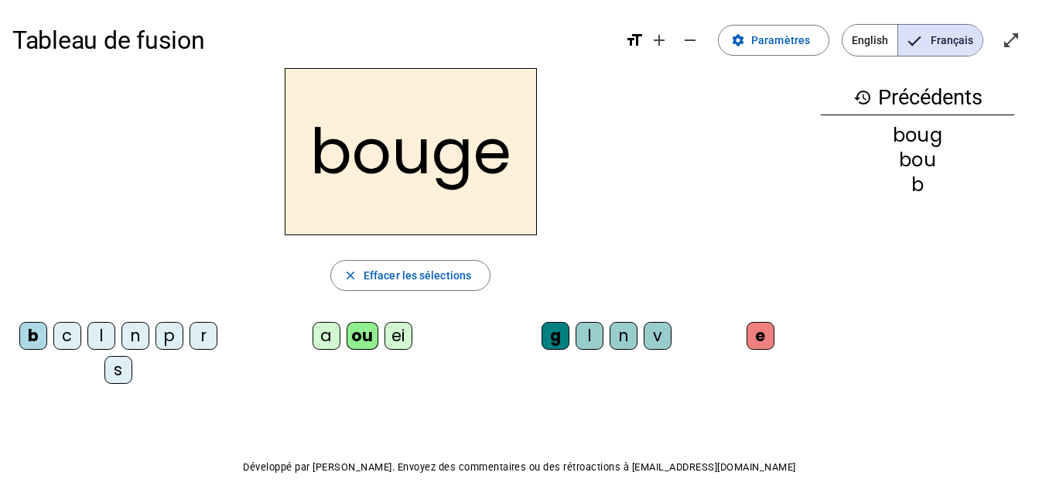
click at [393, 335] on div "ei" at bounding box center [399, 336] width 28 height 28
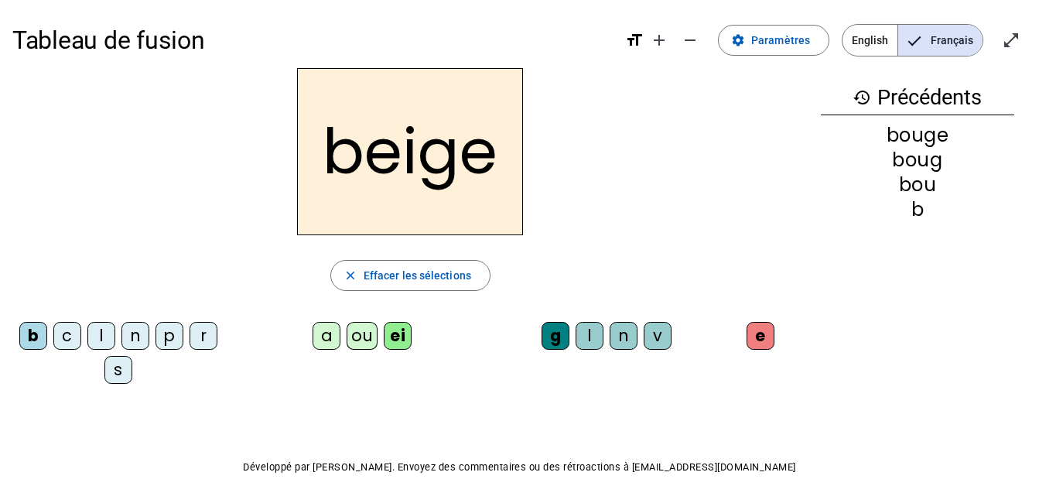
click at [130, 337] on div "n" at bounding box center [135, 336] width 28 height 28
click at [323, 339] on div "a" at bounding box center [327, 336] width 28 height 28
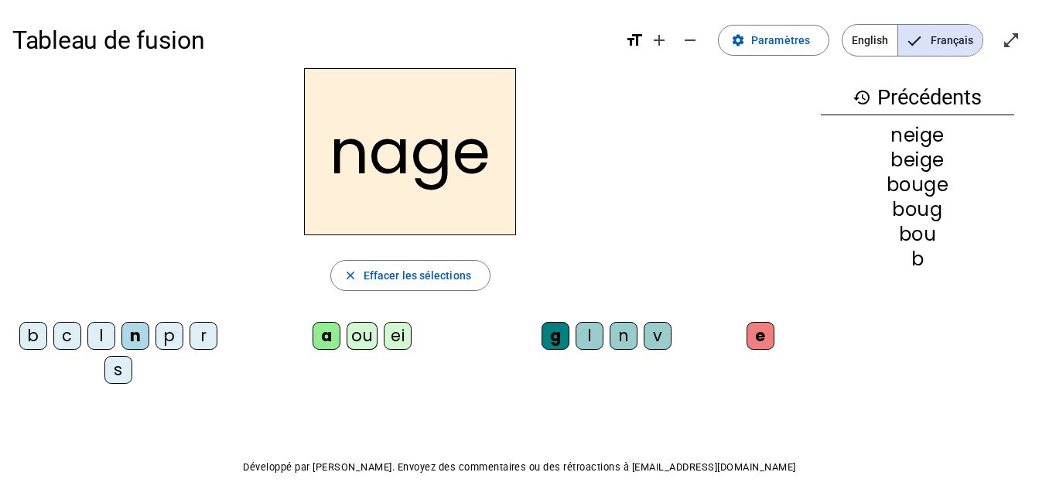
click at [121, 368] on div "s" at bounding box center [118, 370] width 28 height 28
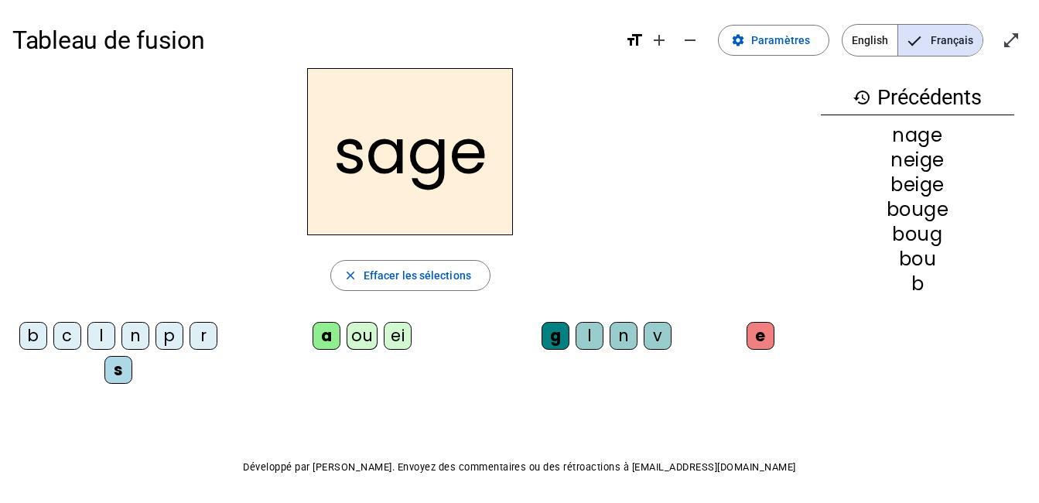
click at [171, 340] on div "p" at bounding box center [170, 336] width 28 height 28
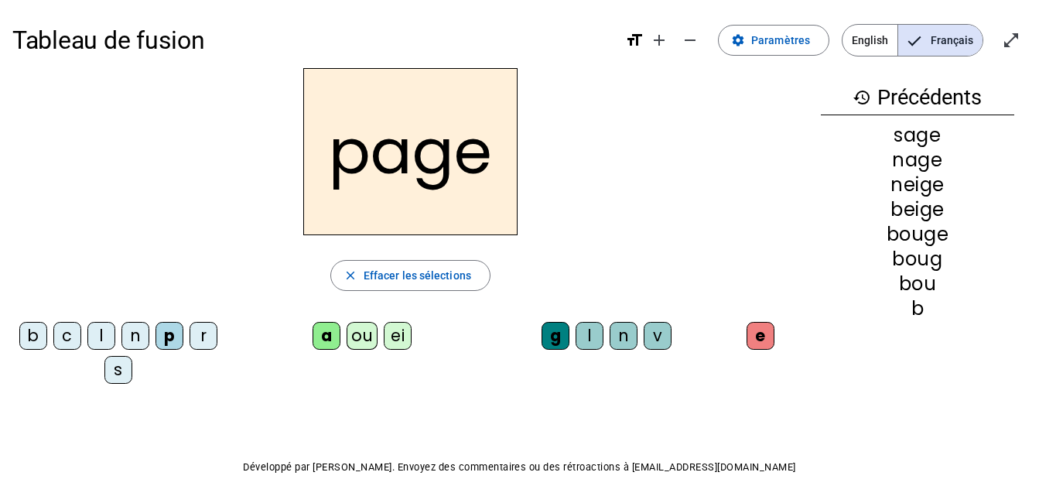
click at [592, 333] on div "l" at bounding box center [590, 336] width 28 height 28
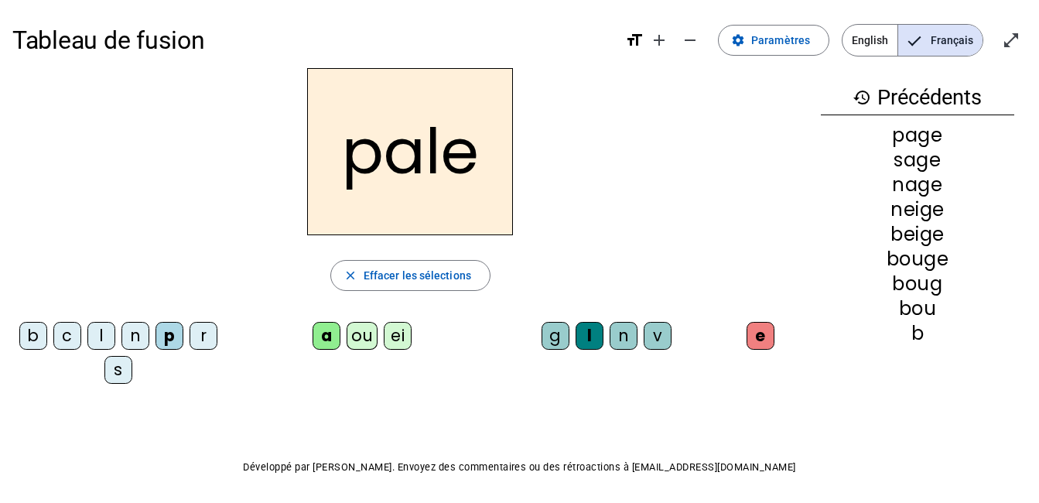
click at [117, 368] on div "s" at bounding box center [118, 370] width 28 height 28
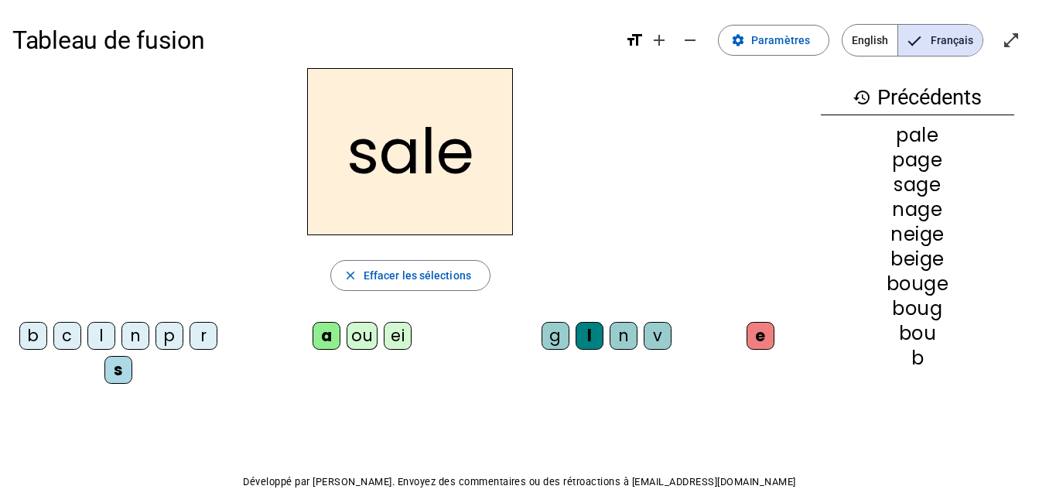
click at [65, 340] on div "c" at bounding box center [67, 336] width 28 height 28
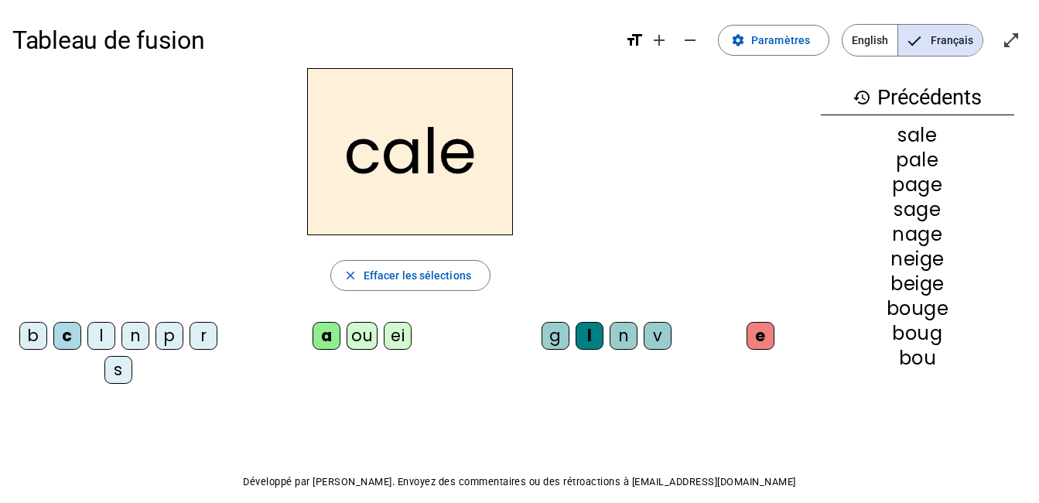
click at [616, 339] on div "n" at bounding box center [624, 336] width 28 height 28
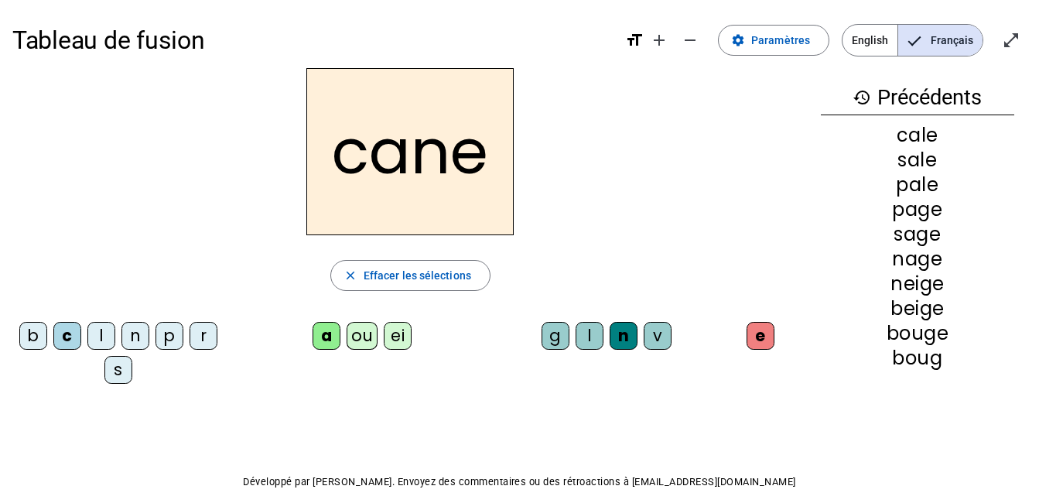
click at [648, 339] on div "v" at bounding box center [658, 336] width 28 height 28
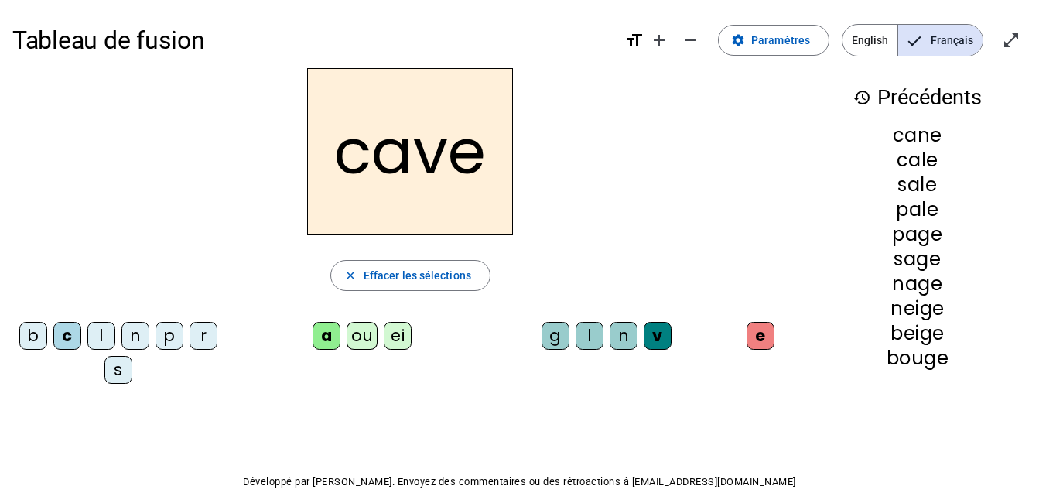
click at [104, 331] on div "l" at bounding box center [101, 336] width 28 height 28
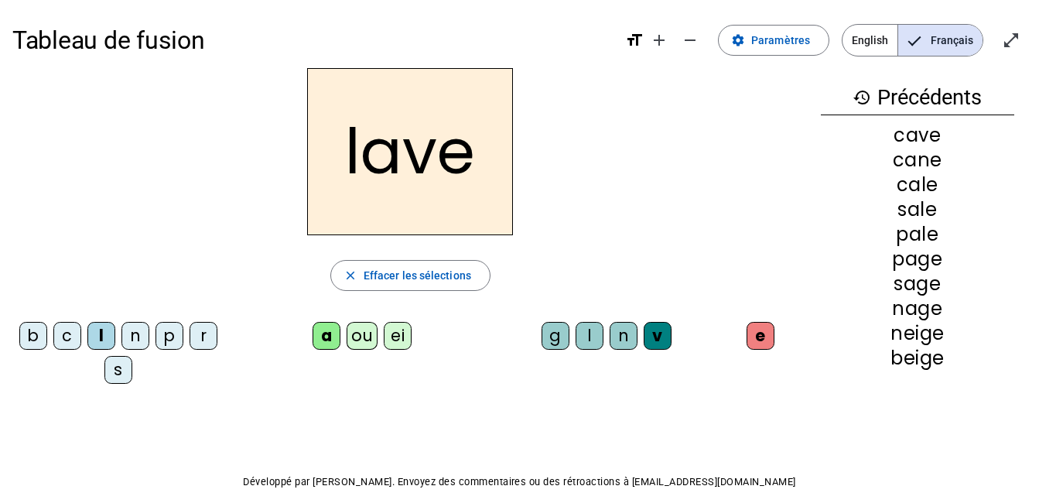
click at [205, 340] on div "r" at bounding box center [204, 336] width 28 height 28
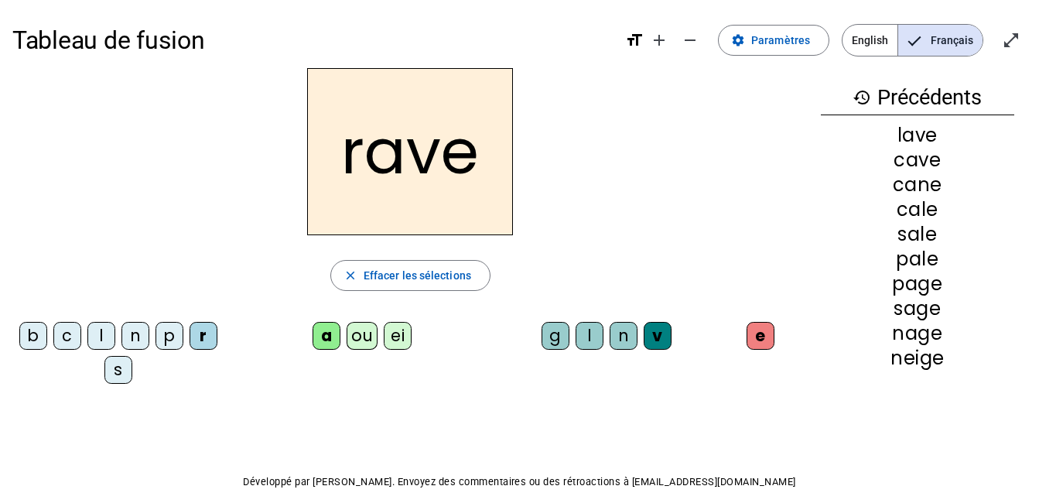
click at [29, 340] on div "b" at bounding box center [33, 336] width 28 height 28
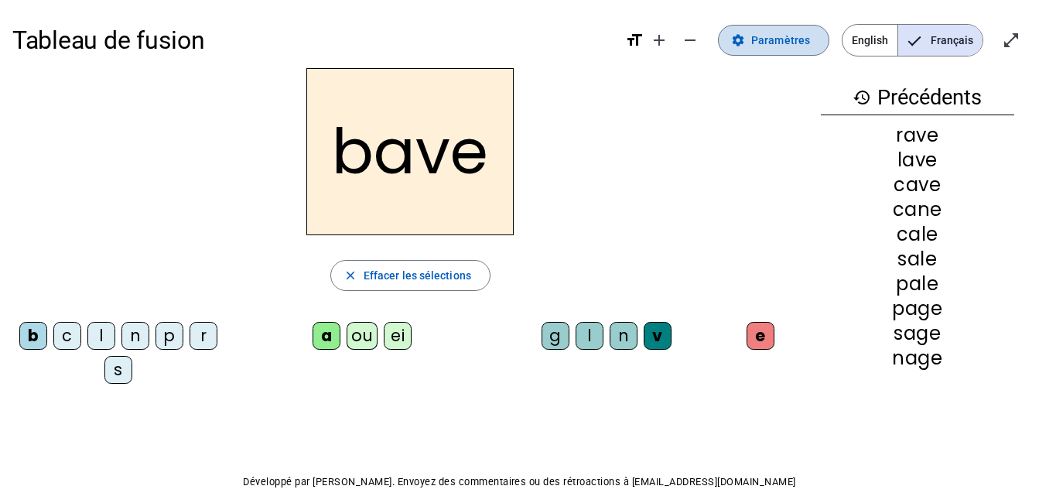
click at [769, 36] on span "Paramètres" at bounding box center [780, 40] width 59 height 19
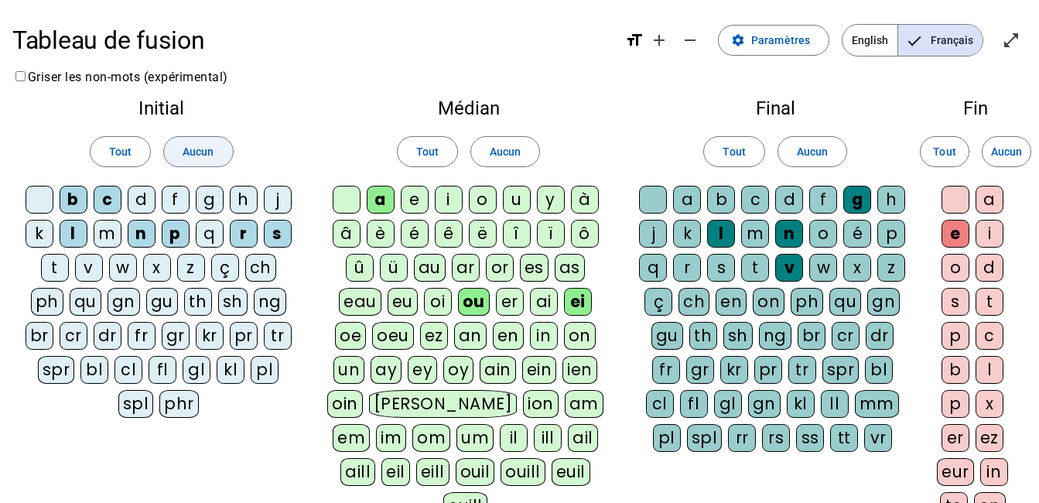
click at [188, 158] on span "Aucun" at bounding box center [198, 151] width 31 height 19
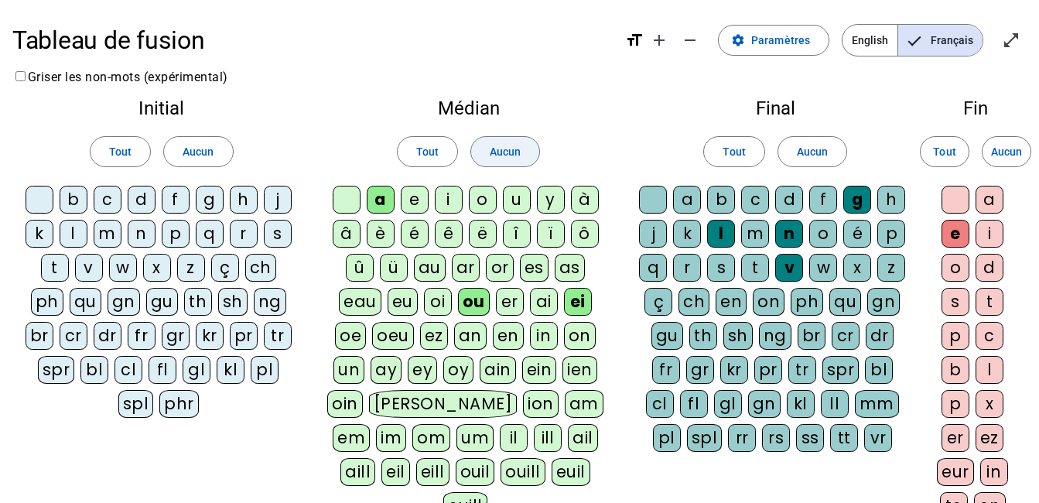
click at [511, 154] on span "Aucun" at bounding box center [505, 151] width 31 height 19
click at [819, 149] on span "Aucun" at bounding box center [812, 151] width 31 height 19
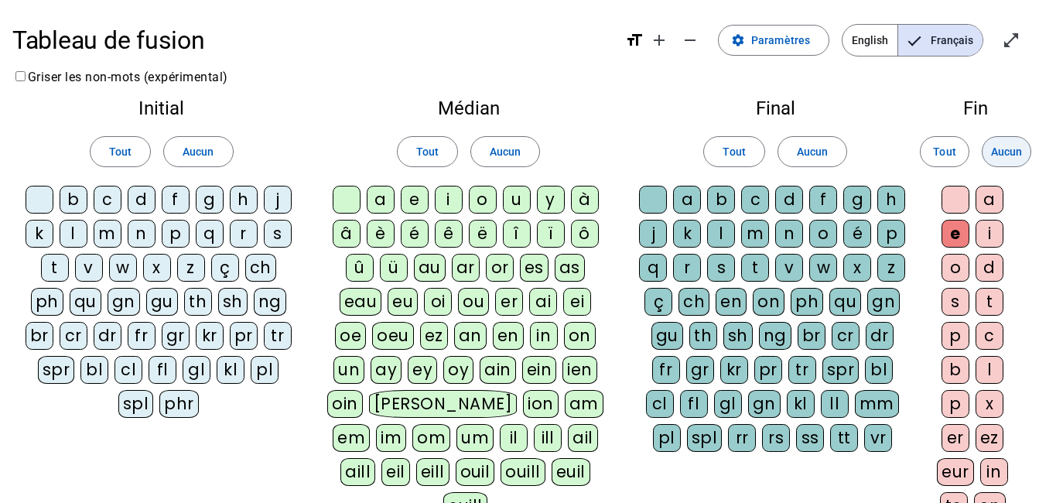
click at [1015, 148] on span "Aucun" at bounding box center [1006, 151] width 31 height 19
click at [65, 200] on div "b" at bounding box center [74, 200] width 28 height 28
click at [172, 199] on div "f" at bounding box center [176, 200] width 28 height 28
click at [275, 200] on div "j" at bounding box center [278, 200] width 28 height 28
click at [76, 236] on div "l" at bounding box center [74, 234] width 28 height 28
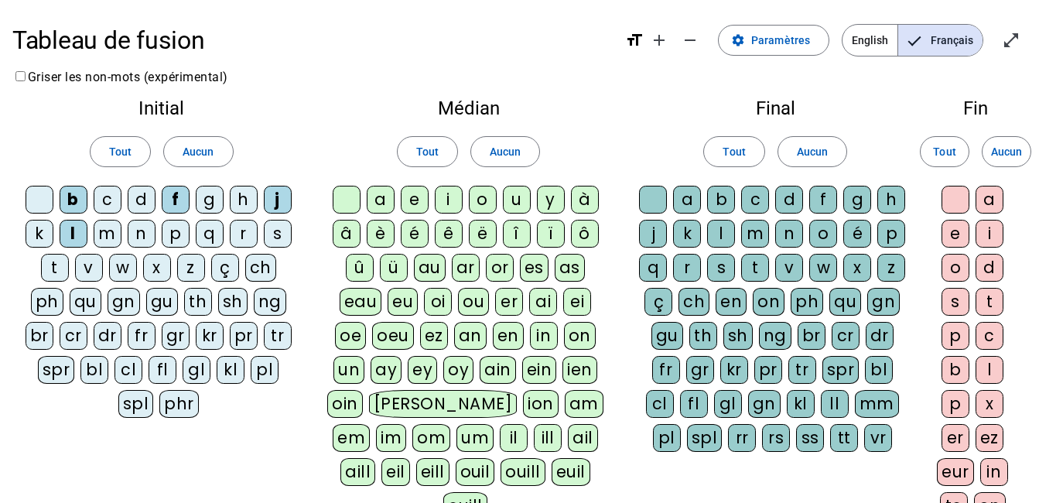
click at [169, 236] on div "p" at bounding box center [176, 234] width 28 height 28
click at [195, 371] on div "gl" at bounding box center [197, 370] width 28 height 28
click at [269, 370] on div "pl" at bounding box center [265, 370] width 28 height 28
click at [381, 203] on div "a" at bounding box center [381, 200] width 28 height 28
click at [430, 271] on div "au" at bounding box center [430, 268] width 32 height 28
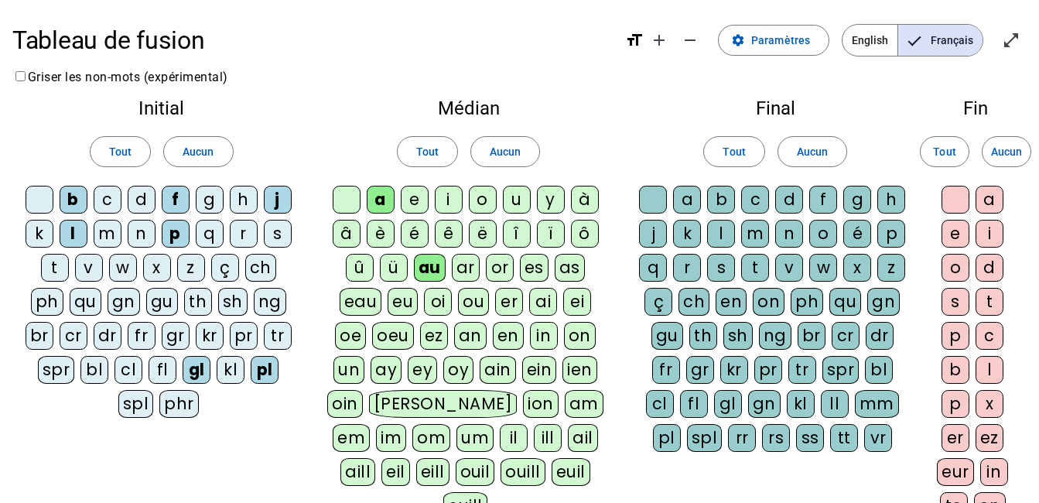
click at [762, 199] on div "c" at bounding box center [755, 200] width 28 height 28
click at [788, 234] on div "n" at bounding box center [789, 234] width 28 height 28
click at [791, 273] on div "v" at bounding box center [789, 268] width 28 height 28
click at [960, 234] on div "e" at bounding box center [956, 234] width 28 height 28
click at [952, 439] on div "er" at bounding box center [956, 438] width 28 height 28
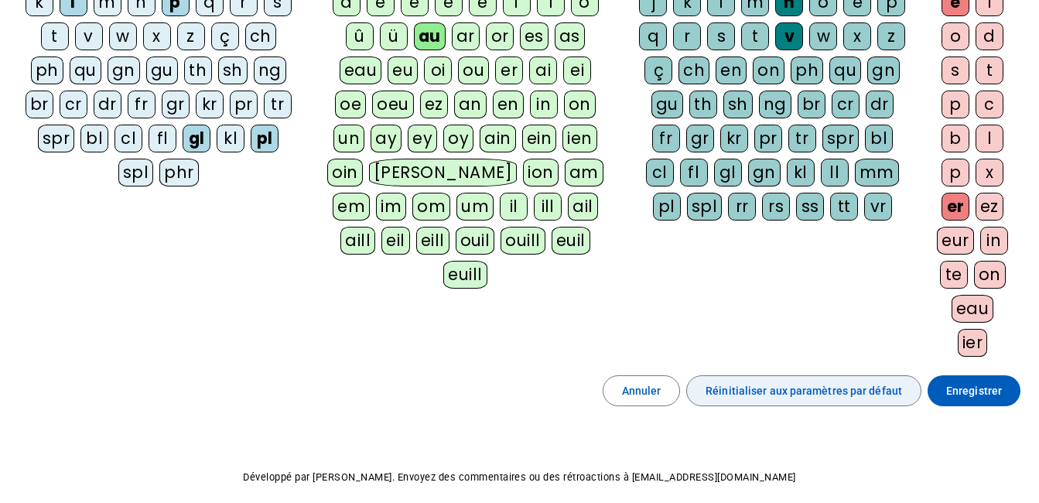
scroll to position [232, 0]
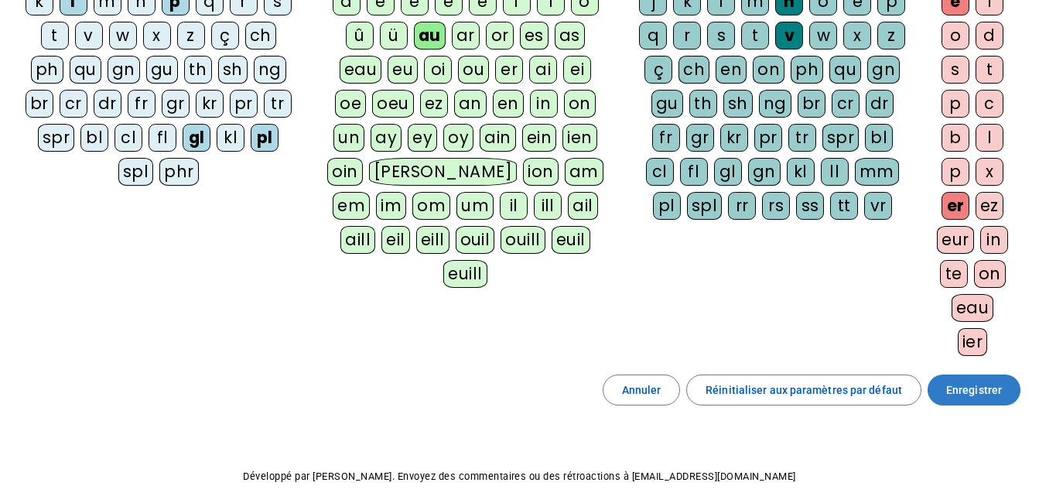
click at [983, 391] on span "Enregistrer" at bounding box center [974, 390] width 56 height 19
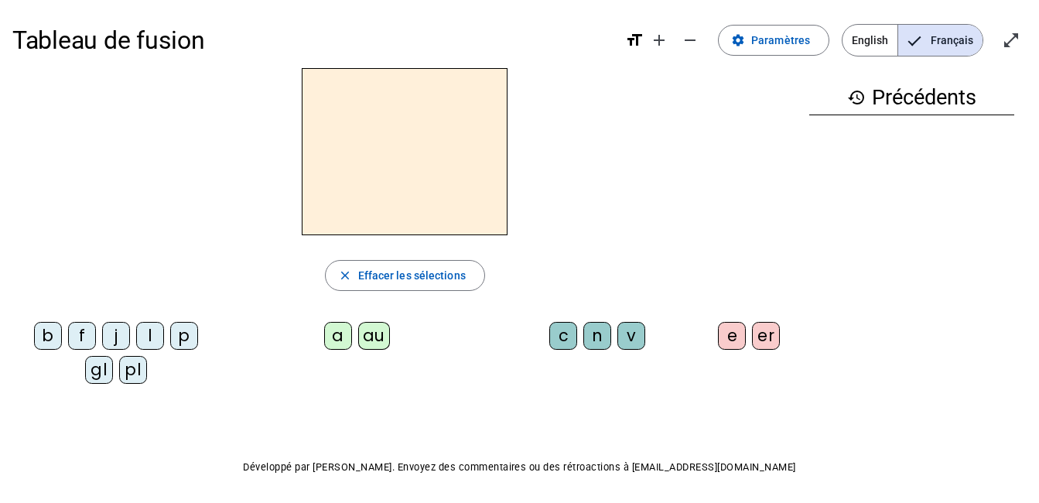
click at [120, 336] on div "j" at bounding box center [116, 336] width 28 height 28
click at [368, 335] on div "au" at bounding box center [374, 336] width 32 height 28
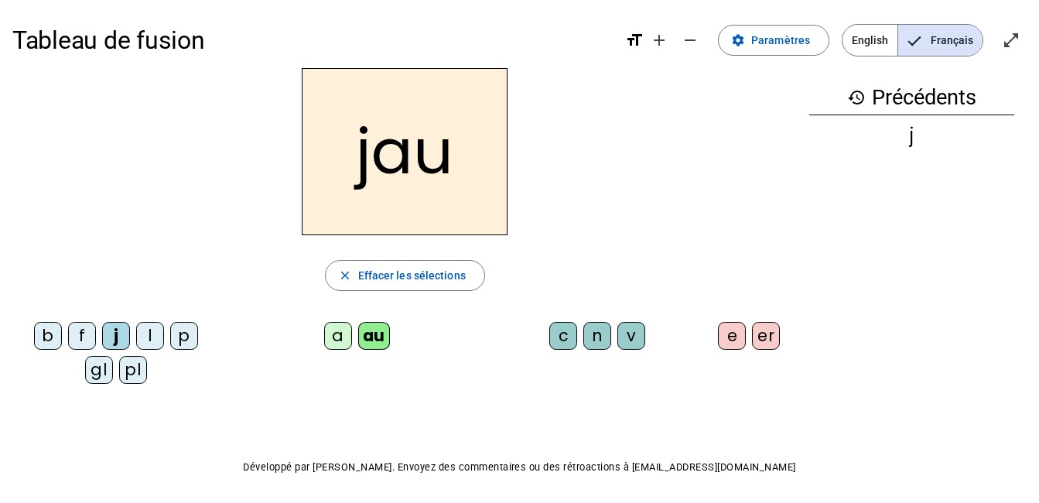
click at [597, 335] on div "n" at bounding box center [597, 336] width 28 height 28
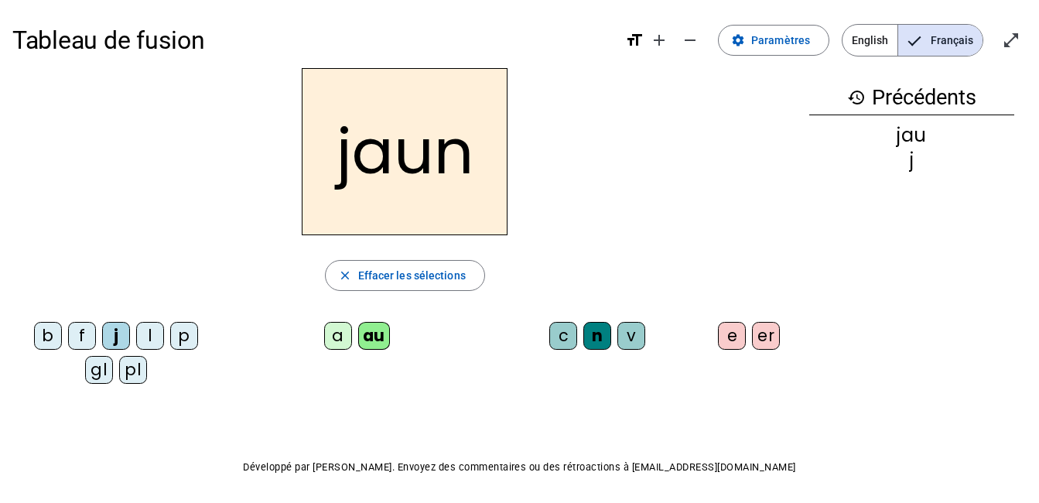
click at [731, 331] on div "e" at bounding box center [732, 336] width 28 height 28
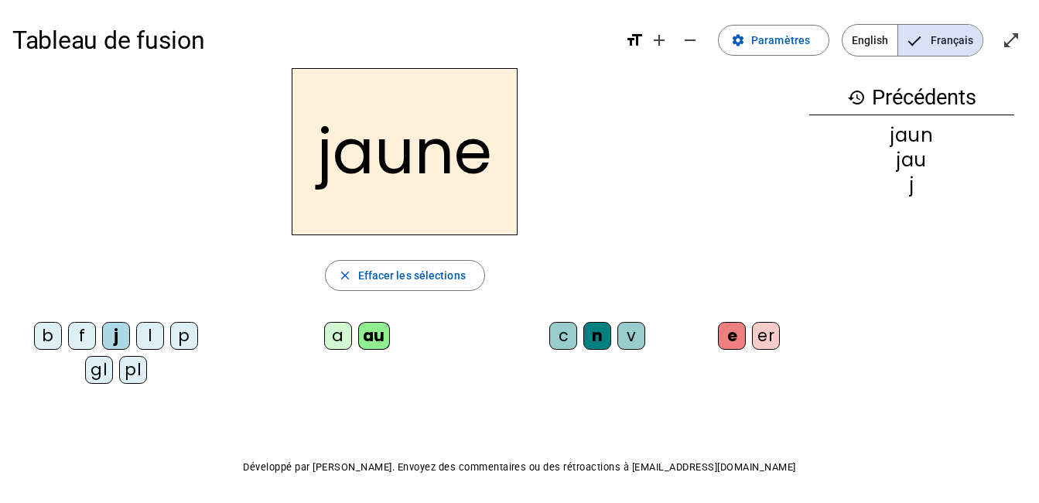
click at [88, 328] on div "f" at bounding box center [82, 336] width 28 height 28
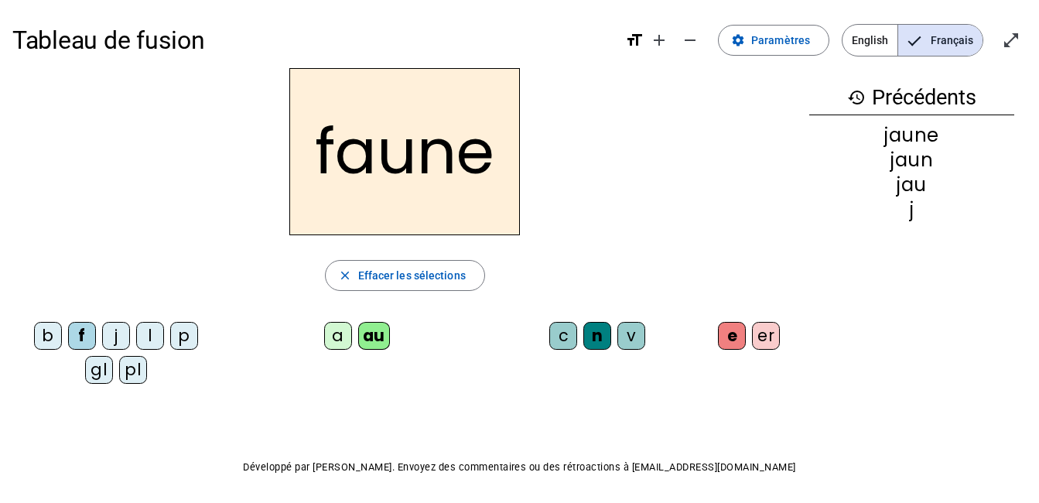
click at [343, 336] on div "a" at bounding box center [338, 336] width 28 height 28
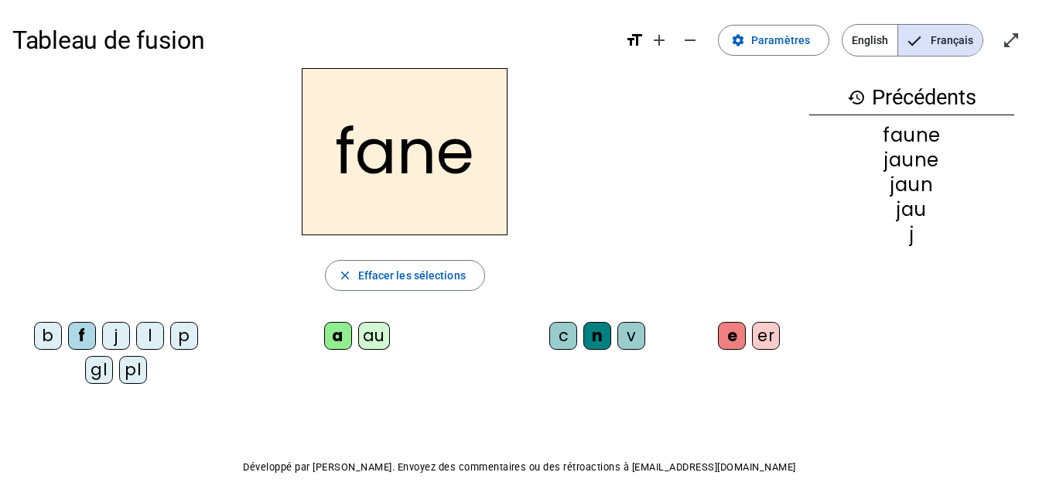
click at [773, 330] on div "er" at bounding box center [766, 336] width 28 height 28
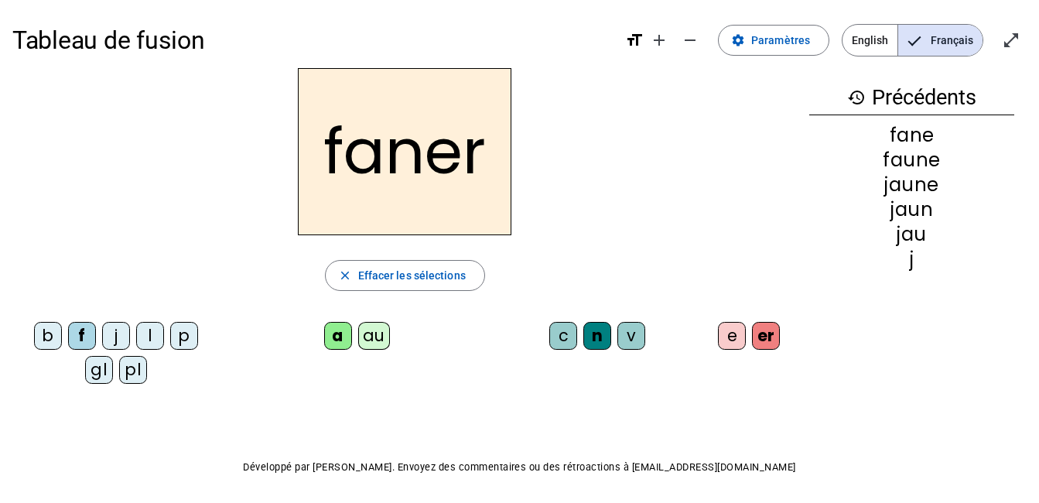
click at [181, 340] on div "p" at bounding box center [184, 336] width 28 height 28
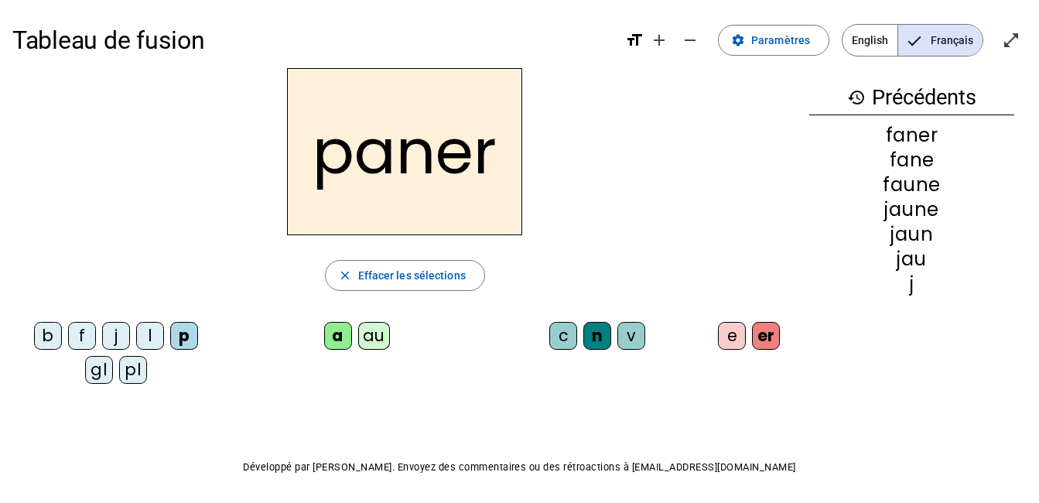
click at [641, 337] on div "v" at bounding box center [631, 336] width 28 height 28
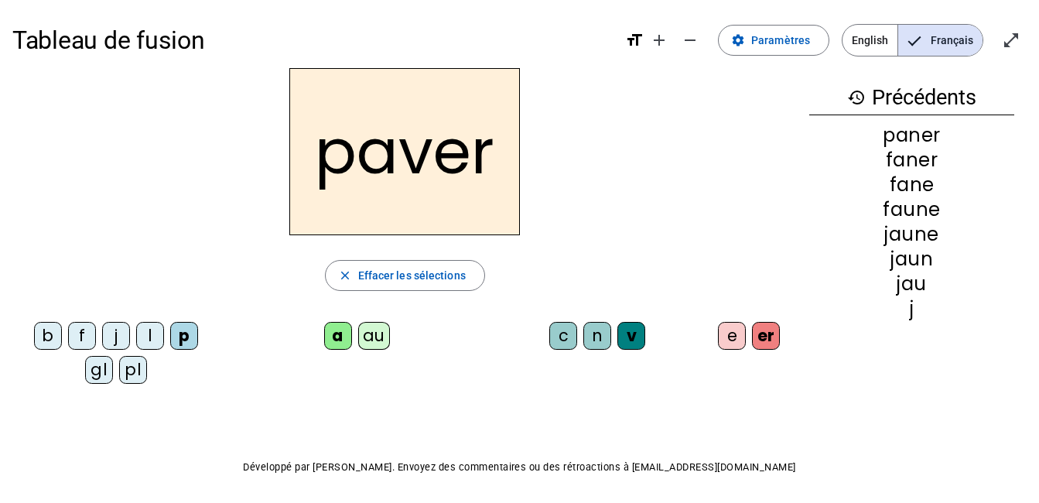
click at [50, 340] on div "b" at bounding box center [48, 336] width 28 height 28
click at [160, 339] on div "l" at bounding box center [150, 336] width 28 height 28
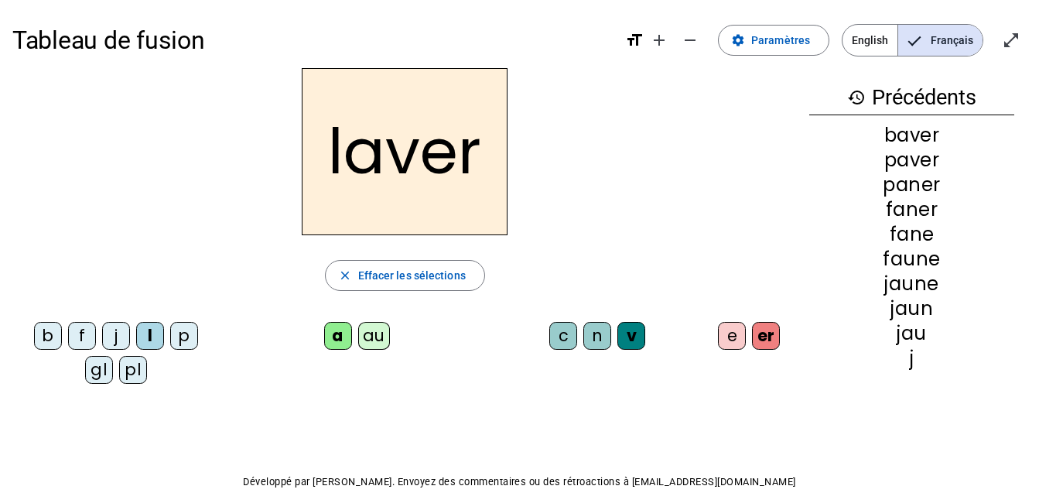
click at [570, 339] on div "c" at bounding box center [563, 336] width 28 height 28
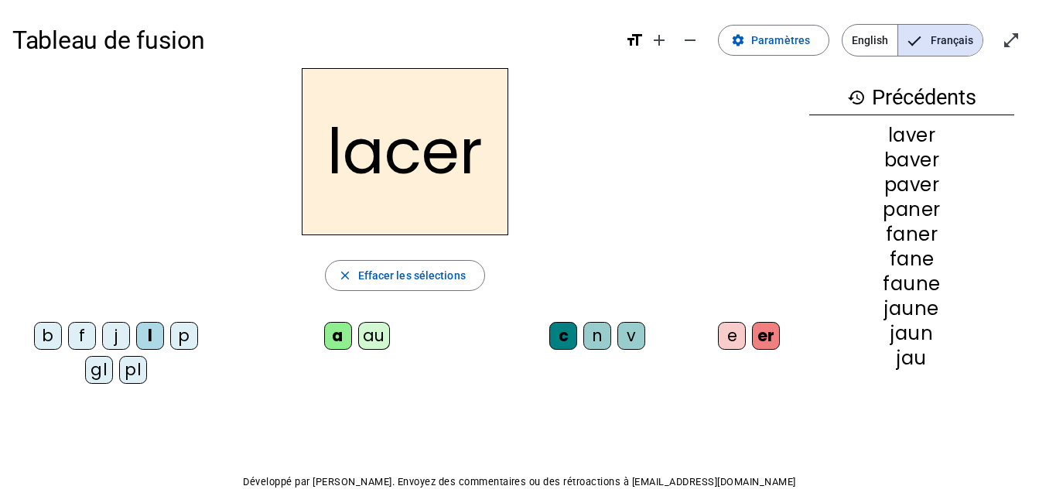
click at [125, 373] on div "pl" at bounding box center [133, 370] width 28 height 28
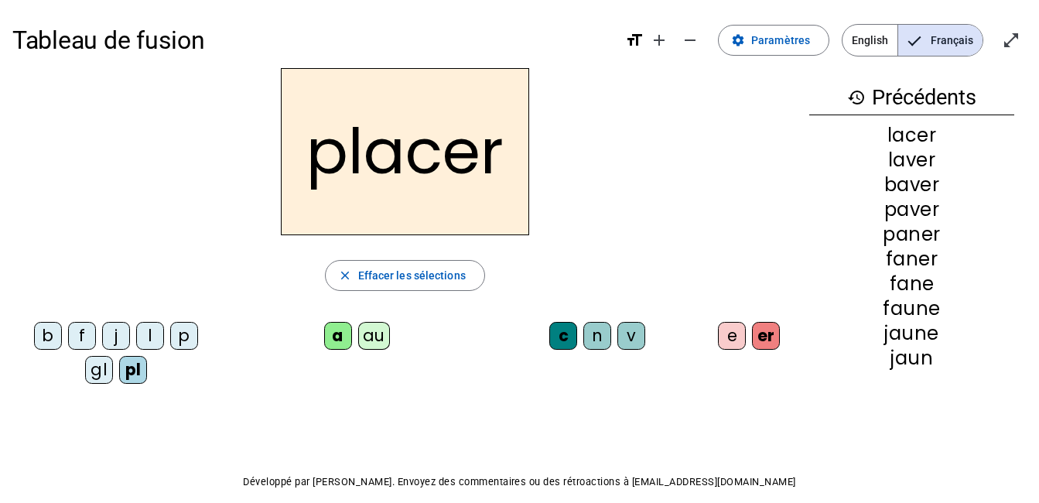
click at [107, 371] on div "gl" at bounding box center [99, 370] width 28 height 28
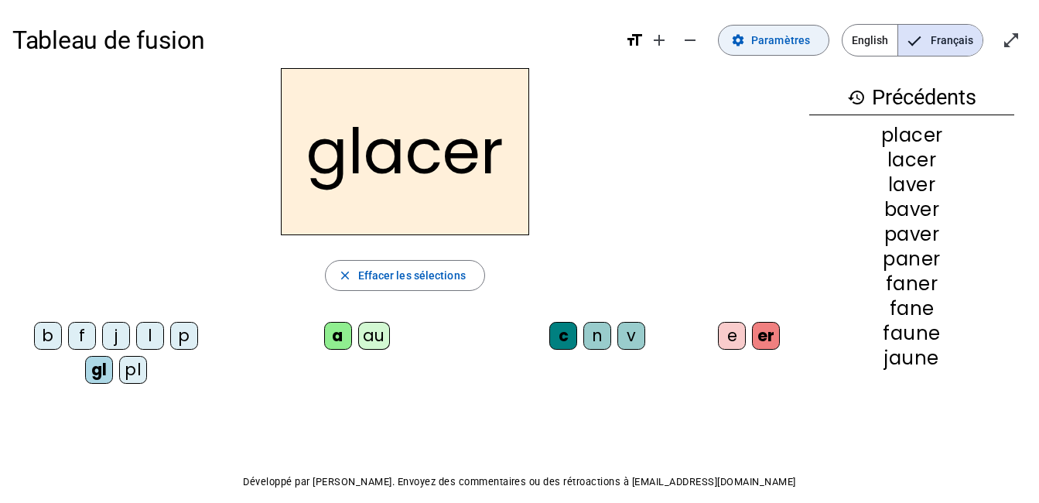
click at [785, 44] on span "Paramètres" at bounding box center [780, 40] width 59 height 19
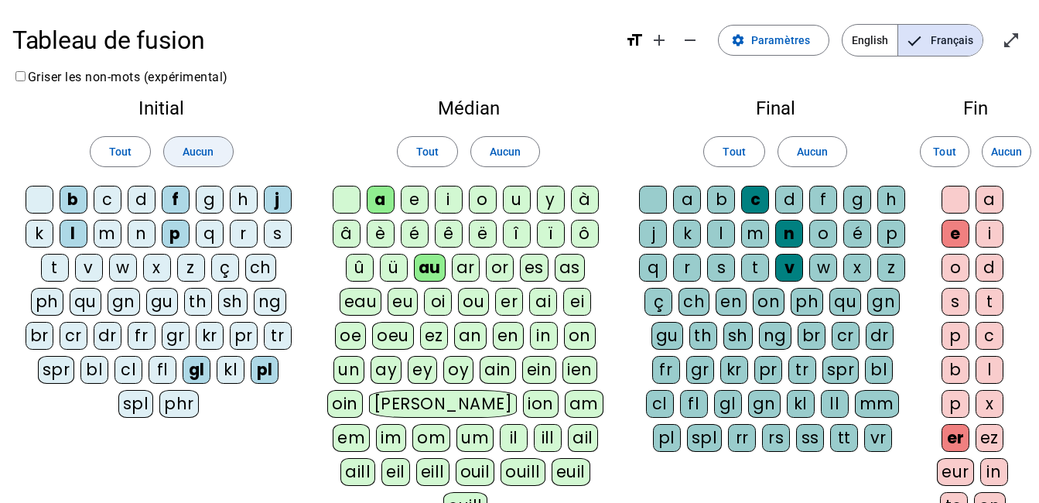
click at [184, 152] on span "Aucun" at bounding box center [198, 151] width 31 height 19
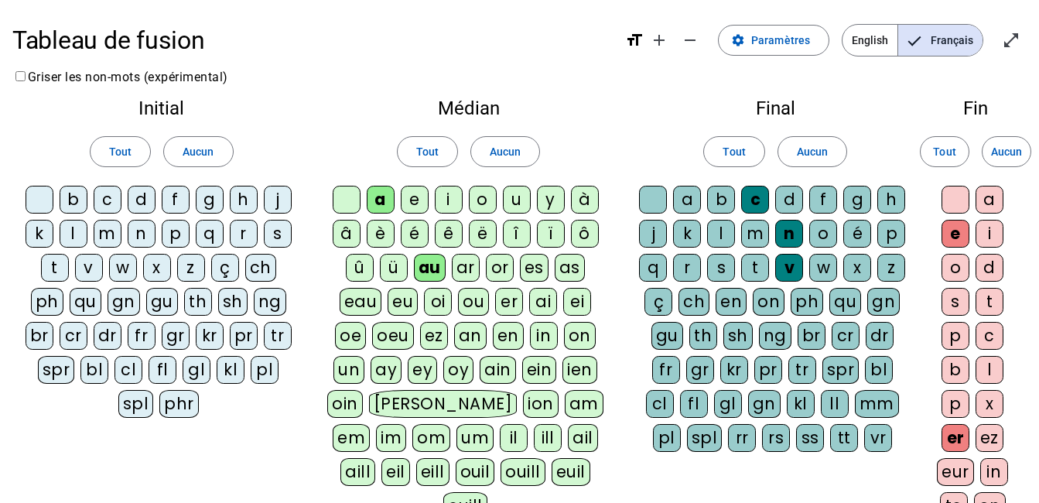
drag, startPoint x: 501, startPoint y: 142, endPoint x: 652, endPoint y: 145, distance: 150.9
click at [502, 142] on button "Aucun" at bounding box center [505, 151] width 70 height 31
click at [812, 148] on span "Aucun" at bounding box center [812, 151] width 31 height 19
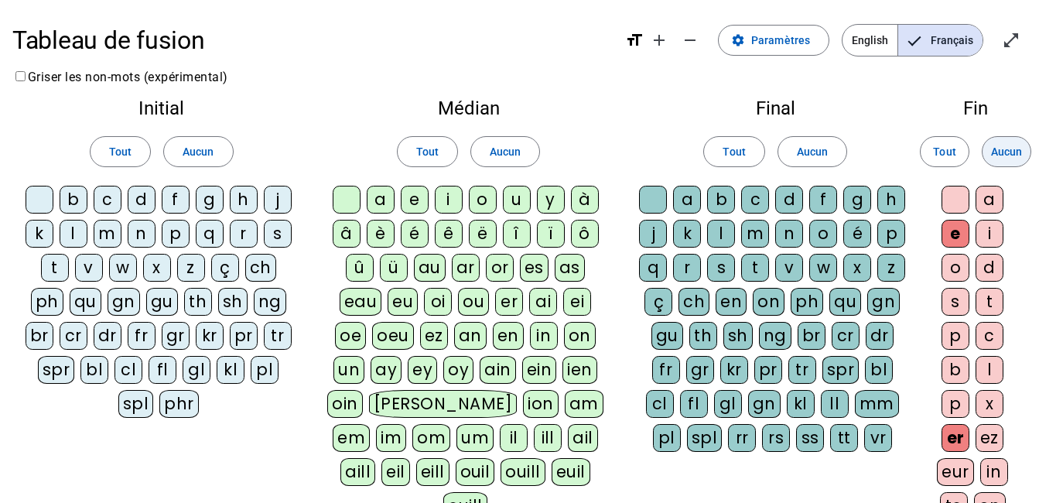
click at [1000, 149] on span "Aucun" at bounding box center [1006, 151] width 31 height 19
click at [73, 203] on div "b" at bounding box center [74, 200] width 28 height 28
click at [142, 201] on div "d" at bounding box center [142, 200] width 28 height 28
click at [179, 198] on div "f" at bounding box center [176, 200] width 28 height 28
click at [105, 240] on div "m" at bounding box center [108, 234] width 28 height 28
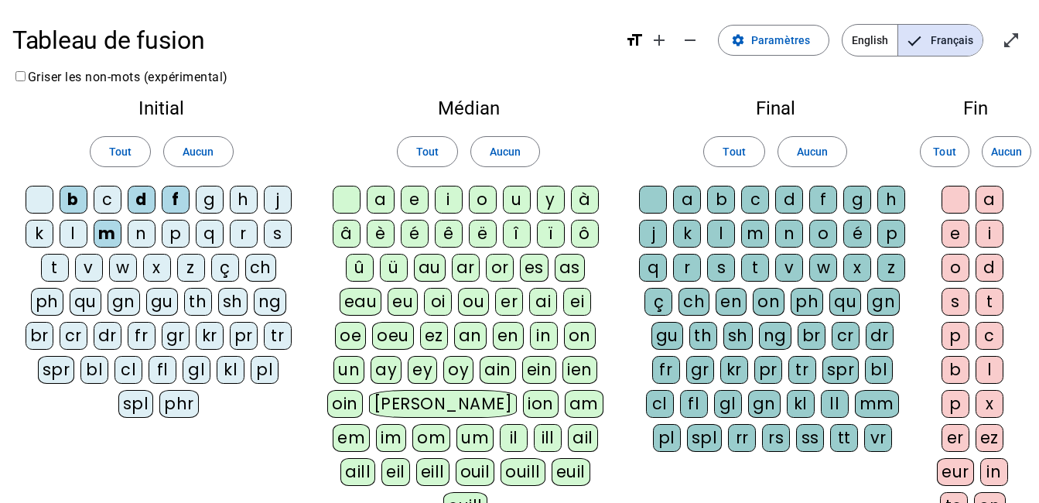
click at [177, 236] on div "p" at bounding box center [176, 234] width 28 height 28
click at [281, 233] on div "s" at bounding box center [278, 234] width 28 height 28
click at [53, 269] on div "t" at bounding box center [55, 268] width 28 height 28
click at [94, 269] on div "v" at bounding box center [89, 268] width 28 height 28
click at [438, 301] on div "oi" at bounding box center [438, 302] width 28 height 28
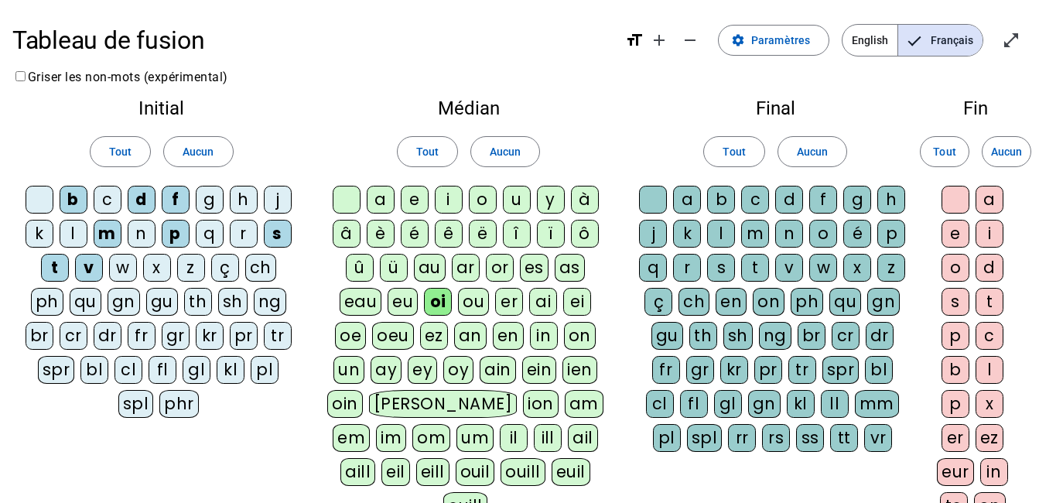
click at [647, 200] on div at bounding box center [653, 200] width 28 height 28
click at [692, 261] on div "r" at bounding box center [687, 268] width 28 height 28
click at [720, 267] on div "s" at bounding box center [721, 268] width 28 height 28
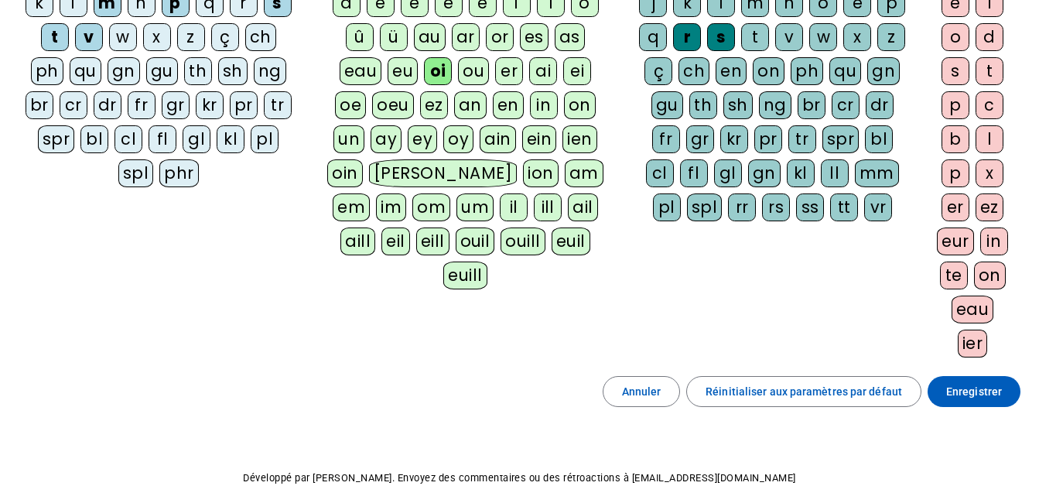
scroll to position [232, 0]
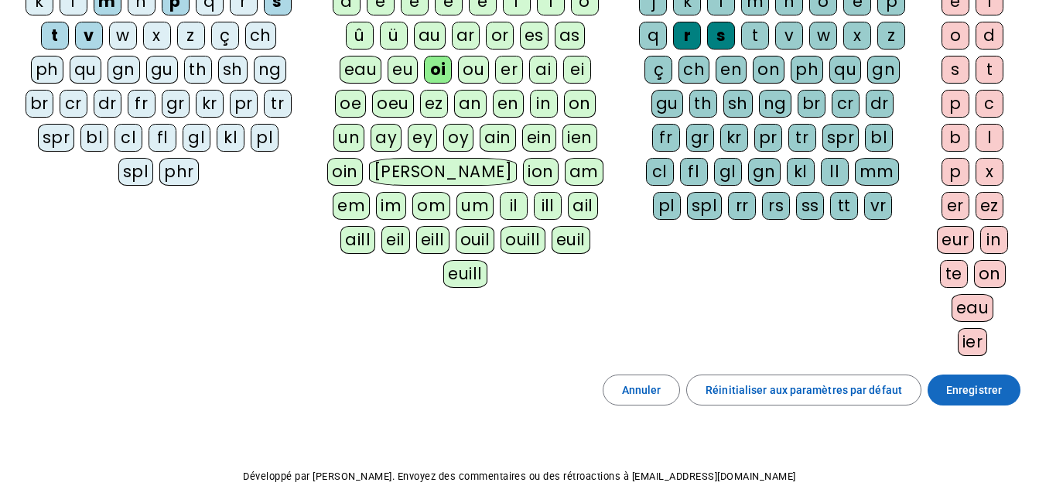
click at [982, 390] on span "Enregistrer" at bounding box center [974, 390] width 56 height 19
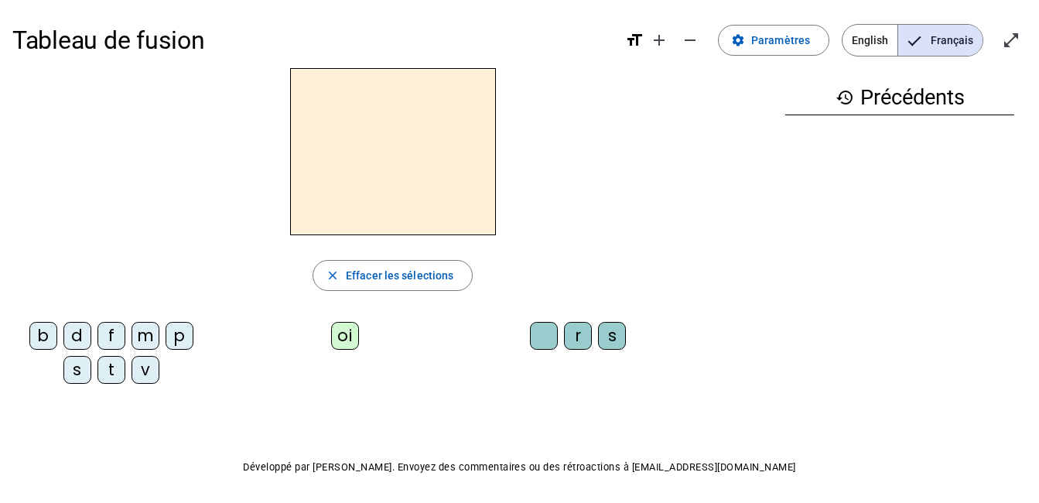
click at [76, 366] on div "s" at bounding box center [77, 370] width 28 height 28
click at [340, 332] on div "oi" at bounding box center [345, 336] width 28 height 28
click at [586, 330] on div "r" at bounding box center [578, 336] width 28 height 28
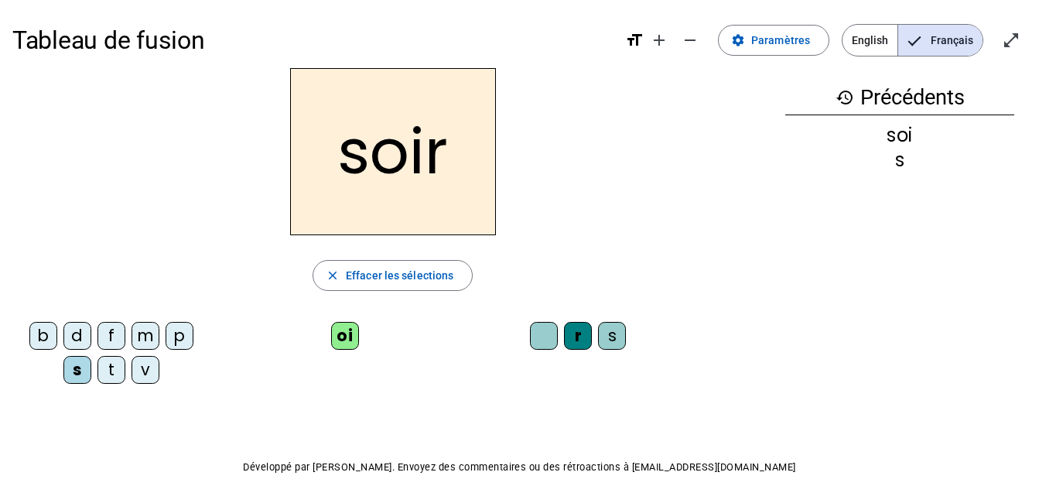
click at [621, 338] on div "s" at bounding box center [612, 336] width 28 height 28
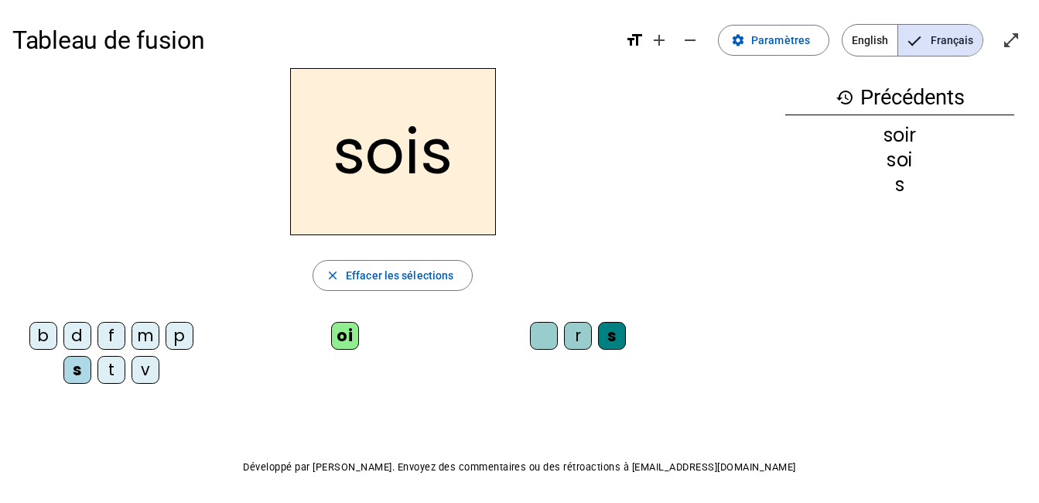
click at [148, 371] on div "v" at bounding box center [146, 370] width 28 height 28
click at [46, 340] on div "b" at bounding box center [43, 336] width 28 height 28
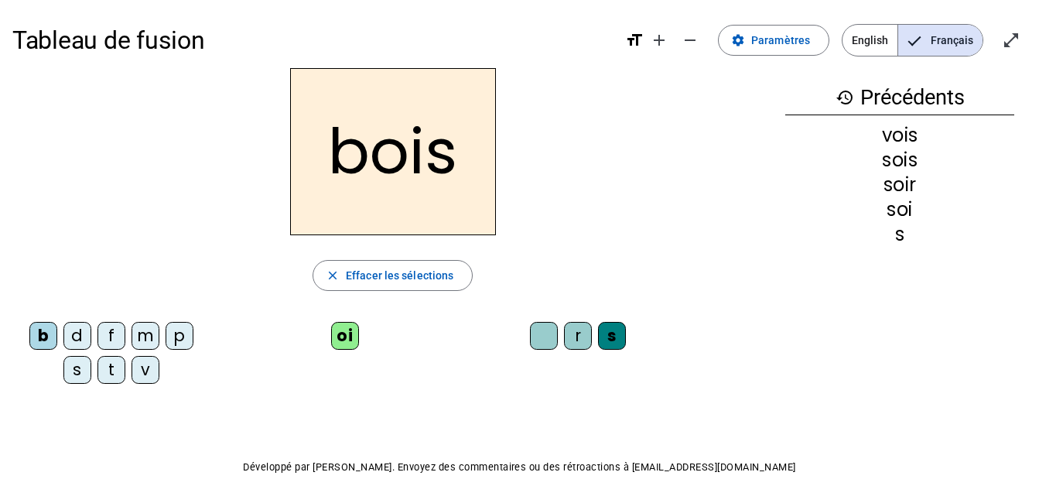
click at [177, 339] on div "p" at bounding box center [180, 336] width 28 height 28
click at [79, 337] on div "d" at bounding box center [77, 336] width 28 height 28
click at [138, 339] on div "m" at bounding box center [146, 336] width 28 height 28
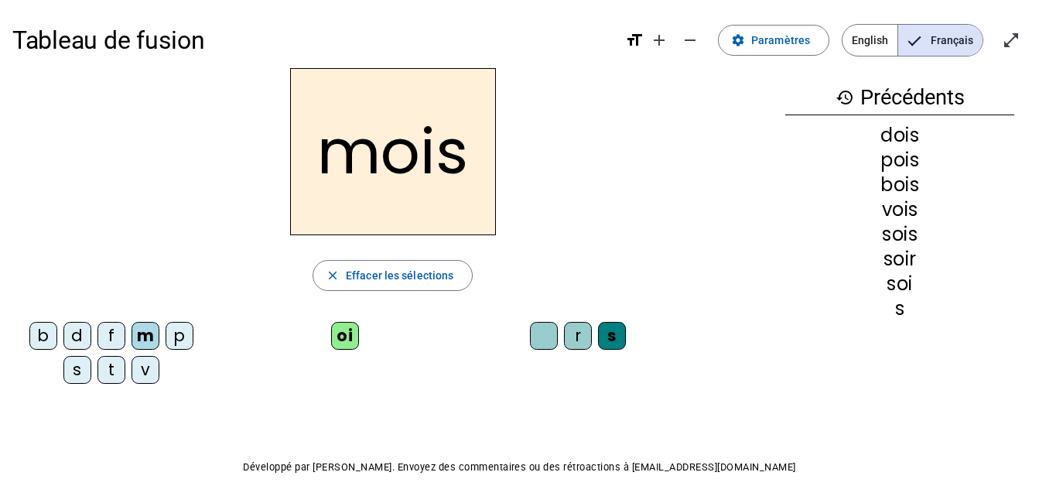
click at [549, 338] on div at bounding box center [544, 336] width 28 height 28
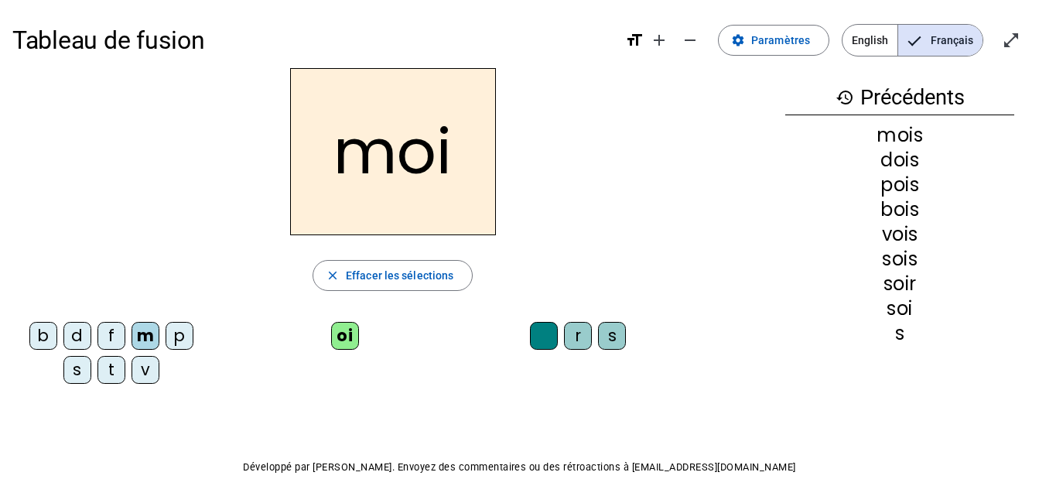
click at [118, 375] on div "t" at bounding box center [111, 370] width 28 height 28
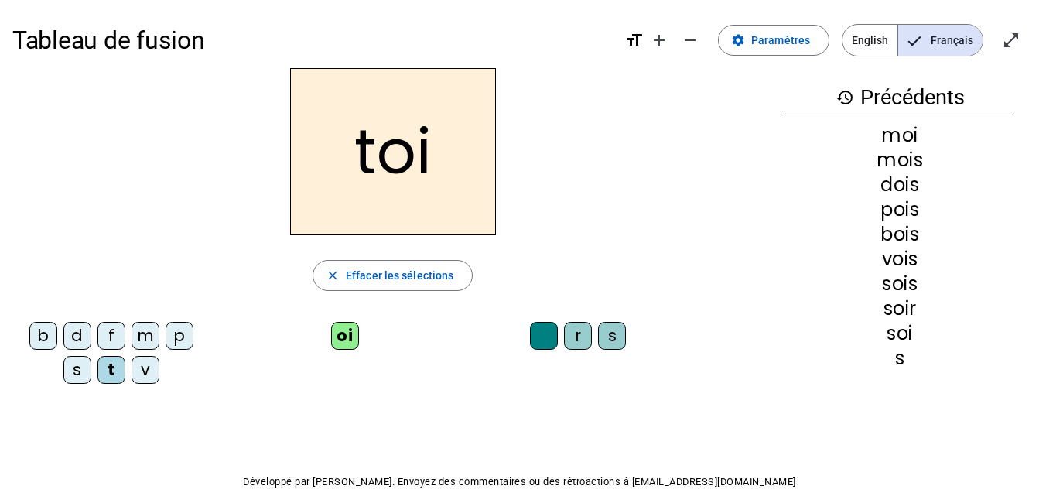
click at [67, 374] on div "s" at bounding box center [77, 370] width 28 height 28
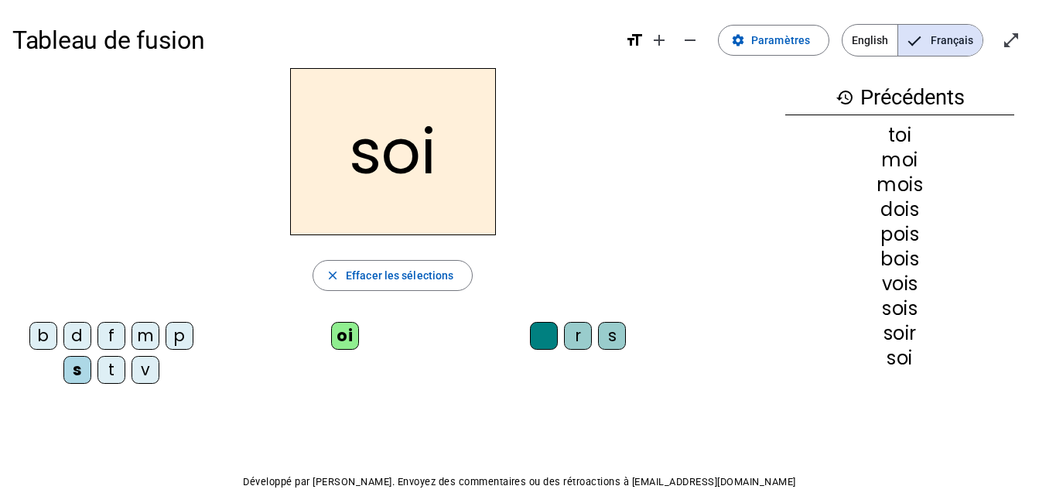
click at [103, 337] on div "f" at bounding box center [111, 336] width 28 height 28
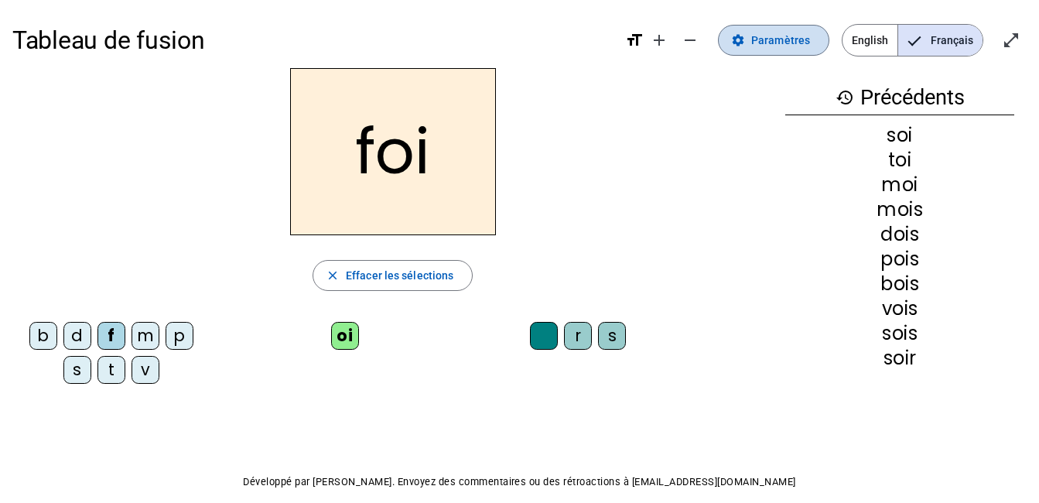
click at [768, 34] on span "Paramètres" at bounding box center [780, 40] width 59 height 19
